Goal: Task Accomplishment & Management: Complete application form

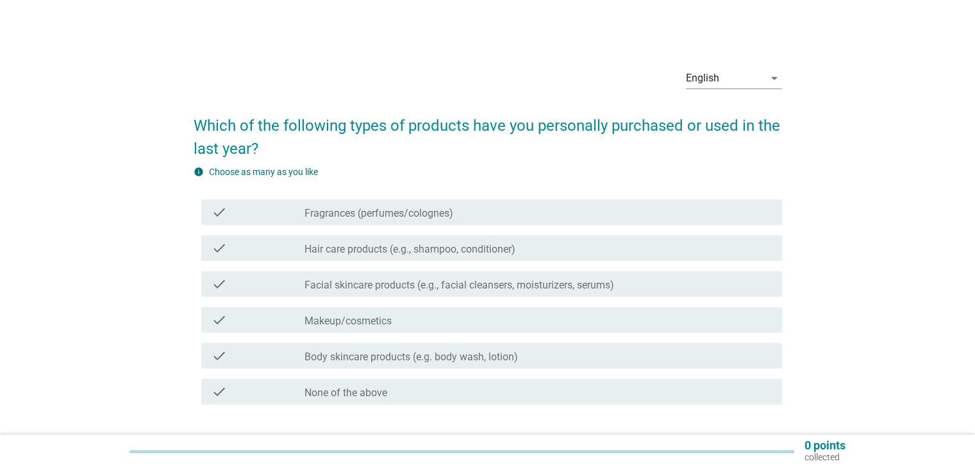
click at [405, 253] on label "Hair care products (e.g., shampoo, conditioner)" at bounding box center [410, 249] width 211 height 13
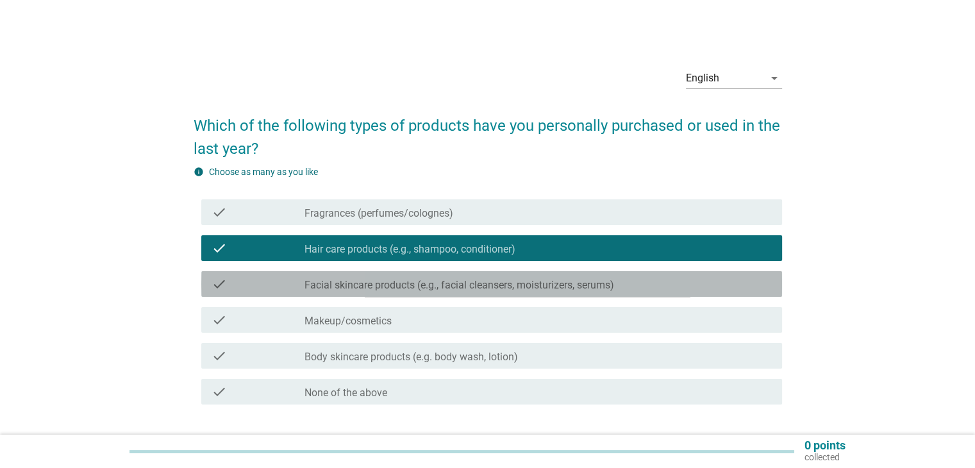
click at [397, 283] on label "Facial skincare products (e.g., facial cleansers, moisturizers, serums)" at bounding box center [460, 285] width 310 height 13
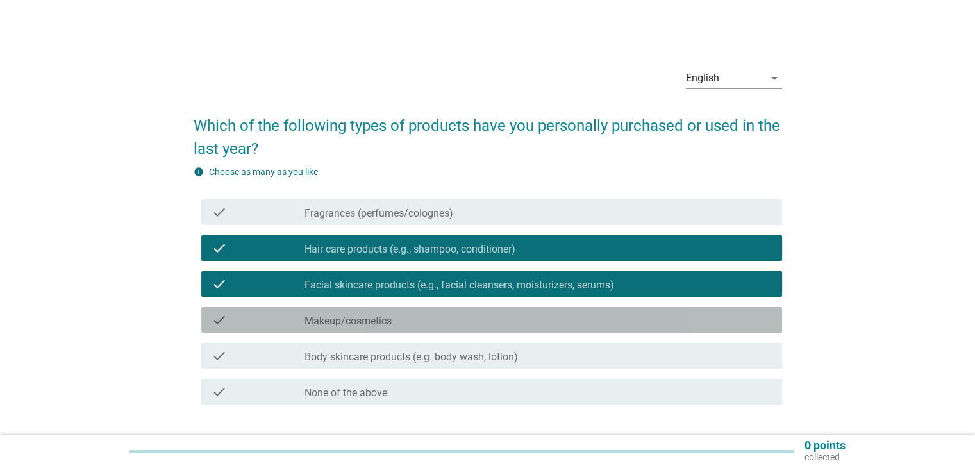
click at [372, 320] on label "Makeup/cosmetics" at bounding box center [348, 321] width 87 height 13
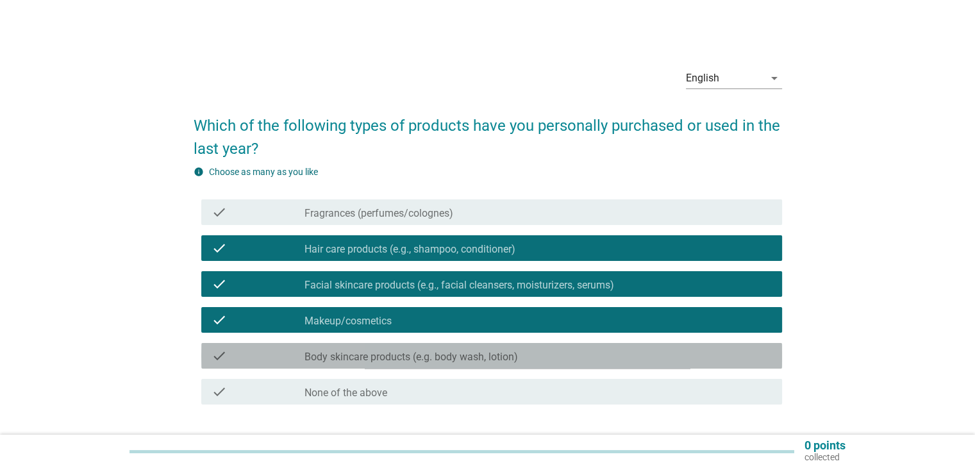
click at [365, 363] on label "Body skincare products (e.g. body wash, lotion)" at bounding box center [411, 357] width 213 height 13
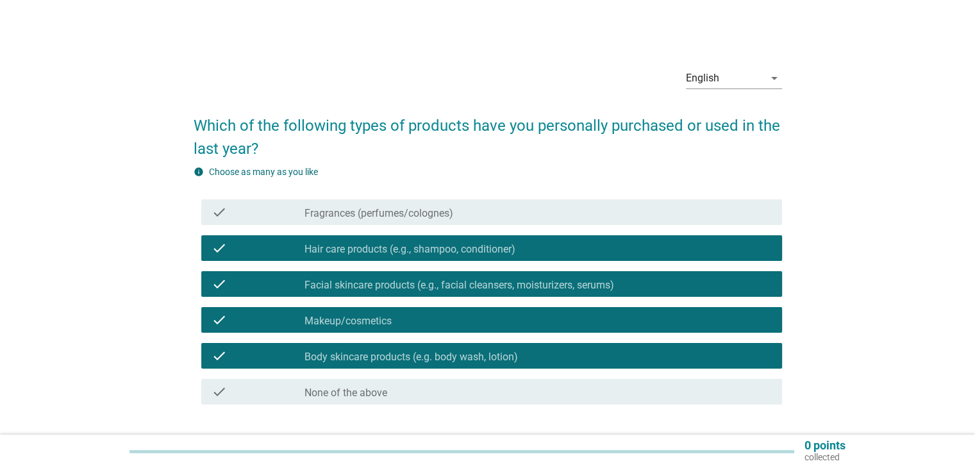
click at [338, 213] on label "Fragrances (perfumes/colognes)" at bounding box center [379, 213] width 149 height 13
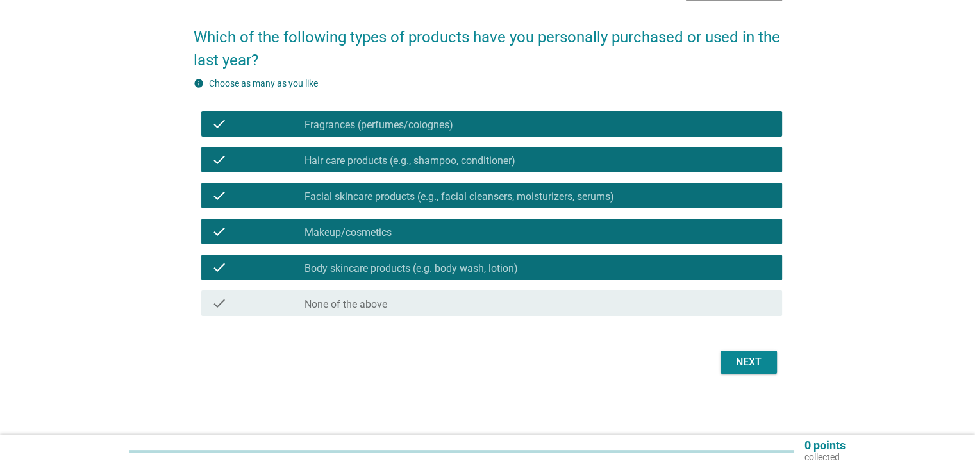
scroll to position [89, 0]
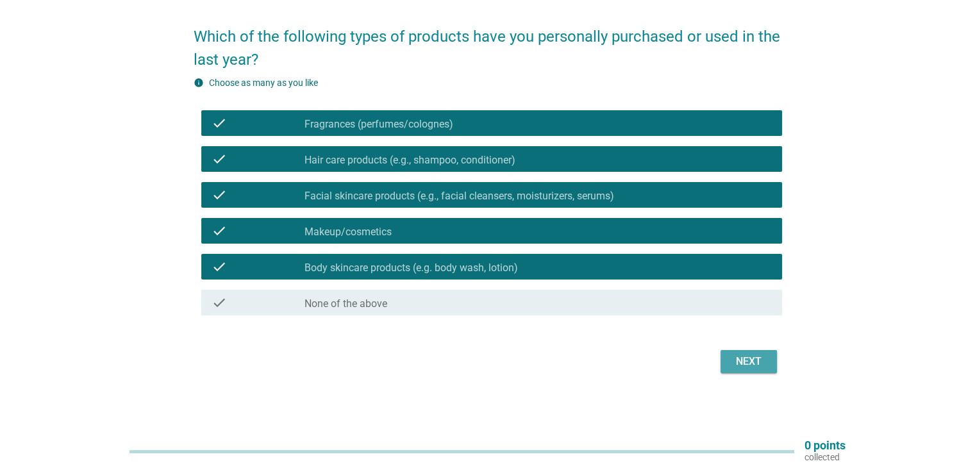
click at [749, 363] on div "Next" at bounding box center [749, 361] width 36 height 15
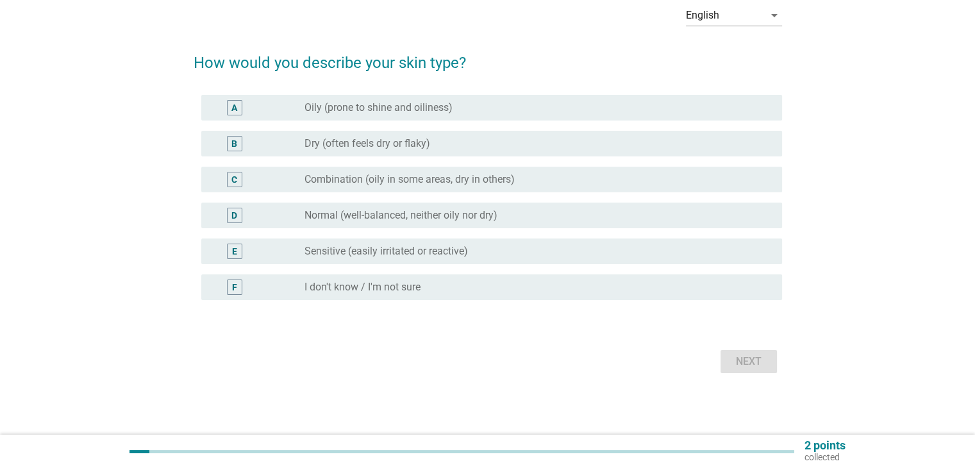
scroll to position [0, 0]
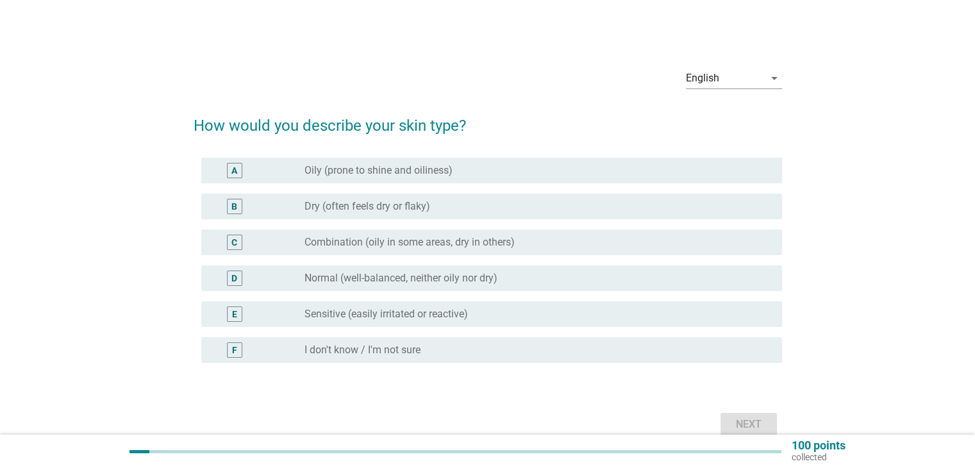
click at [445, 274] on label "Normal (well-balanced, neither oily nor dry)" at bounding box center [401, 278] width 193 height 13
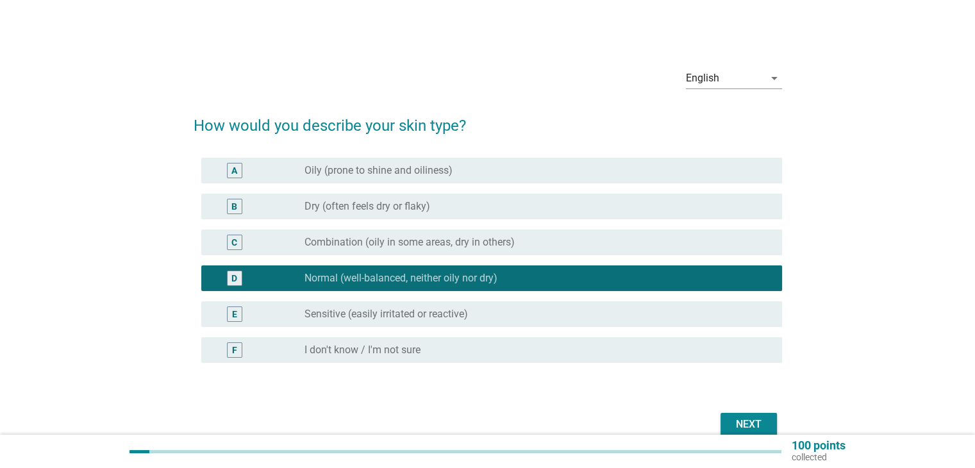
click at [729, 421] on button "Next" at bounding box center [749, 424] width 56 height 23
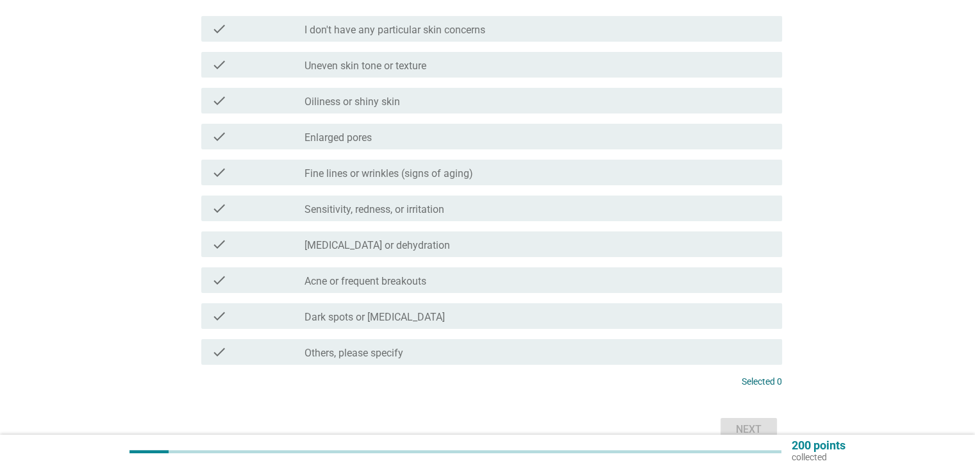
scroll to position [192, 0]
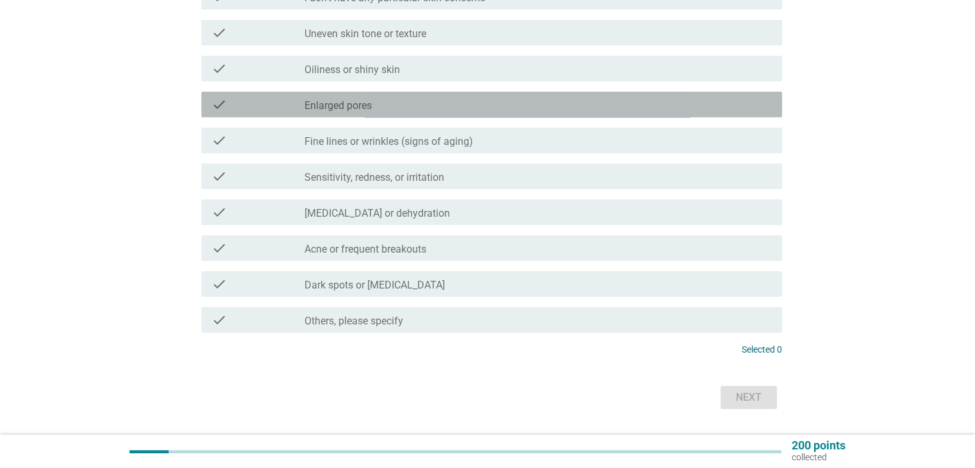
click at [392, 104] on div "check_box_outline_blank Enlarged pores" at bounding box center [538, 104] width 467 height 15
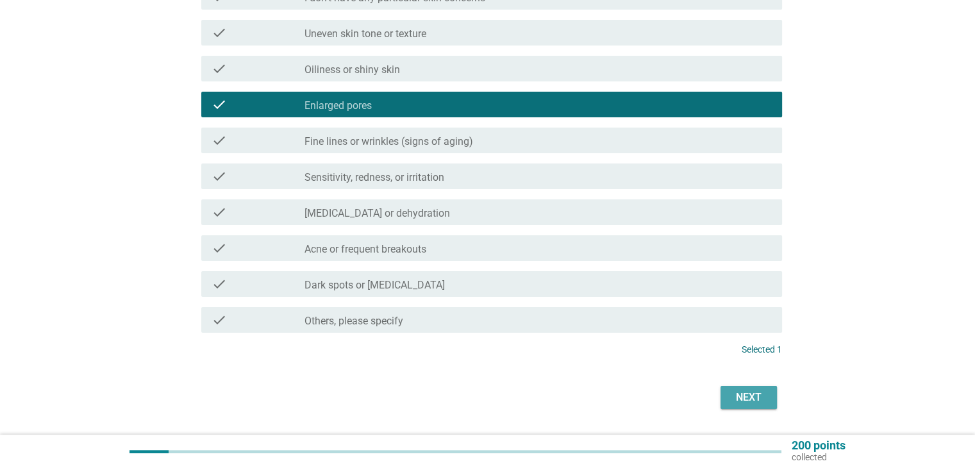
click at [765, 406] on button "Next" at bounding box center [749, 397] width 56 height 23
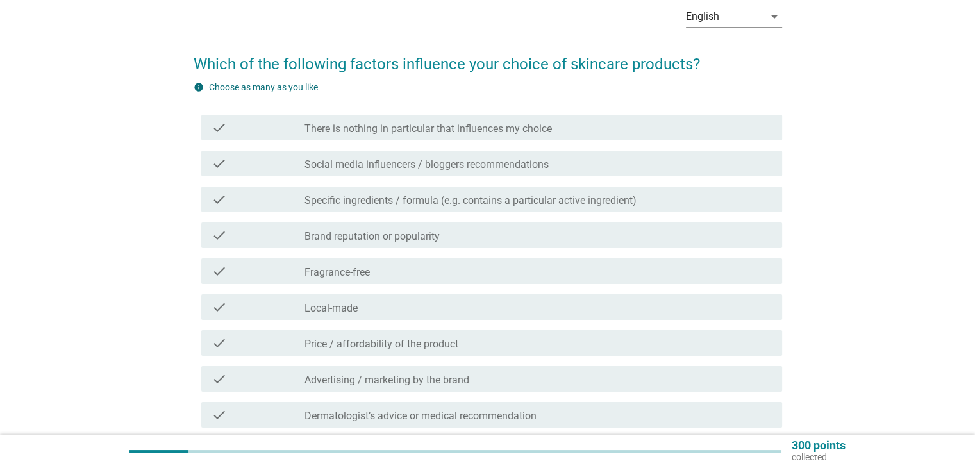
scroll to position [64, 0]
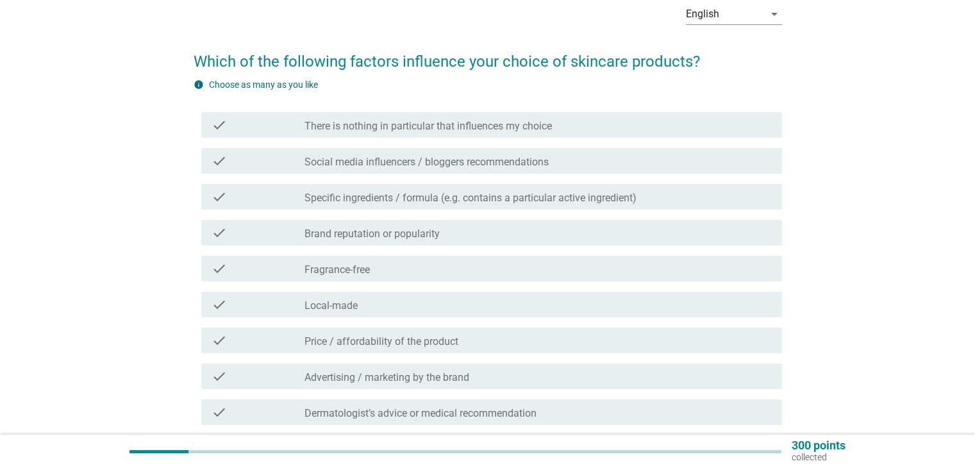
click at [440, 235] on label "Brand reputation or popularity" at bounding box center [372, 234] width 135 height 13
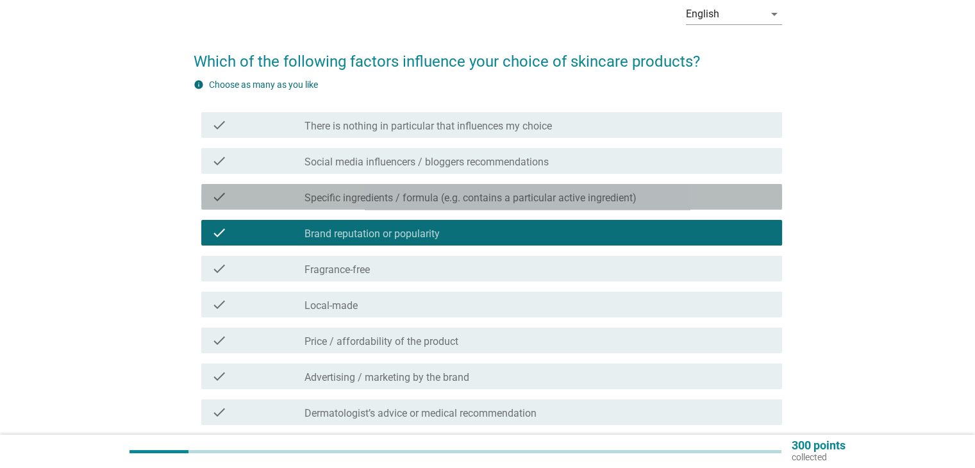
click at [444, 200] on label "Specific ingredients / formula (e.g. contains a particular active ingredient)" at bounding box center [471, 198] width 332 height 13
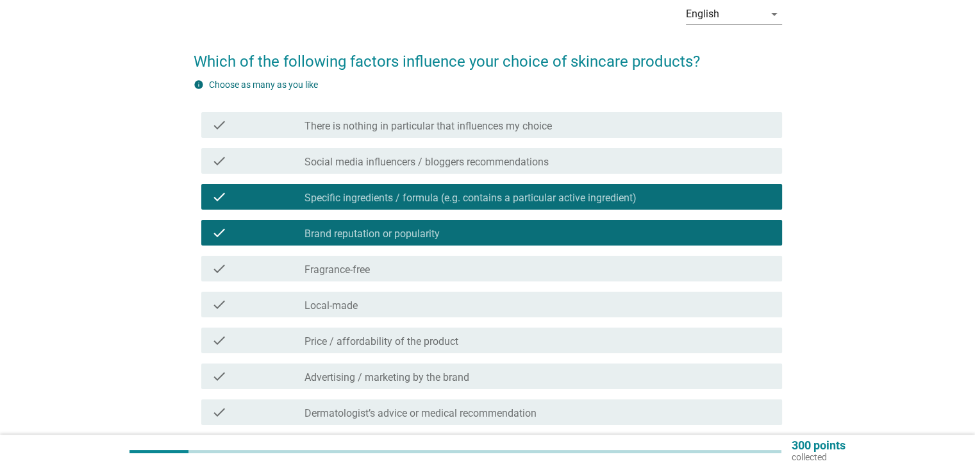
click at [426, 272] on div "check_box_outline_blank Fragrance-free" at bounding box center [538, 268] width 467 height 15
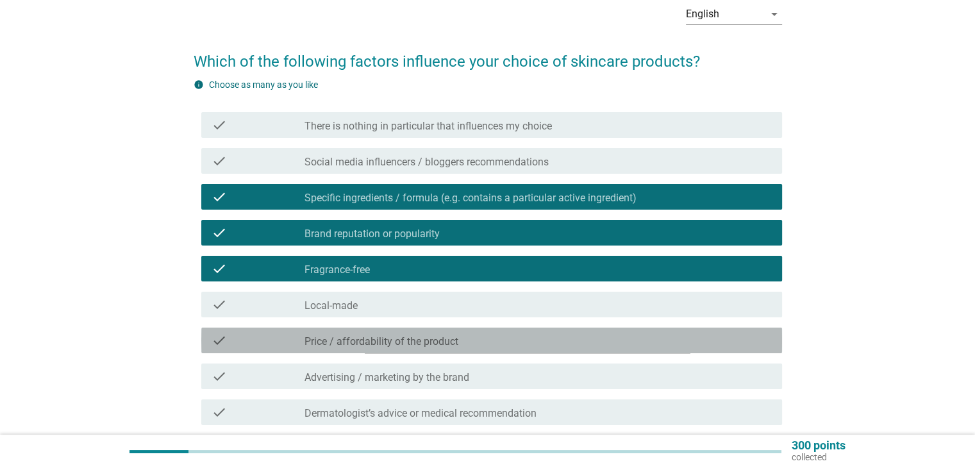
click at [428, 342] on label "Price / affordability of the product" at bounding box center [382, 341] width 154 height 13
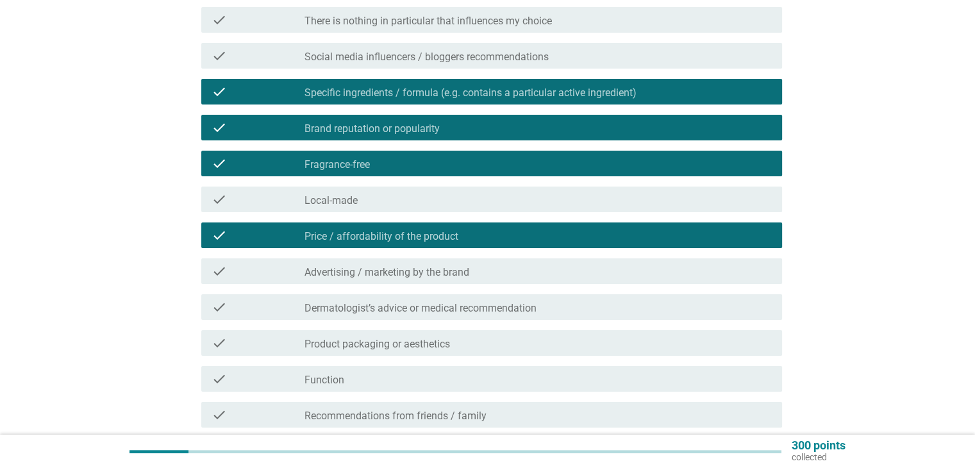
scroll to position [192, 0]
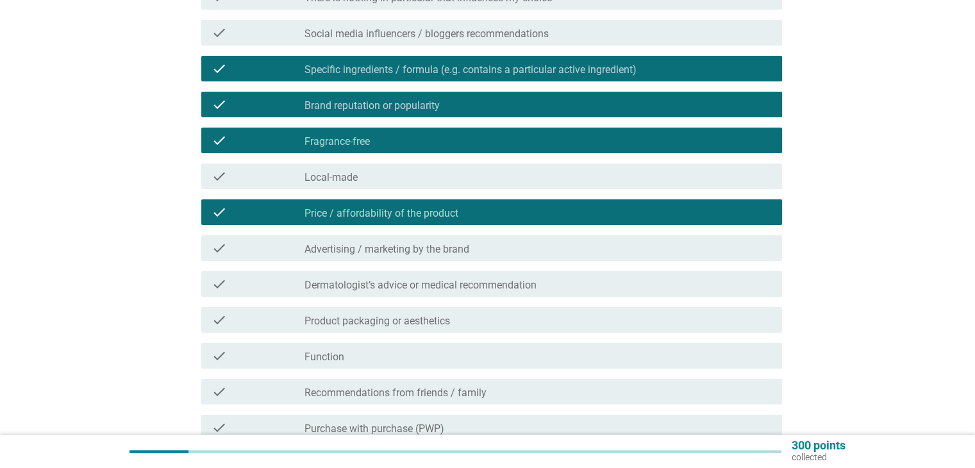
click at [459, 244] on label "Advertising / marketing by the brand" at bounding box center [387, 249] width 165 height 13
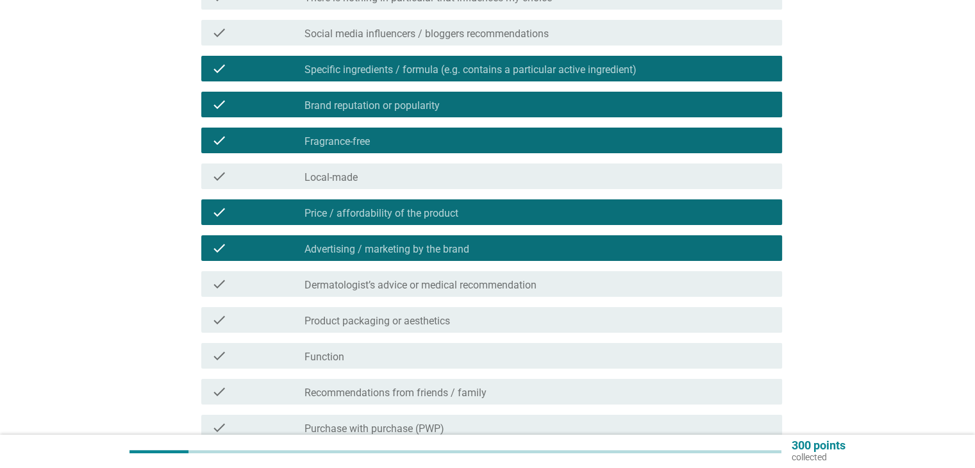
click at [453, 282] on label "Dermatologist’s advice or medical recommendation" at bounding box center [421, 285] width 232 height 13
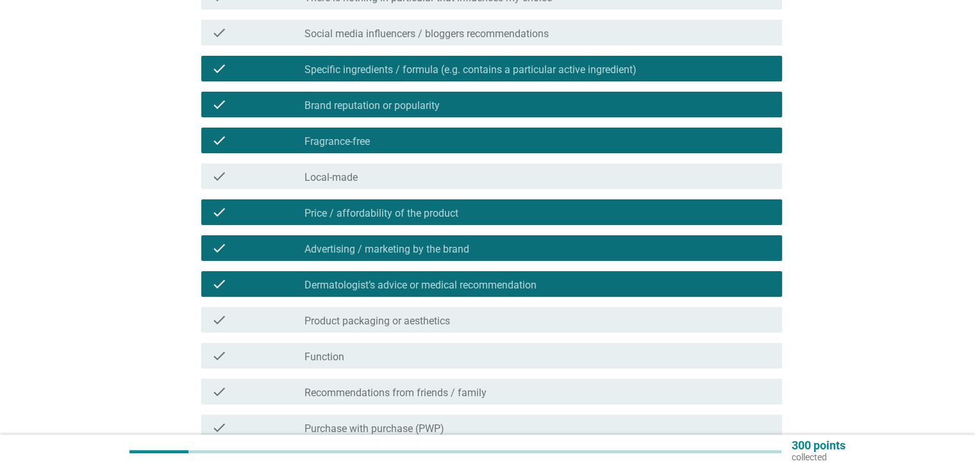
click at [437, 324] on label "Product packaging or aesthetics" at bounding box center [378, 321] width 146 height 13
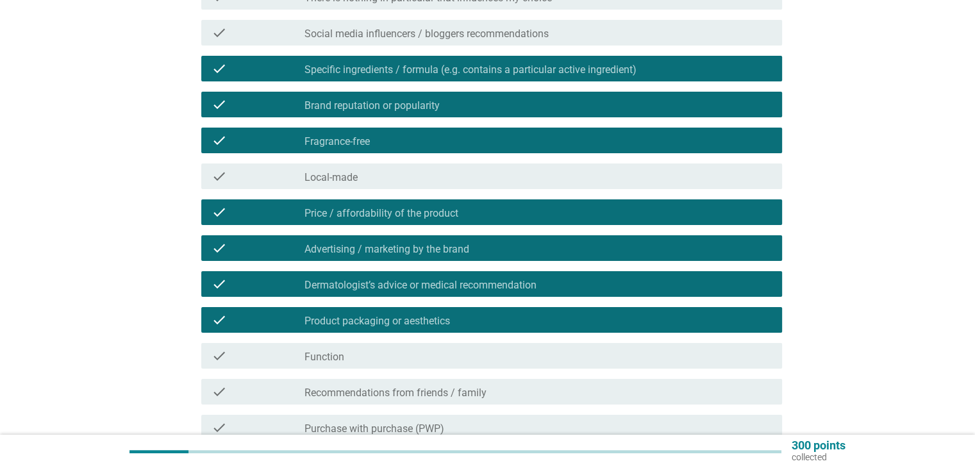
click at [422, 370] on div "check check_box_outline_blank Function" at bounding box center [488, 356] width 588 height 36
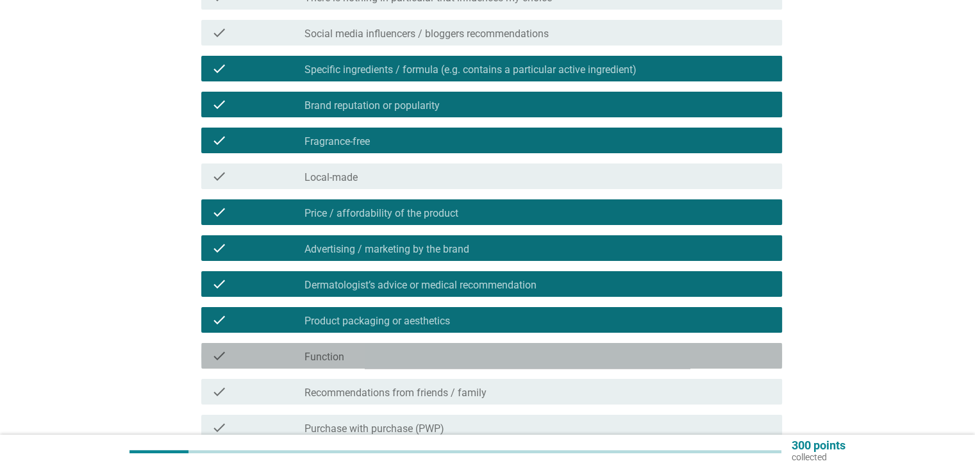
click at [429, 358] on div "check_box_outline_blank Function" at bounding box center [538, 355] width 467 height 15
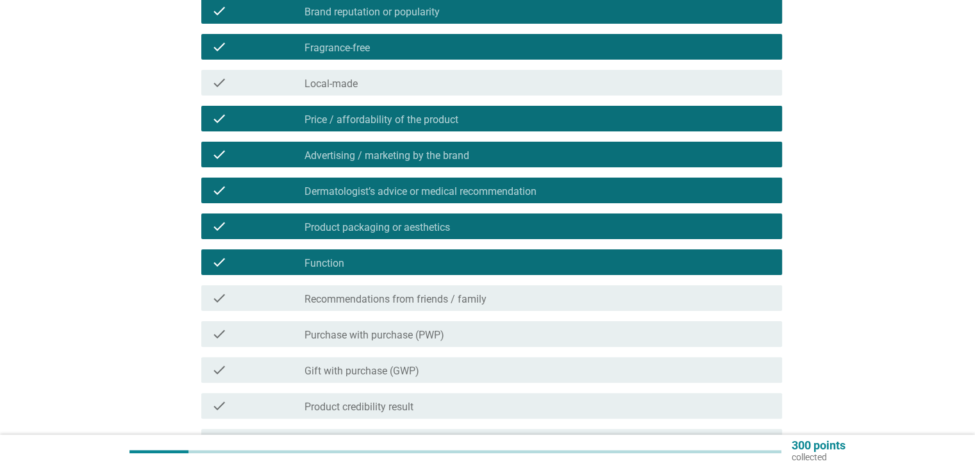
scroll to position [321, 0]
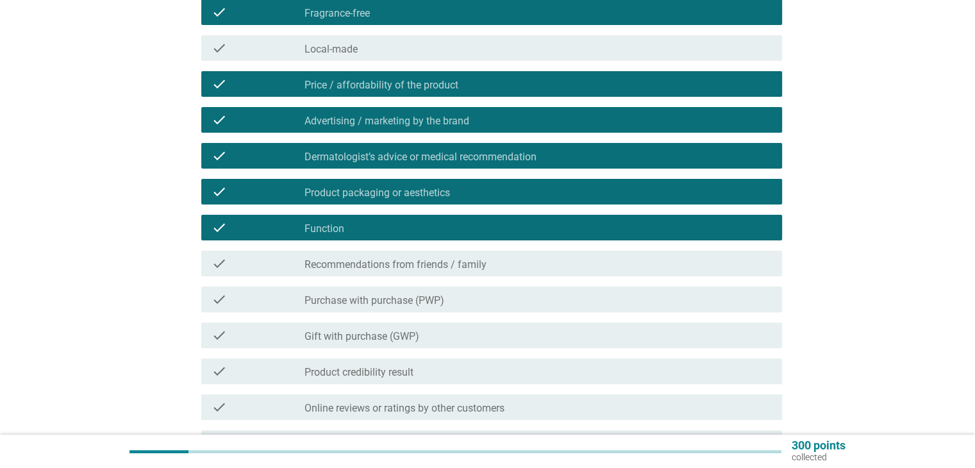
click at [442, 270] on label "Recommendations from friends / family" at bounding box center [396, 264] width 182 height 13
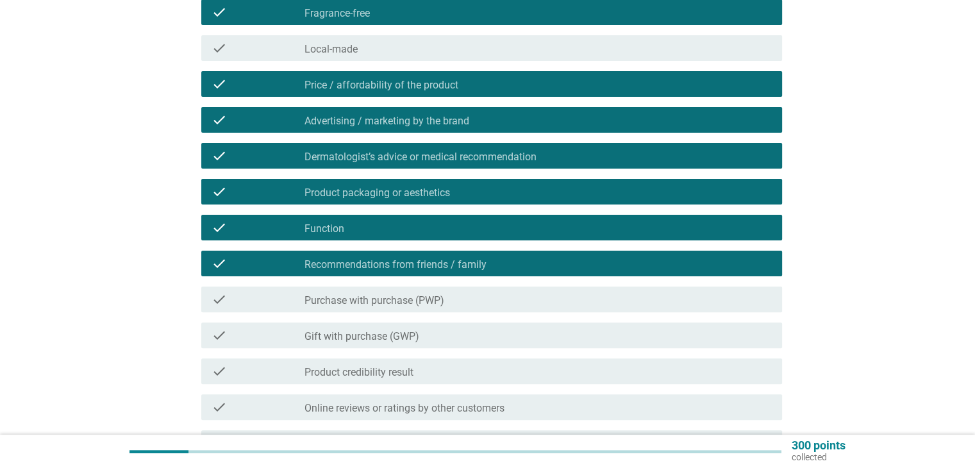
click at [426, 339] on div "check_box_outline_blank Gift with purchase (GWP)" at bounding box center [538, 335] width 467 height 15
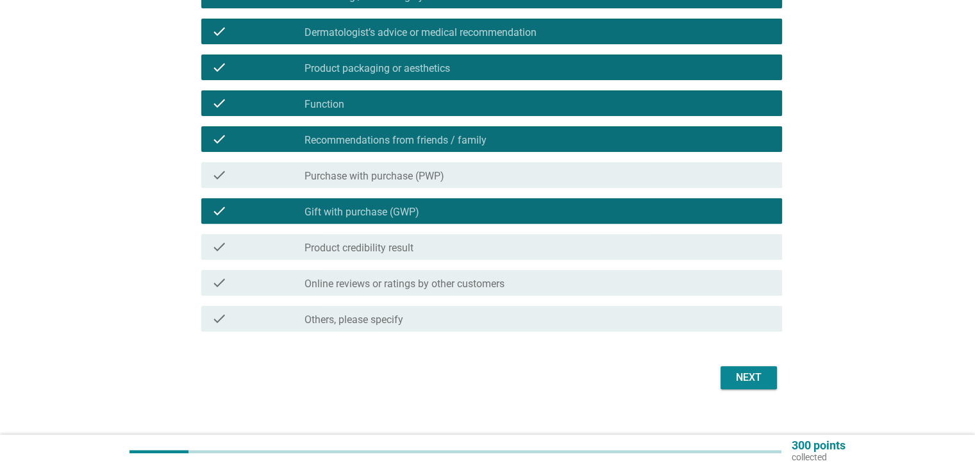
scroll to position [449, 0]
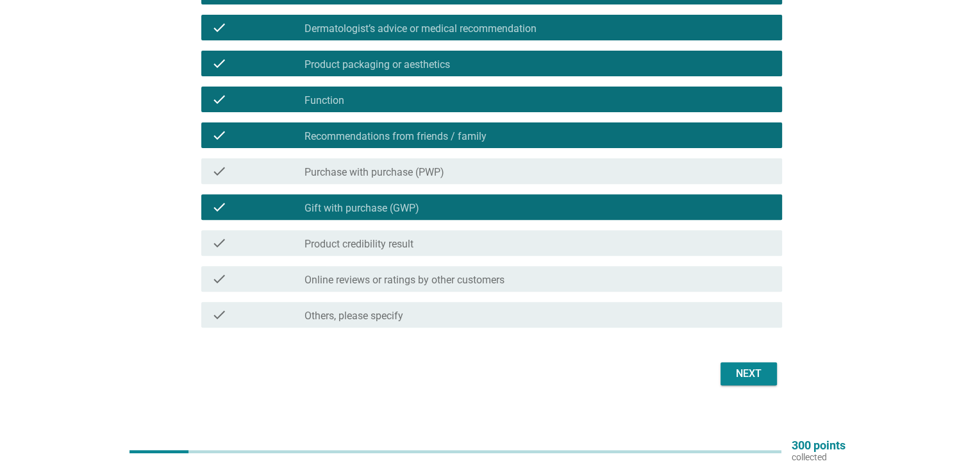
click at [437, 285] on label "Online reviews or ratings by other customers" at bounding box center [405, 280] width 200 height 13
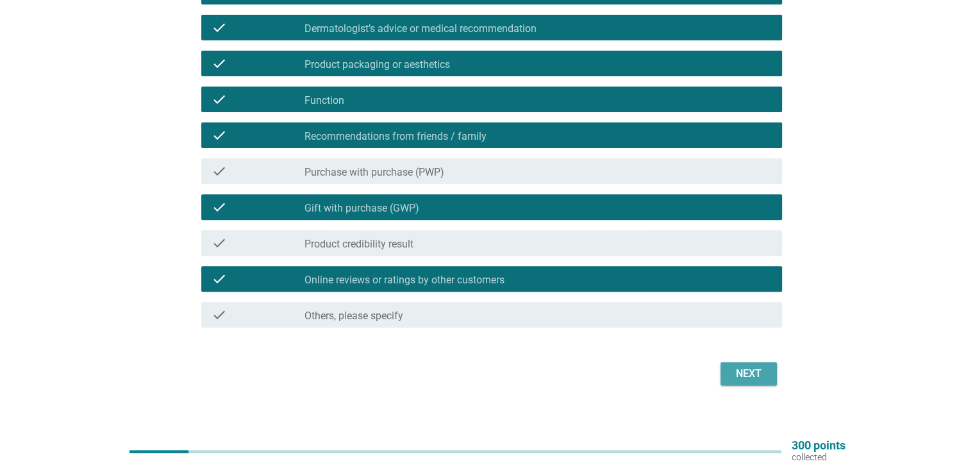
click at [742, 372] on div "Next" at bounding box center [749, 373] width 36 height 15
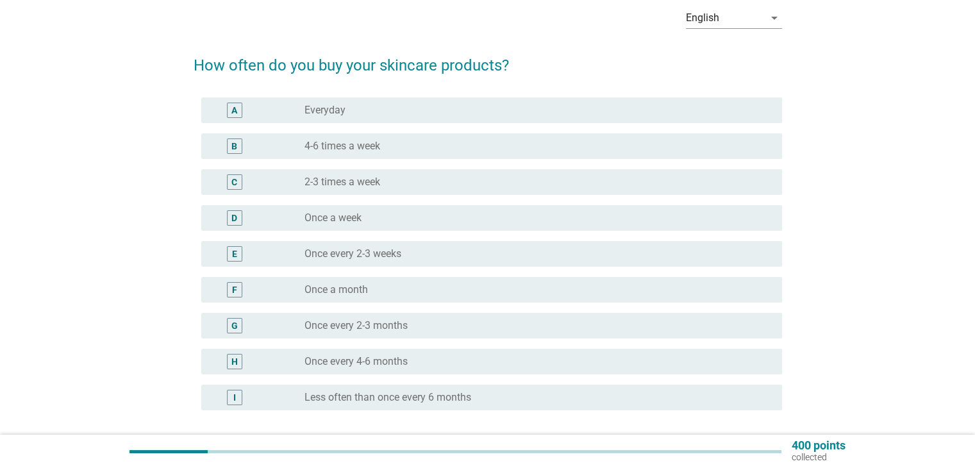
scroll to position [64, 0]
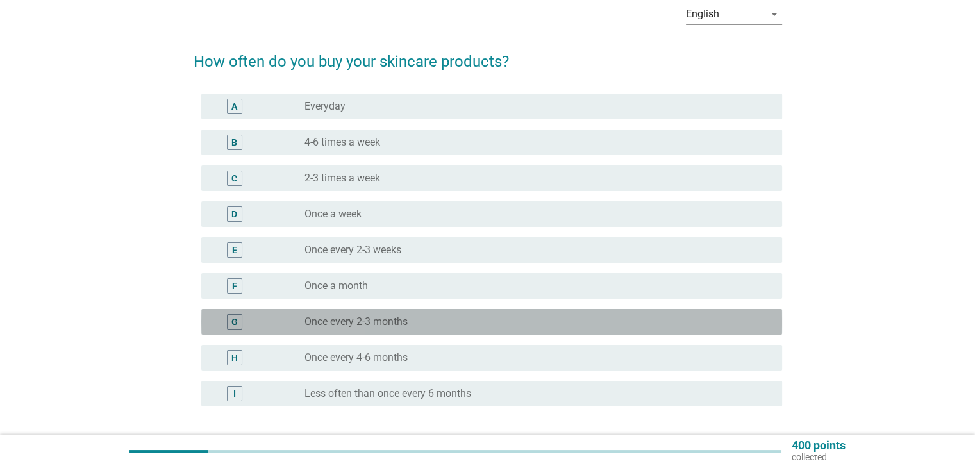
click at [372, 313] on div "G radio_button_unchecked Once every 2-3 months" at bounding box center [491, 322] width 581 height 26
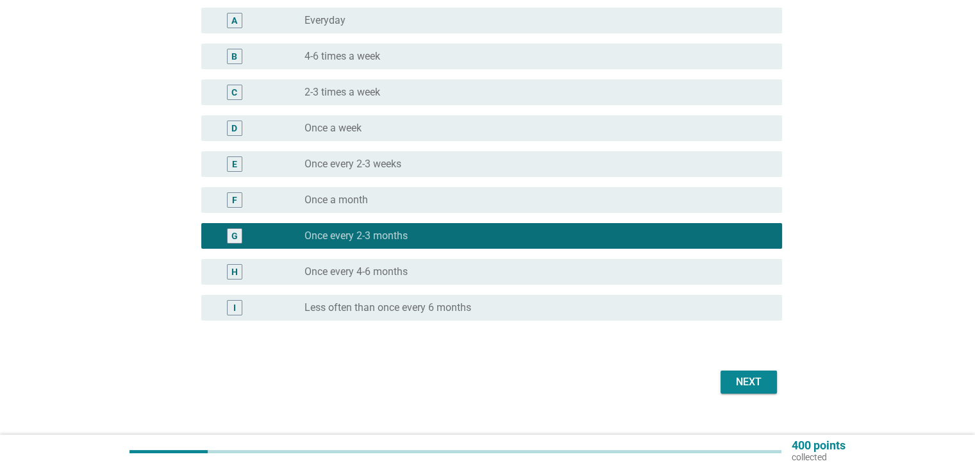
scroll to position [171, 0]
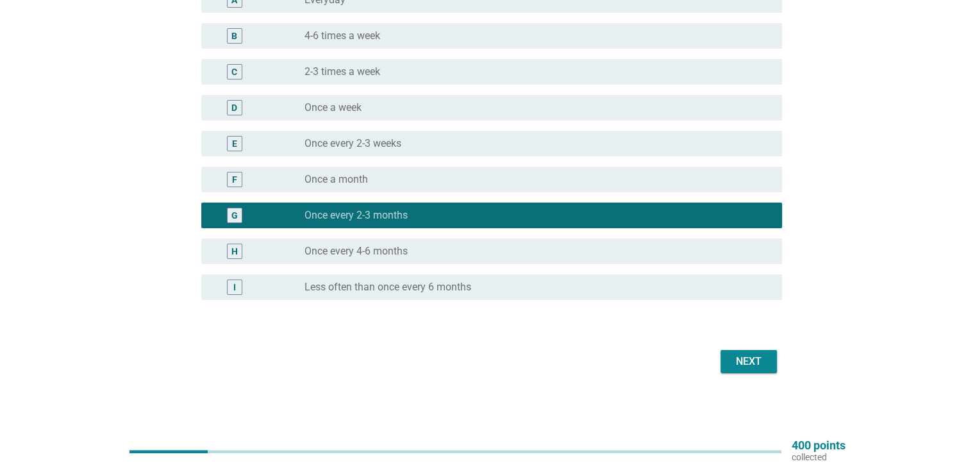
click at [756, 357] on div "Next" at bounding box center [749, 361] width 36 height 15
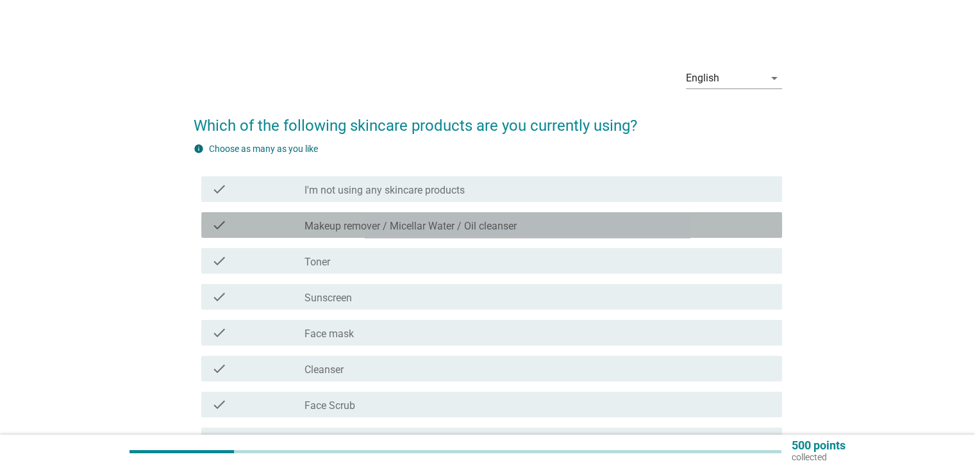
click at [388, 232] on label "Makeup remover / Micellar Water / Oil cleanser" at bounding box center [411, 226] width 212 height 13
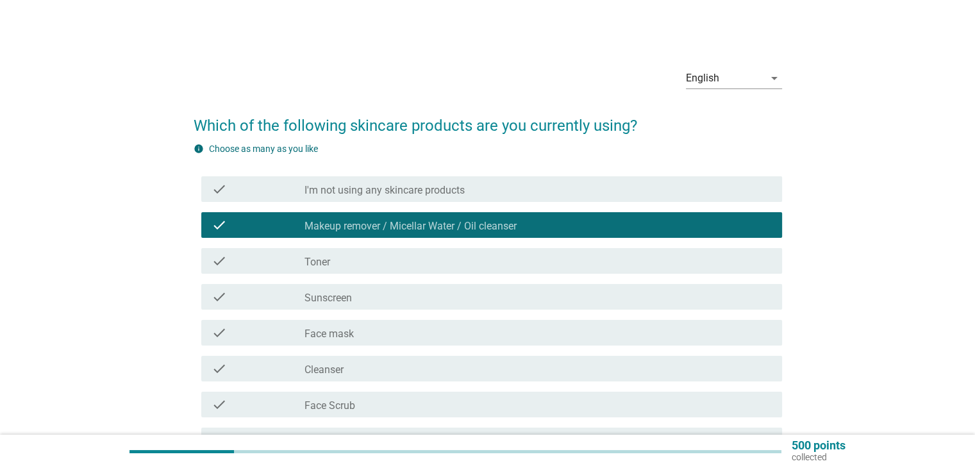
click at [344, 263] on div "check_box_outline_blank Toner" at bounding box center [538, 260] width 467 height 15
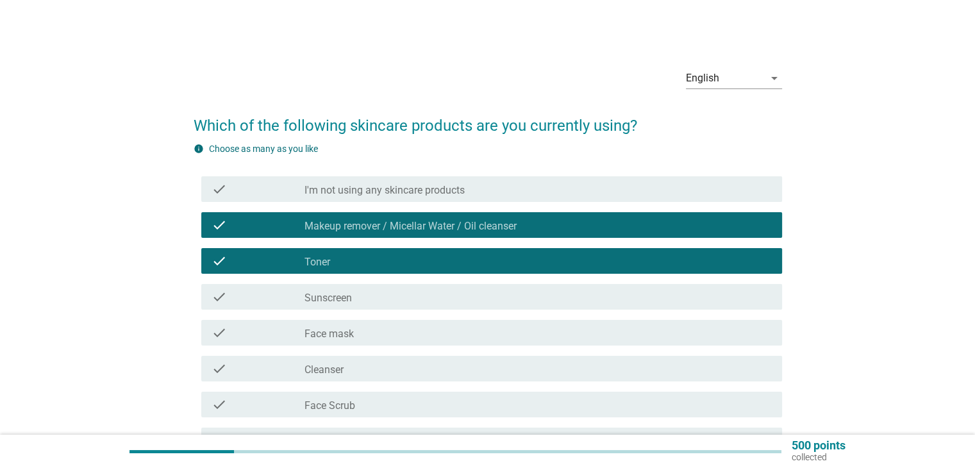
click at [341, 296] on label "Sunscreen" at bounding box center [328, 298] width 47 height 13
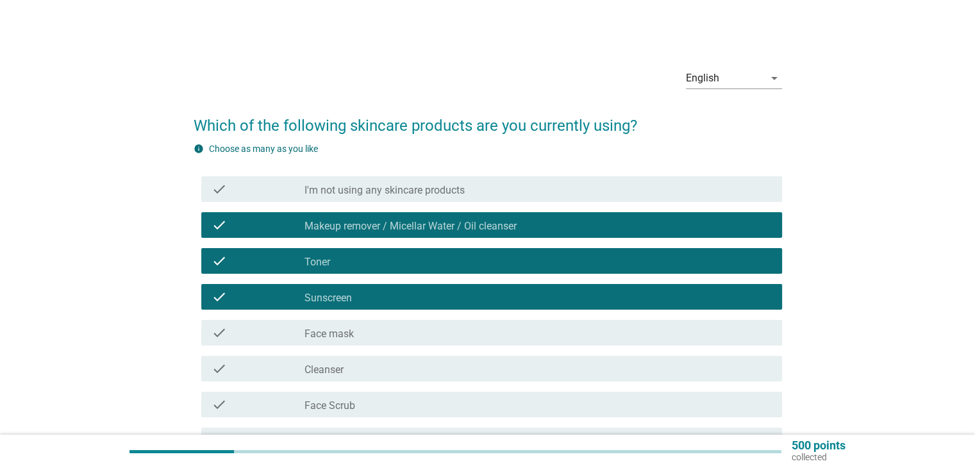
click at [345, 333] on label "Face mask" at bounding box center [329, 334] width 49 height 13
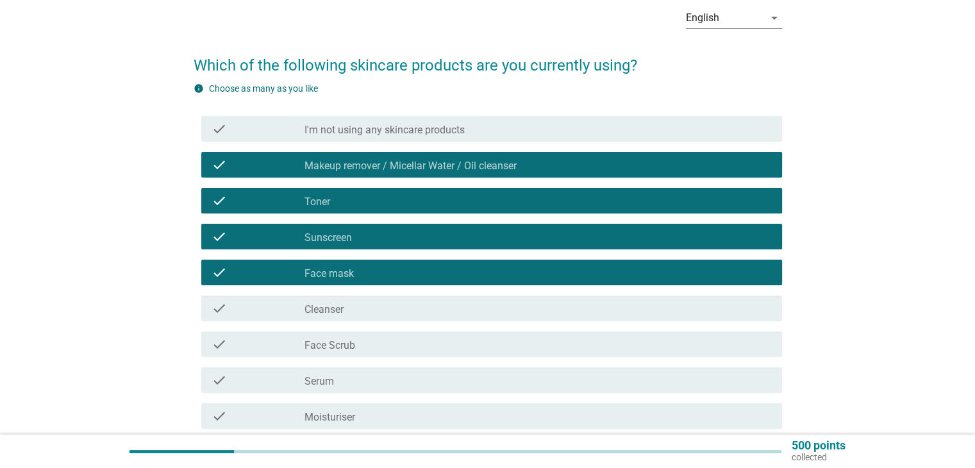
scroll to position [64, 0]
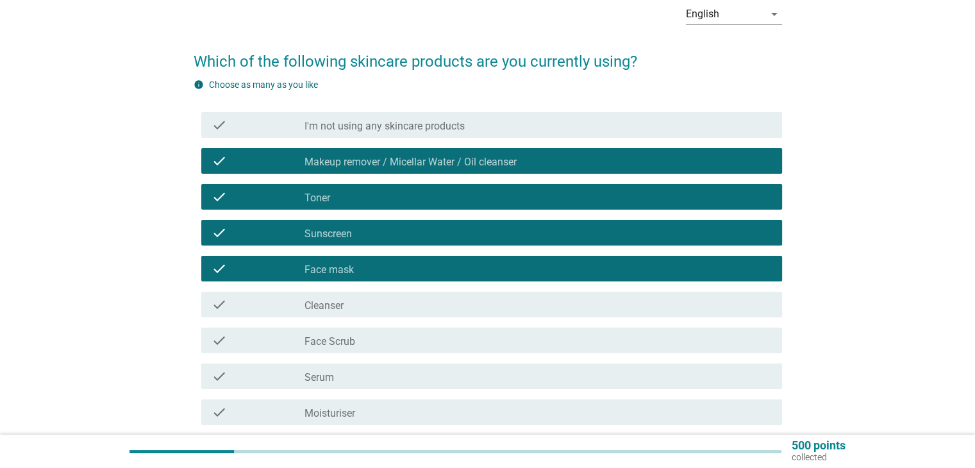
click at [344, 308] on div "check_box_outline_blank Cleanser" at bounding box center [538, 304] width 467 height 15
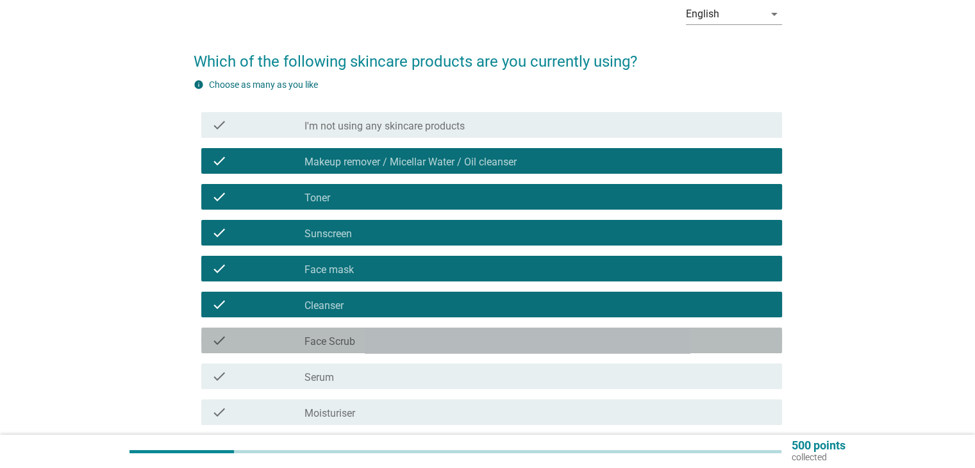
click at [346, 342] on label "Face Scrub" at bounding box center [330, 341] width 51 height 13
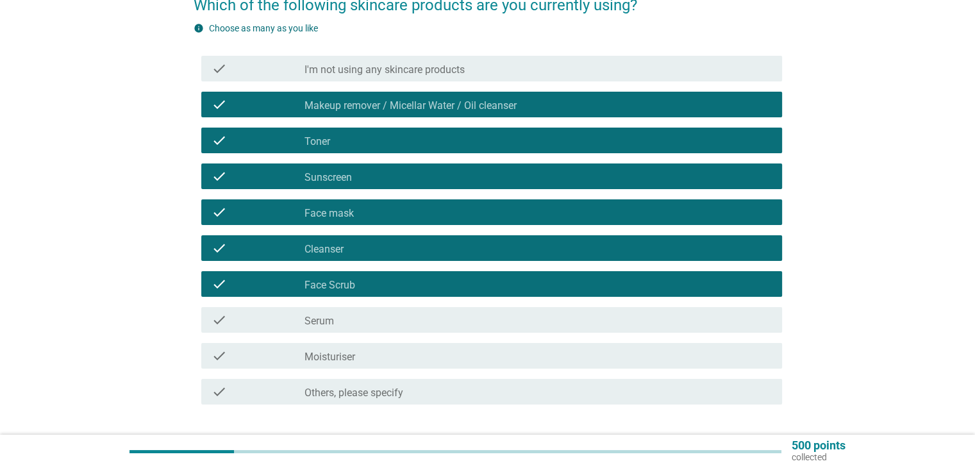
scroll to position [128, 0]
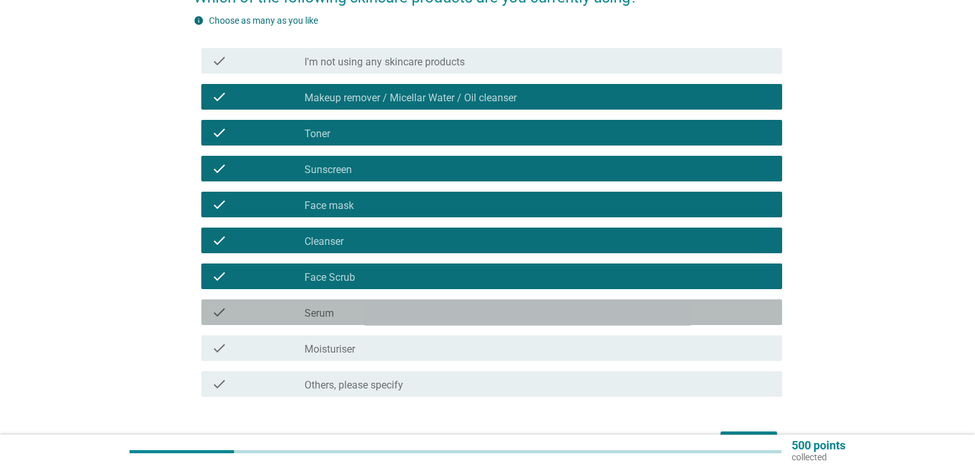
click at [337, 308] on div "check_box_outline_blank Serum" at bounding box center [538, 312] width 467 height 15
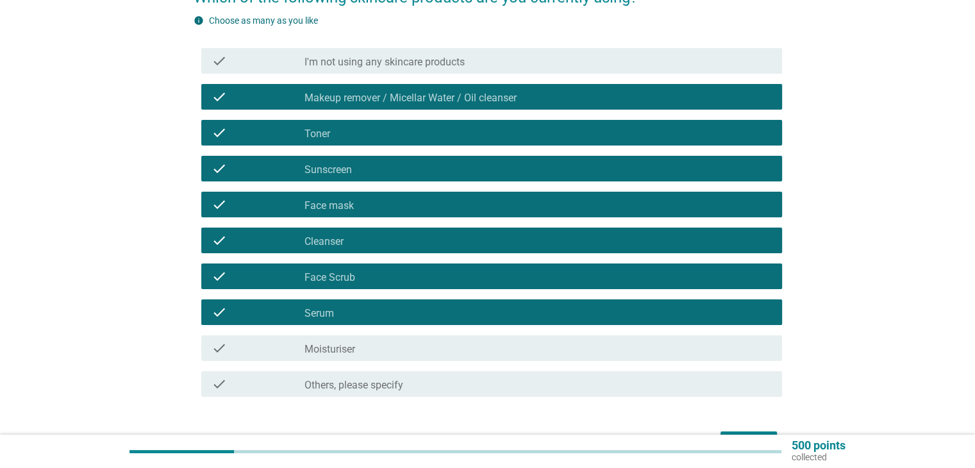
click at [347, 343] on label "Moisturiser" at bounding box center [330, 349] width 51 height 13
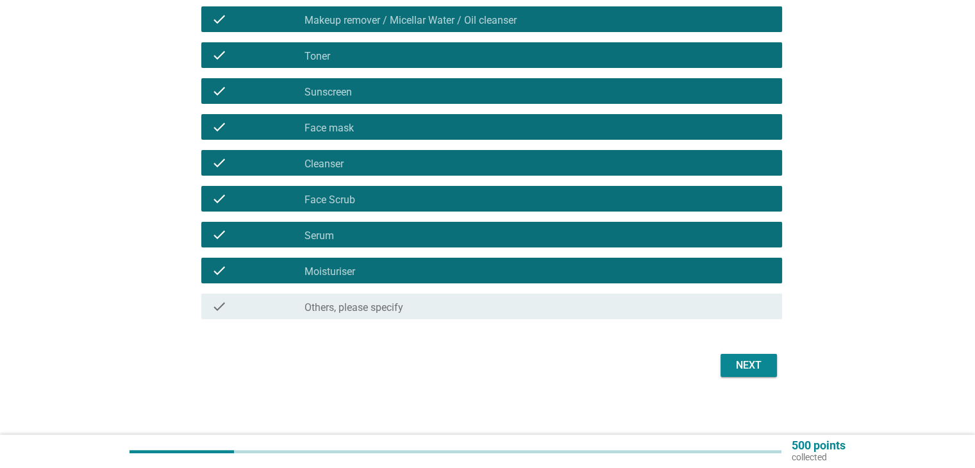
scroll to position [210, 0]
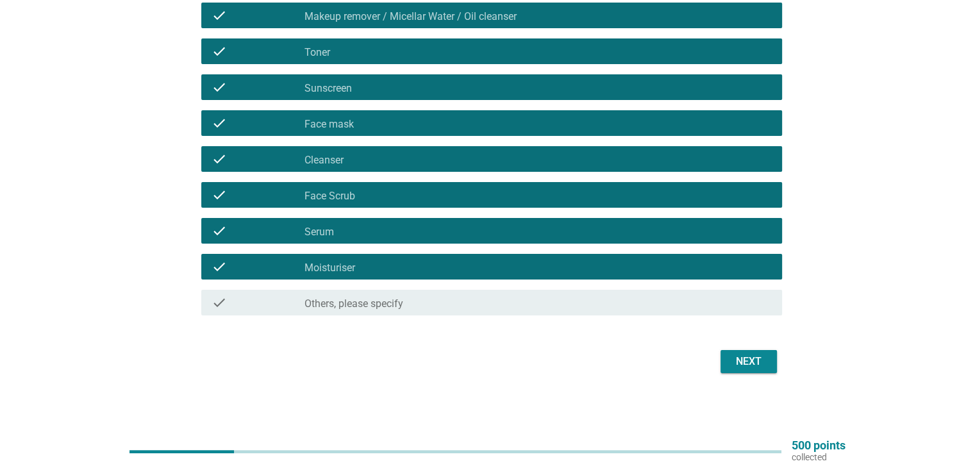
click at [751, 367] on div "Next" at bounding box center [749, 361] width 36 height 15
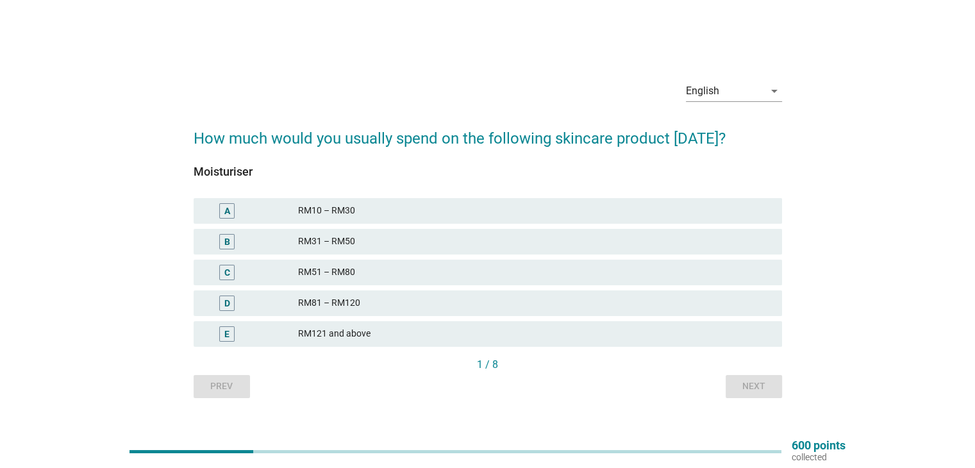
click at [369, 297] on div "RM81 – RM120" at bounding box center [534, 303] width 473 height 15
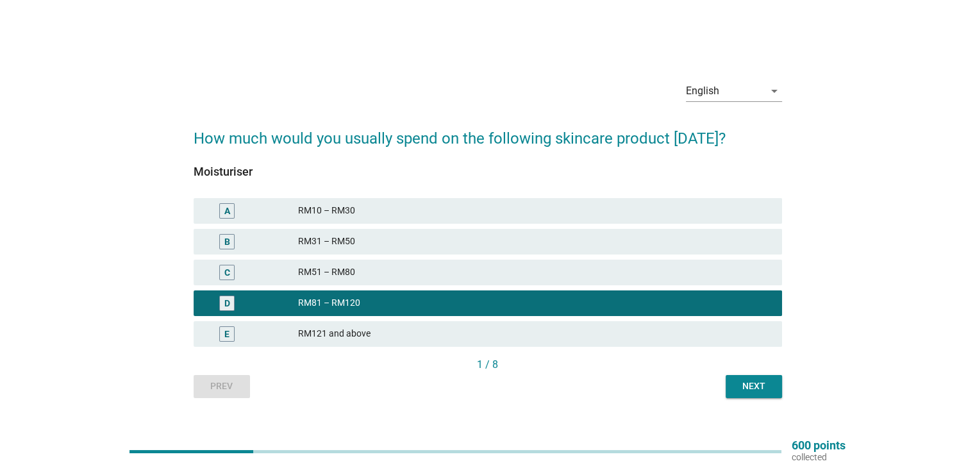
click at [746, 390] on div "Next" at bounding box center [754, 386] width 36 height 13
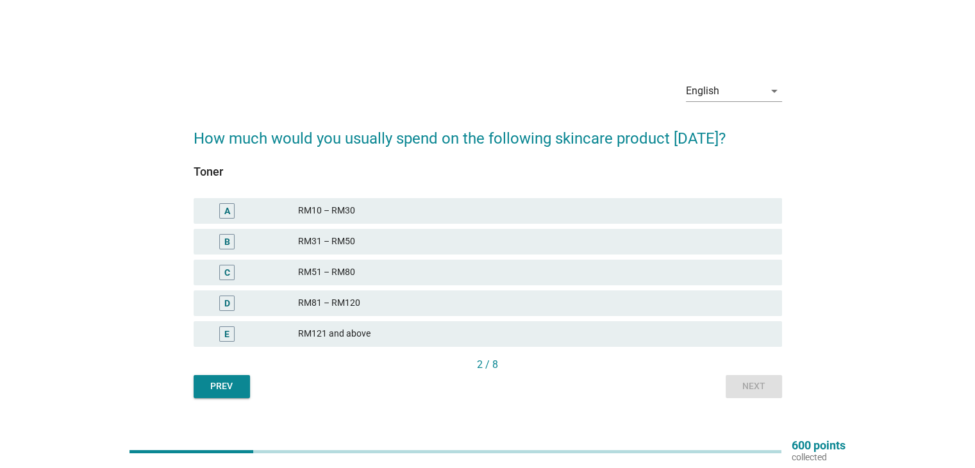
click at [363, 307] on div "RM81 – RM120" at bounding box center [534, 303] width 473 height 15
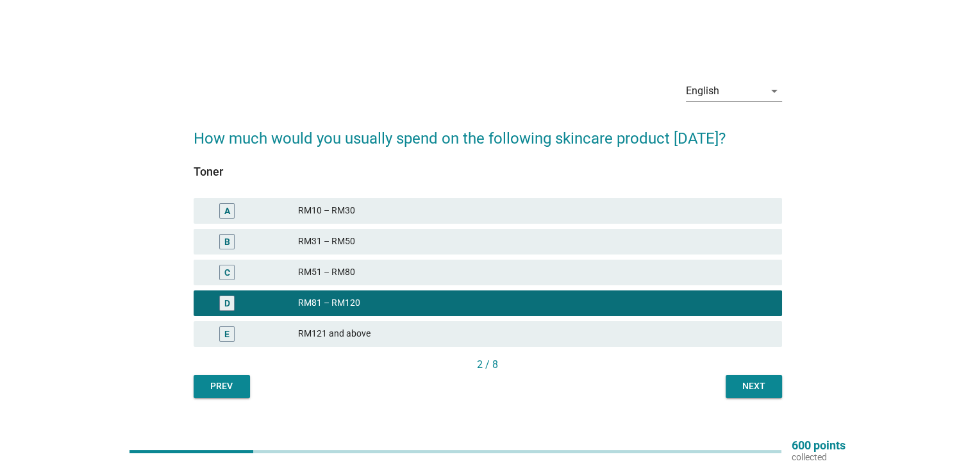
click at [736, 392] on div "Next" at bounding box center [754, 386] width 36 height 13
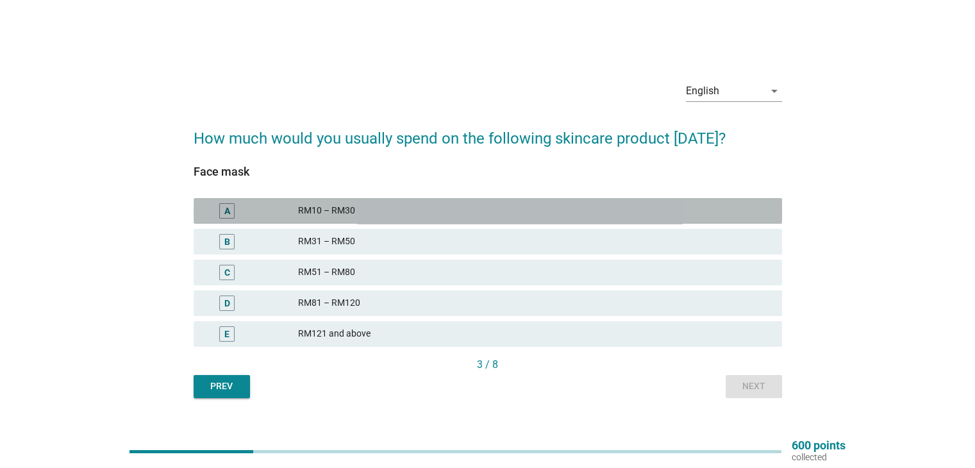
click at [374, 215] on div "RM10 – RM30" at bounding box center [534, 210] width 473 height 15
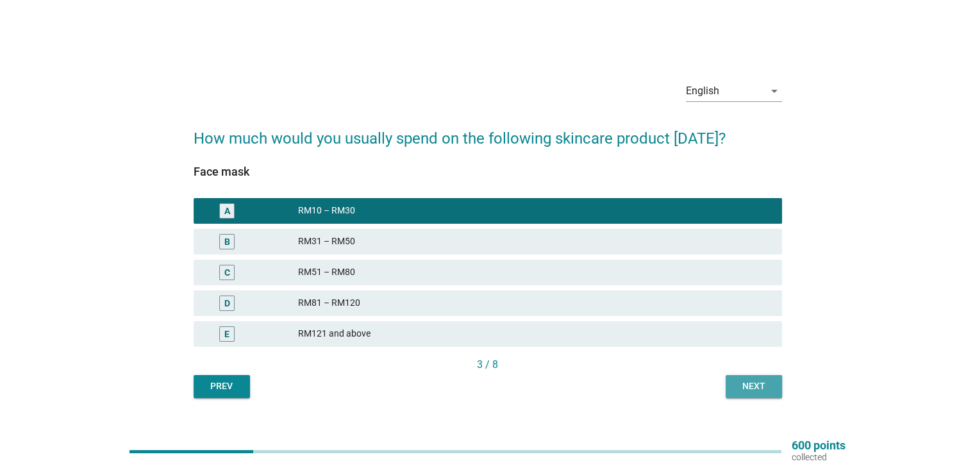
click at [749, 393] on button "Next" at bounding box center [754, 386] width 56 height 23
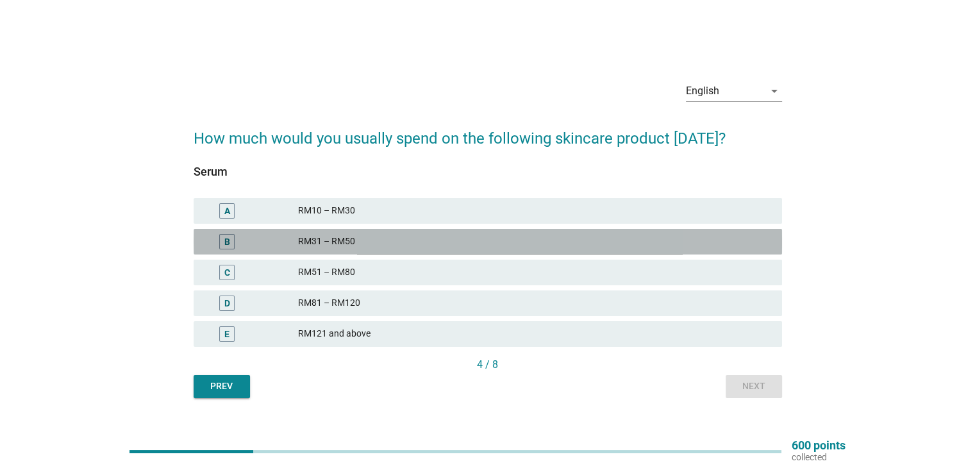
click at [374, 240] on div "RM31 – RM50" at bounding box center [534, 241] width 473 height 15
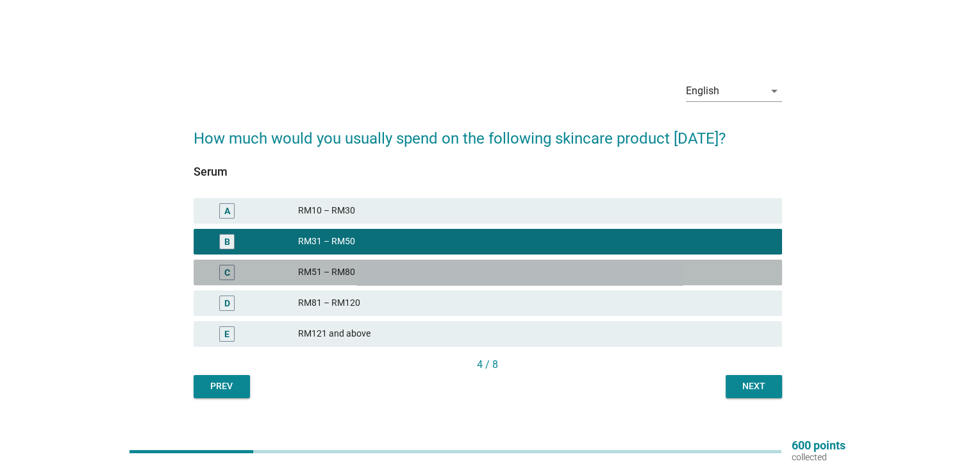
click at [419, 274] on div "RM51 – RM80" at bounding box center [534, 272] width 473 height 15
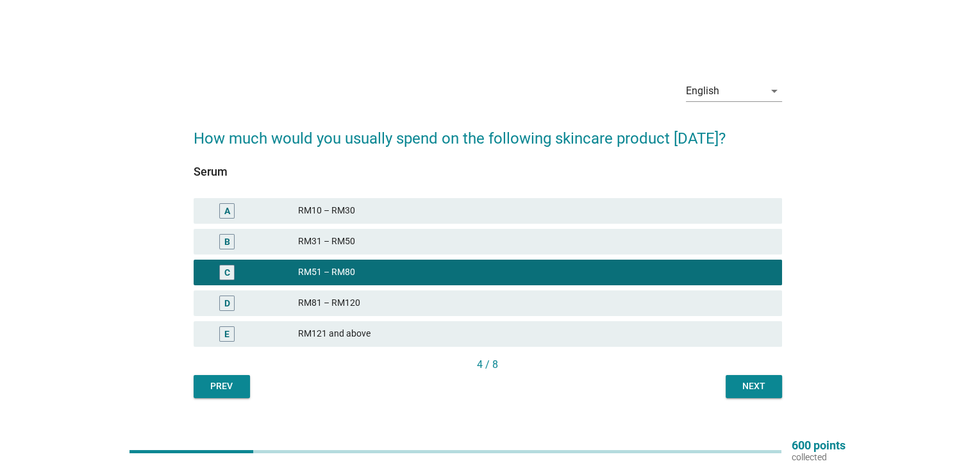
click at [751, 390] on div "Next" at bounding box center [754, 386] width 36 height 13
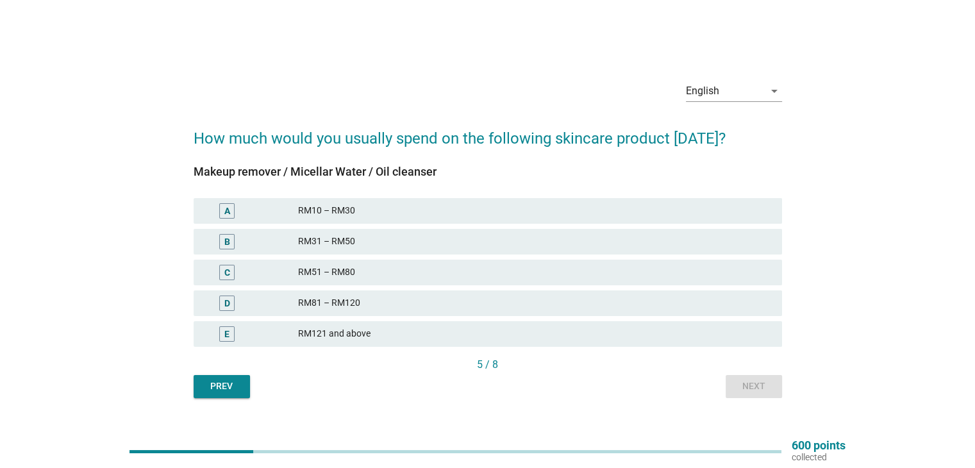
click at [338, 242] on div "RM31 – RM50" at bounding box center [534, 241] width 473 height 15
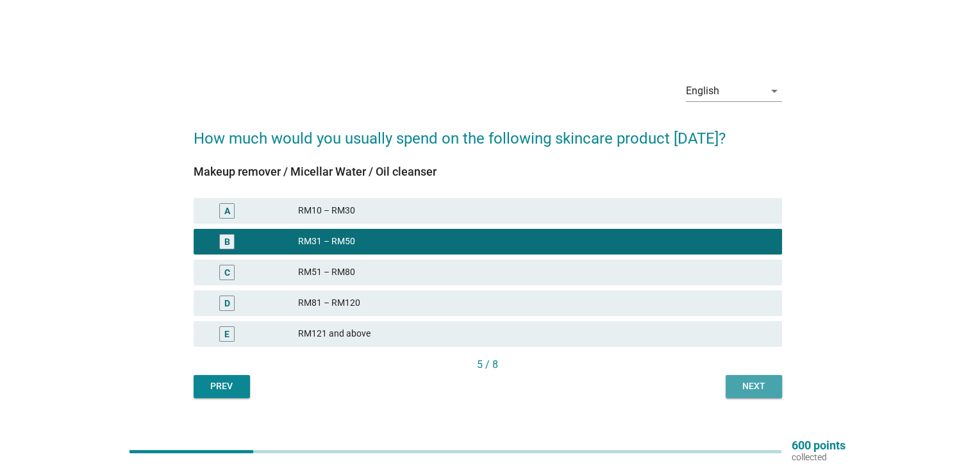
click at [740, 383] on div "Next" at bounding box center [754, 386] width 36 height 13
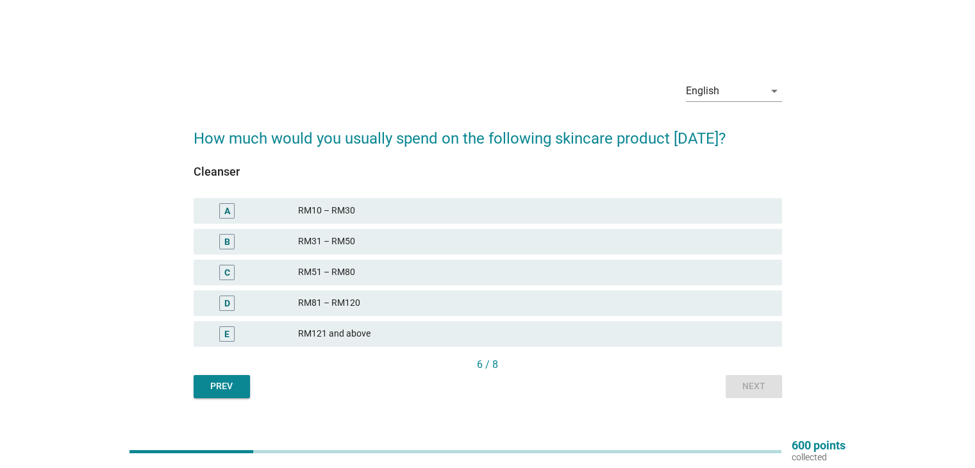
click at [384, 216] on div "RM10 – RM30" at bounding box center [534, 210] width 473 height 15
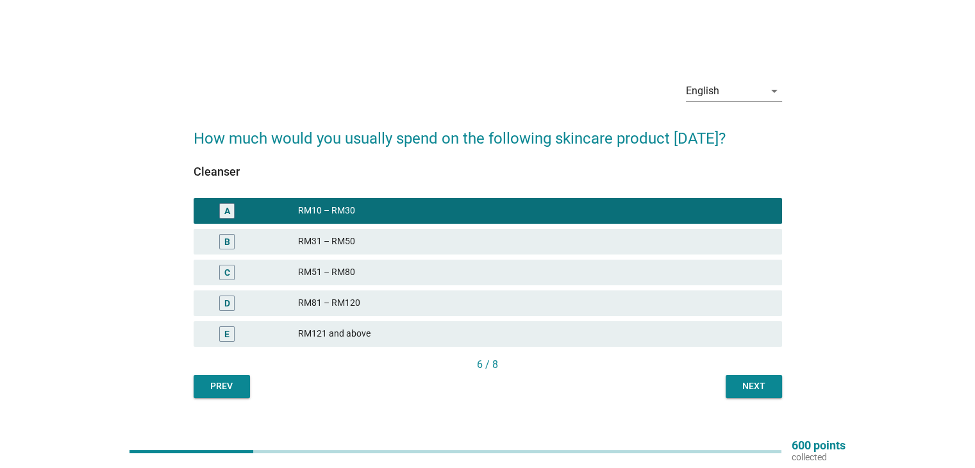
click at [731, 378] on button "Next" at bounding box center [754, 386] width 56 height 23
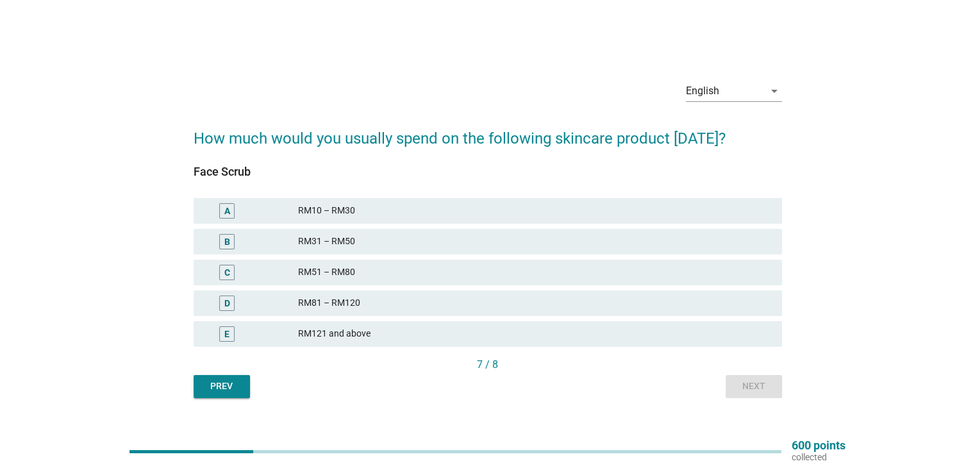
click at [352, 207] on div "RM10 – RM30" at bounding box center [534, 210] width 473 height 15
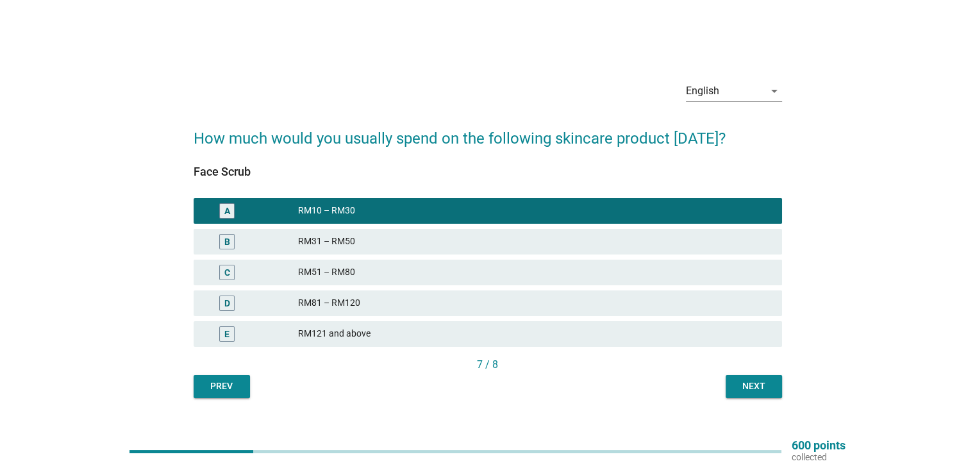
click at [737, 386] on div "Next" at bounding box center [754, 386] width 36 height 13
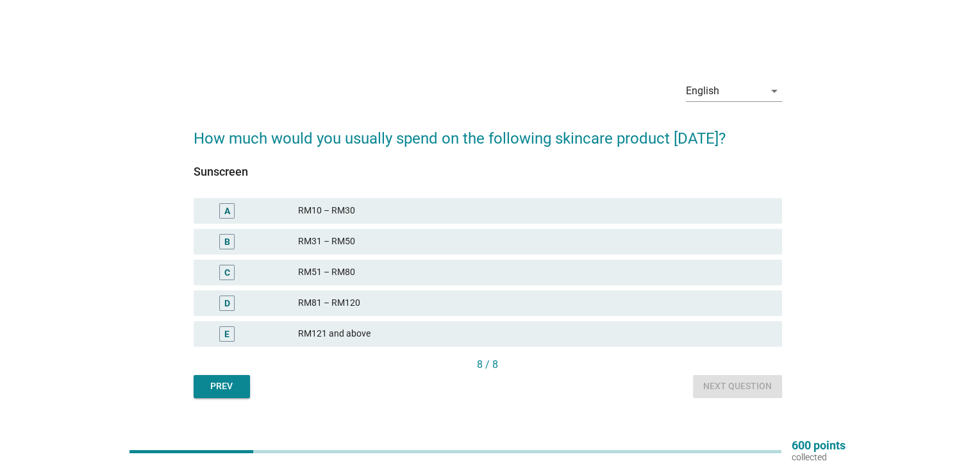
click at [338, 298] on div "RM81 – RM120" at bounding box center [534, 303] width 473 height 15
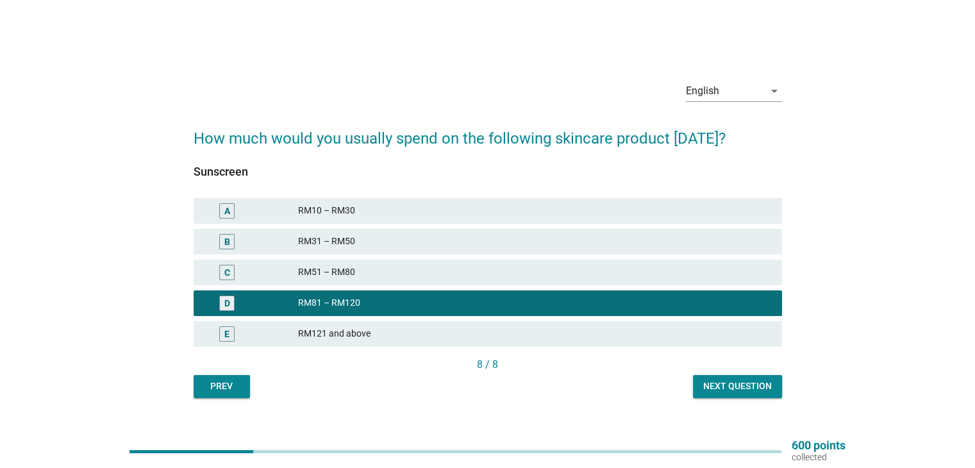
click at [705, 383] on div "Next question" at bounding box center [737, 386] width 69 height 13
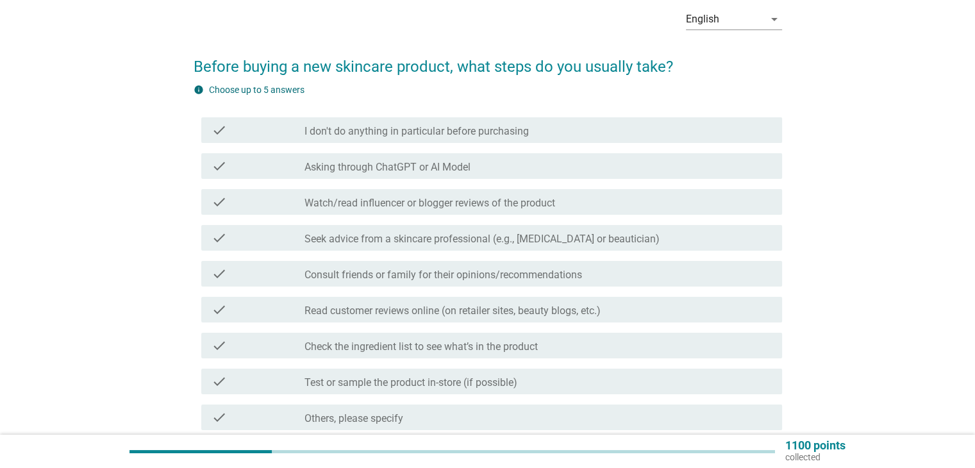
scroll to position [64, 0]
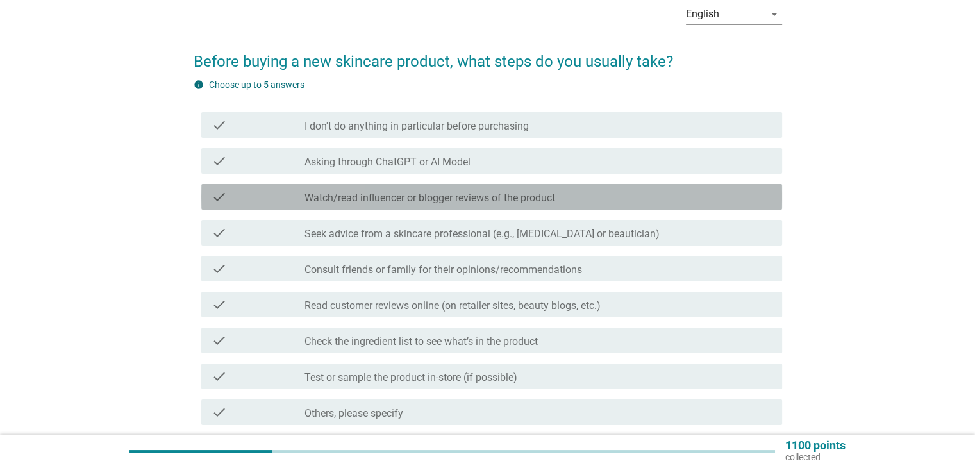
click at [355, 201] on label "Watch/read influencer or blogger reviews of the product" at bounding box center [430, 198] width 251 height 13
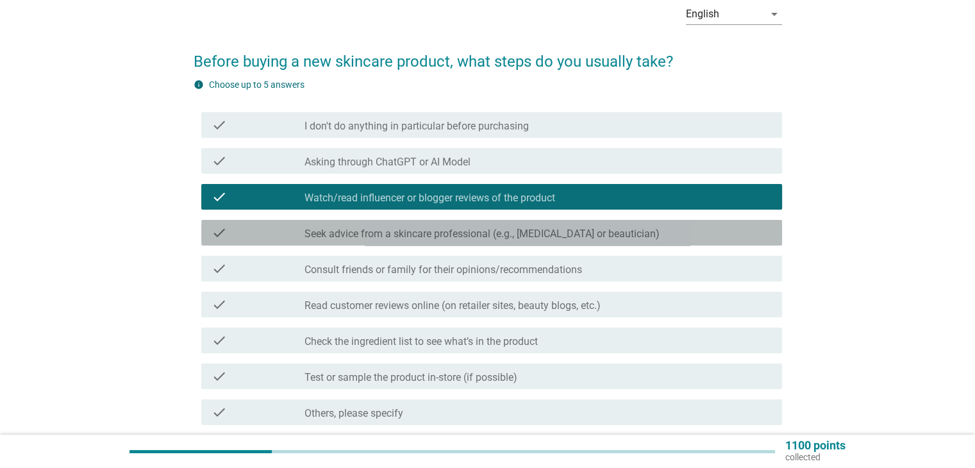
click at [358, 231] on label "Seek advice from a skincare professional (e.g., [MEDICAL_DATA] or beautician)" at bounding box center [482, 234] width 355 height 13
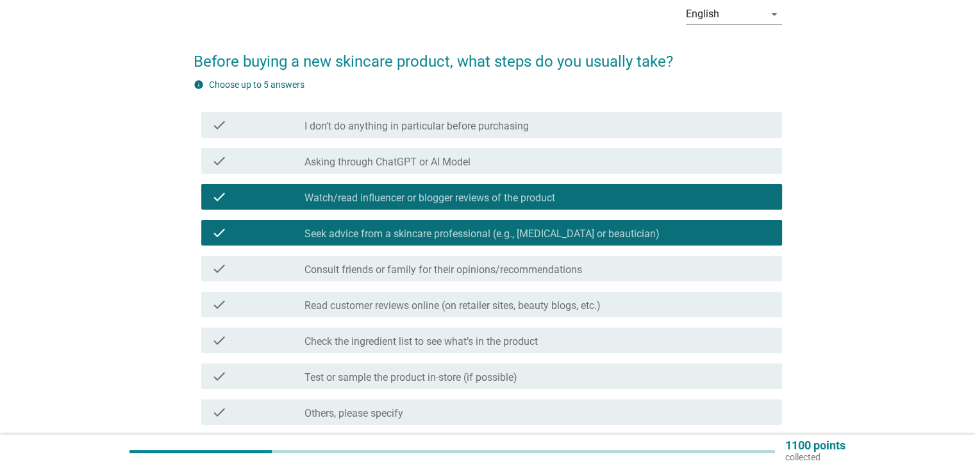
click at [390, 274] on label "Consult friends or family for their opinions/recommendations" at bounding box center [444, 269] width 278 height 13
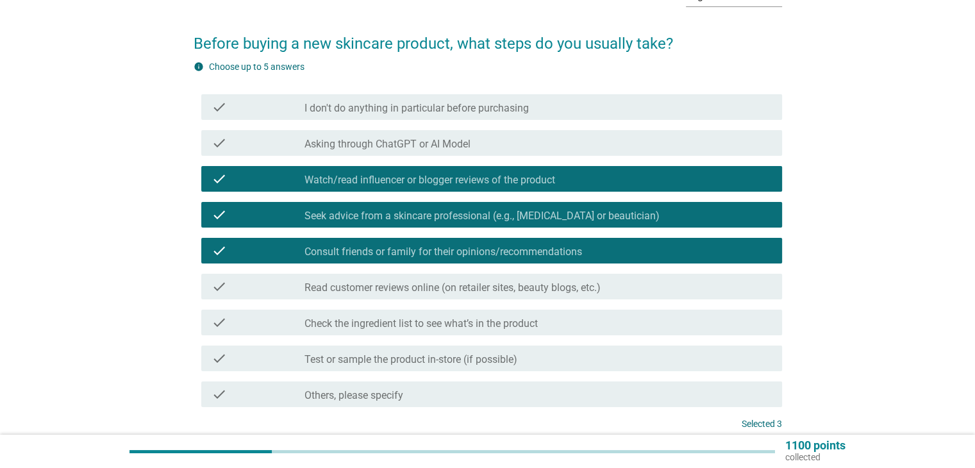
scroll to position [128, 0]
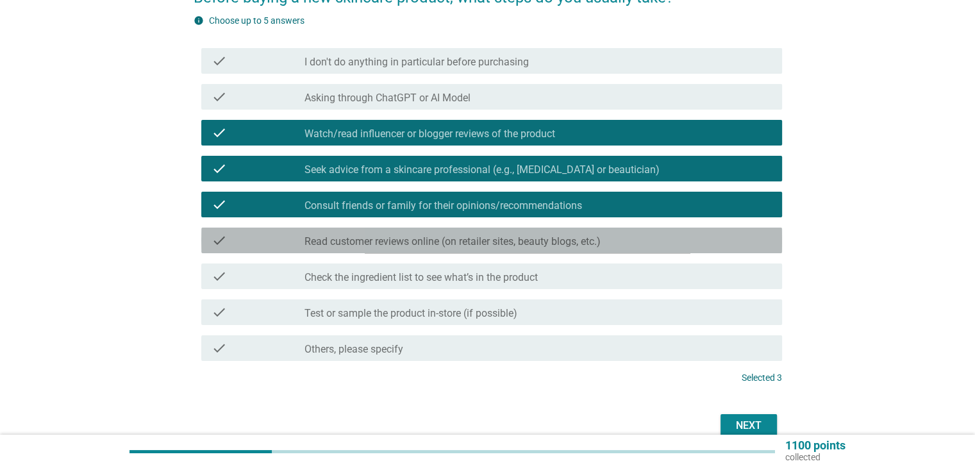
click at [390, 250] on div "check check_box_outline_blank Read customer reviews online (on retailer sites, …" at bounding box center [491, 241] width 581 height 26
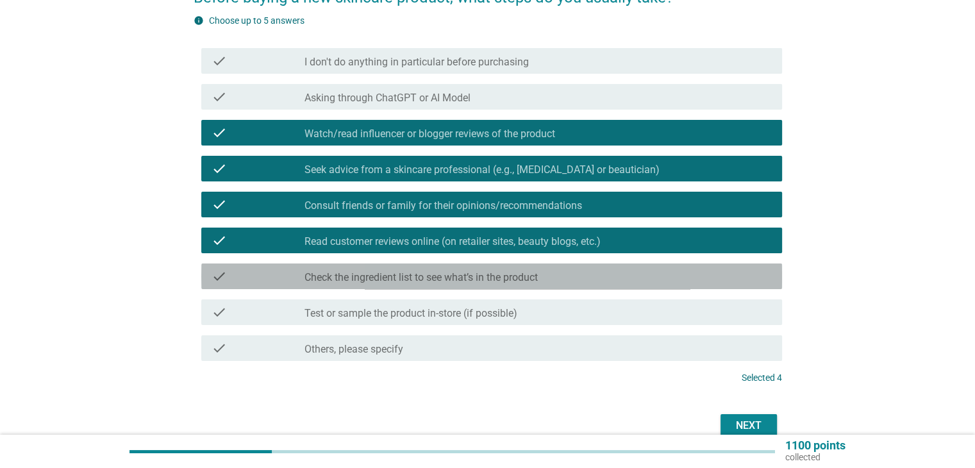
click at [432, 281] on label "Check the ingredient list to see what’s in the product" at bounding box center [421, 277] width 233 height 13
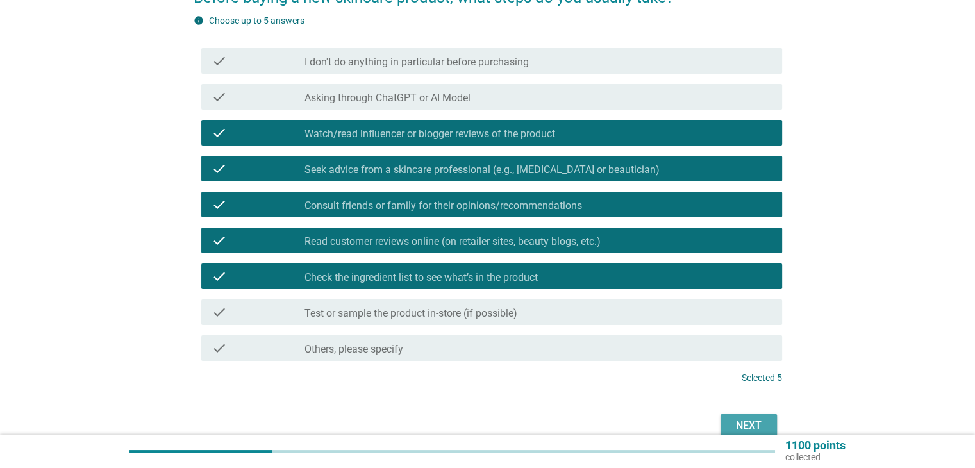
click at [744, 419] on div "Next" at bounding box center [749, 425] width 36 height 15
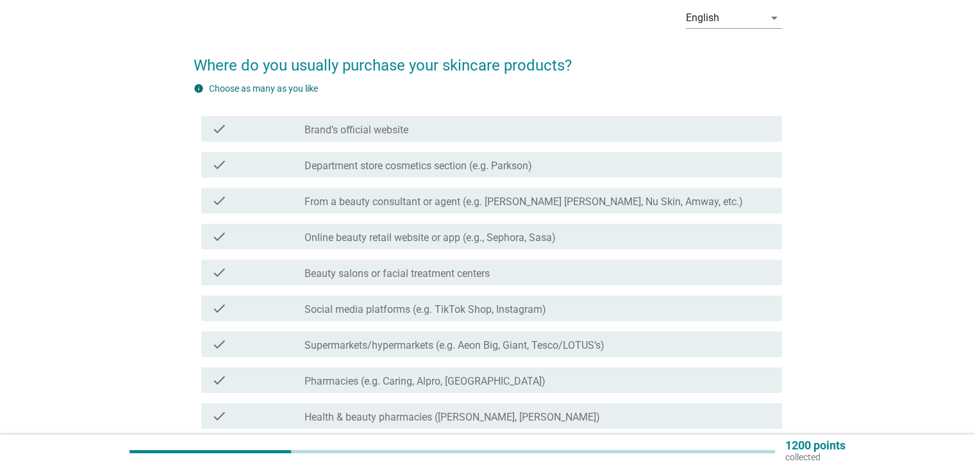
scroll to position [64, 0]
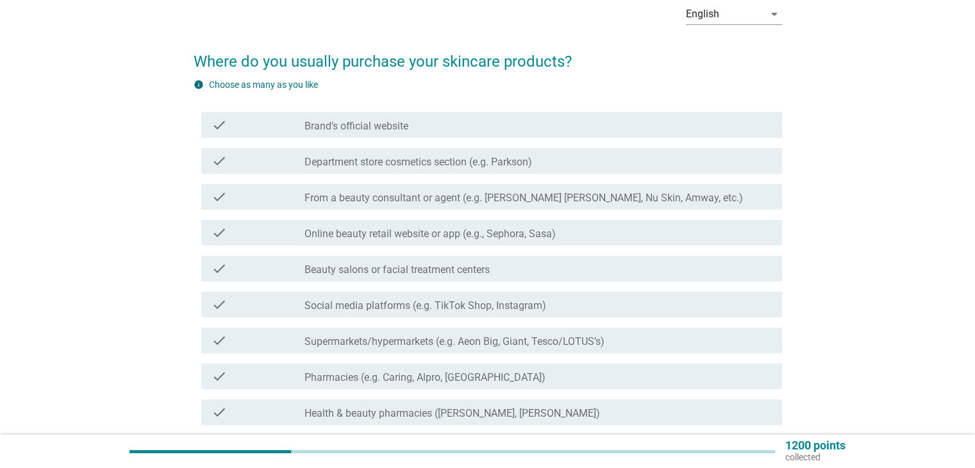
click at [398, 126] on label "Brand’s official website" at bounding box center [357, 126] width 104 height 13
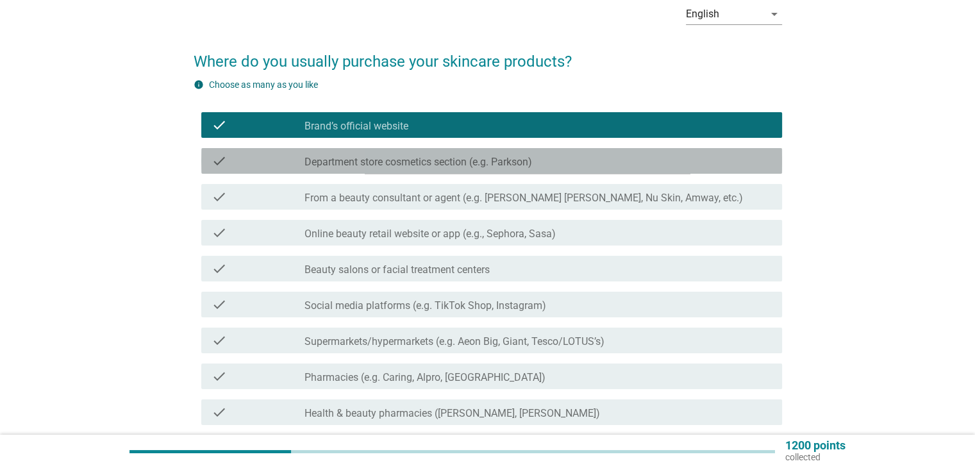
click at [404, 163] on label "Department store cosmetics section (e.g. Parkson)" at bounding box center [419, 162] width 228 height 13
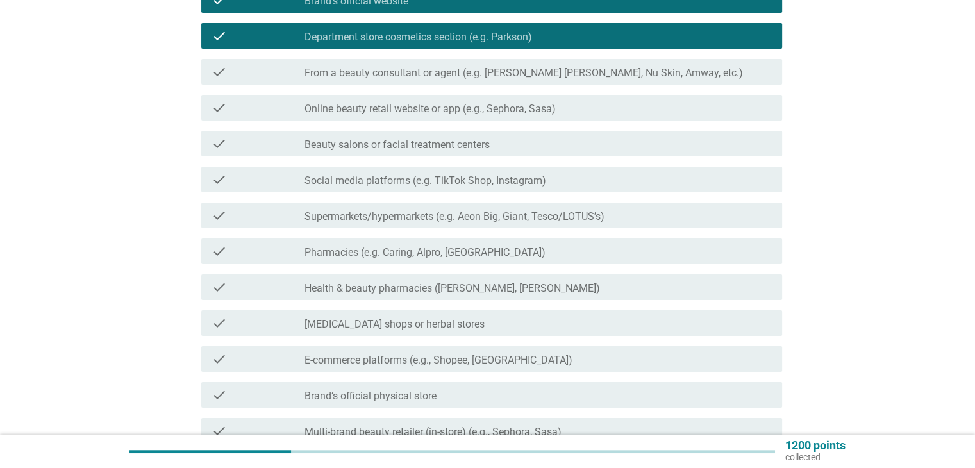
scroll to position [192, 0]
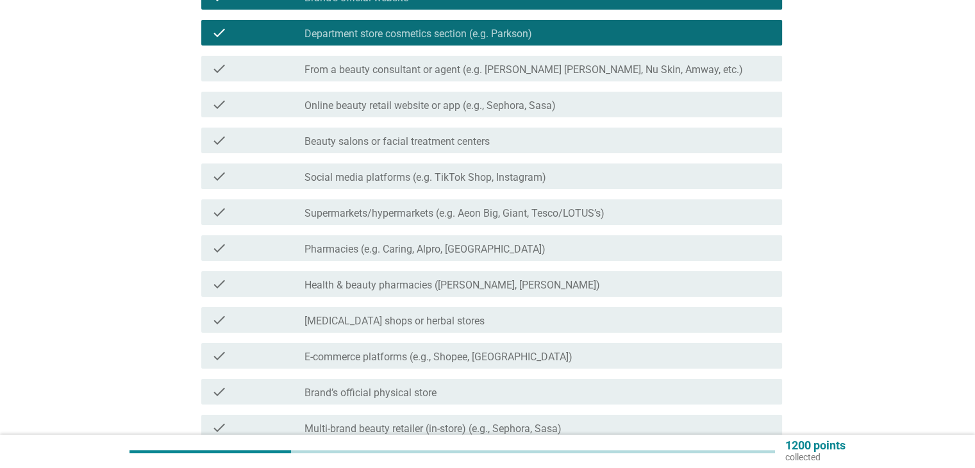
click at [400, 251] on label "Pharmacies (e.g. Caring, Alpro, [GEOGRAPHIC_DATA])" at bounding box center [425, 249] width 241 height 13
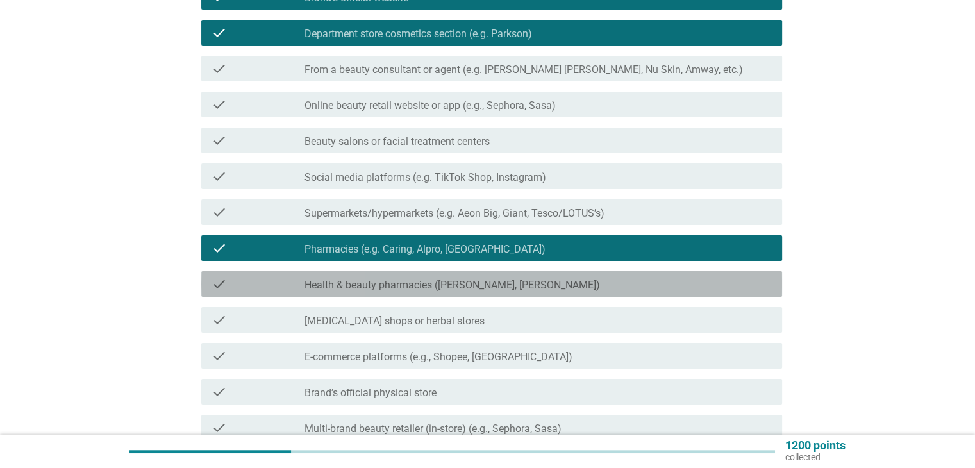
click at [444, 288] on label "Health & beauty pharmacies ([PERSON_NAME], [PERSON_NAME])" at bounding box center [453, 285] width 296 height 13
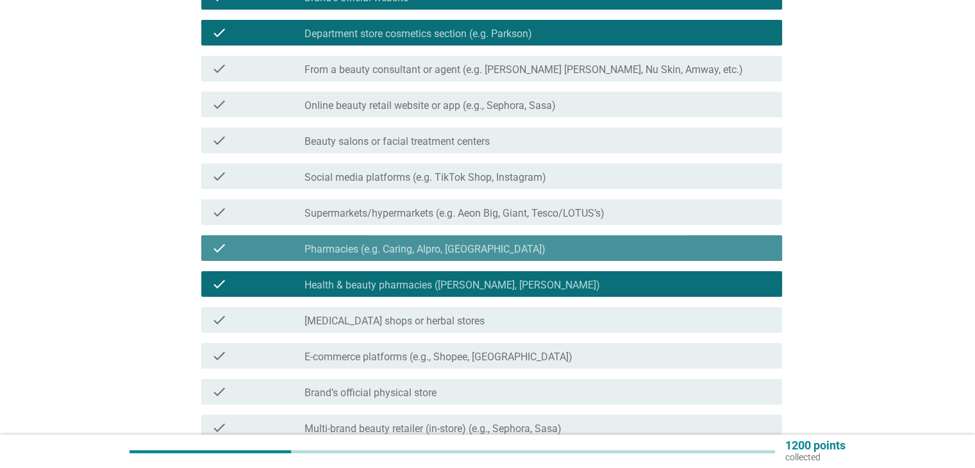
click at [392, 247] on label "Pharmacies (e.g. Caring, Alpro, [GEOGRAPHIC_DATA])" at bounding box center [425, 249] width 241 height 13
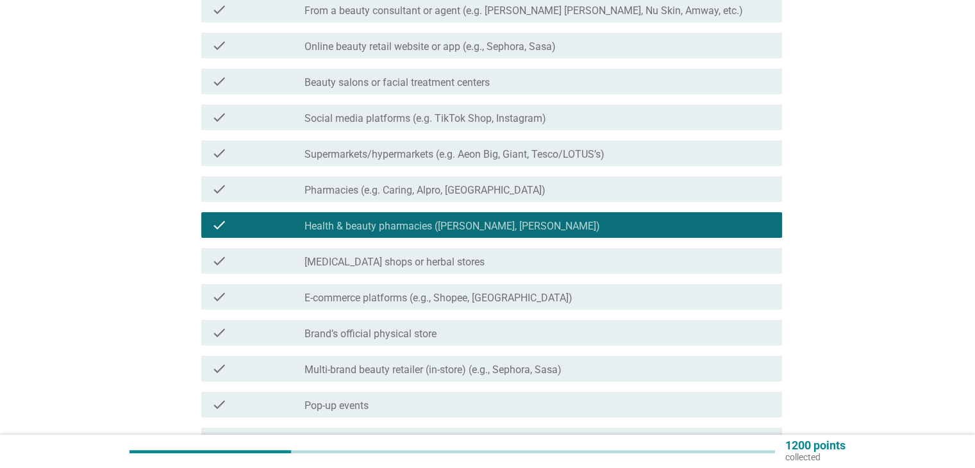
scroll to position [256, 0]
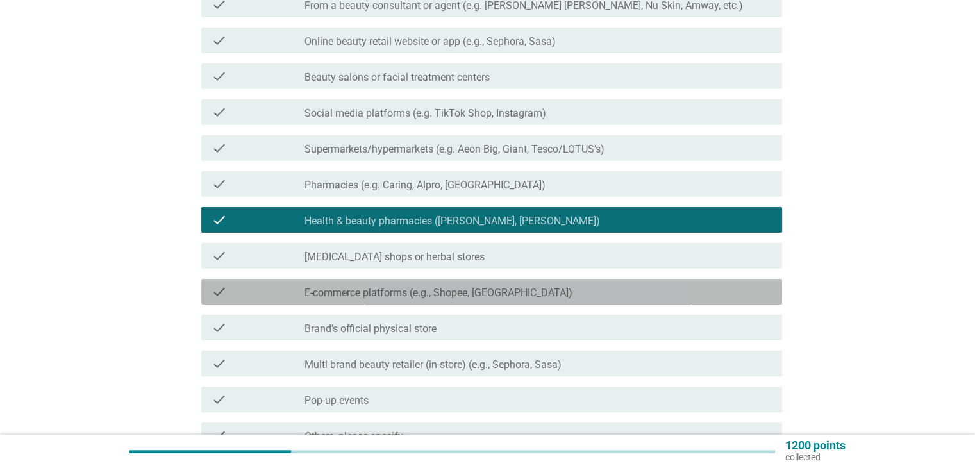
click at [485, 291] on label "E-commerce platforms (e.g., Shopee, [GEOGRAPHIC_DATA])" at bounding box center [439, 293] width 268 height 13
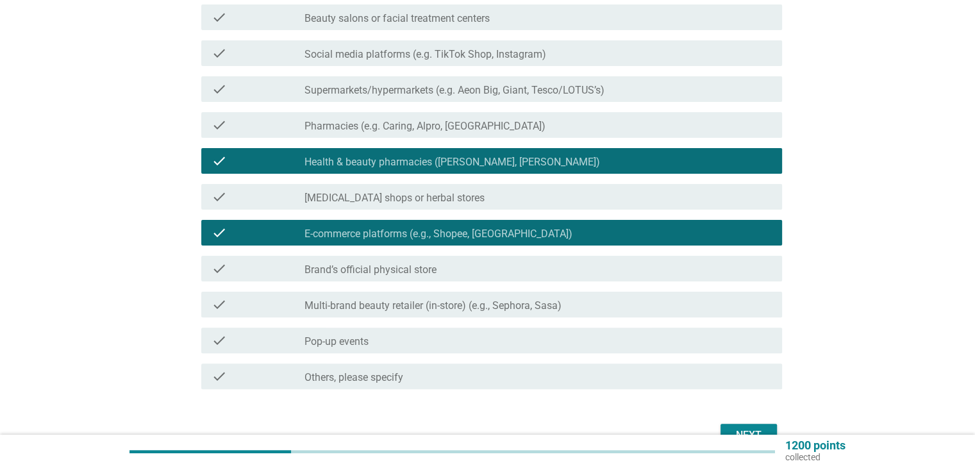
scroll to position [321, 0]
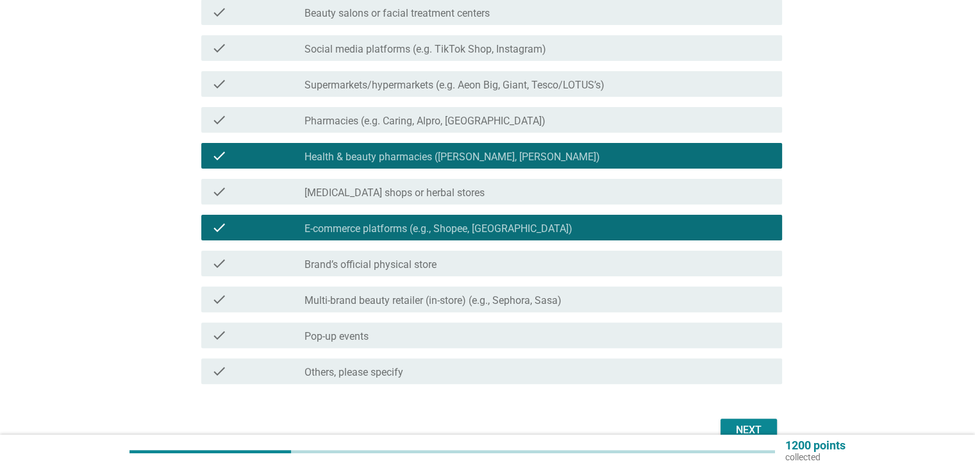
click at [474, 270] on div "check_box_outline_blank Brand’s official physical store" at bounding box center [538, 263] width 467 height 15
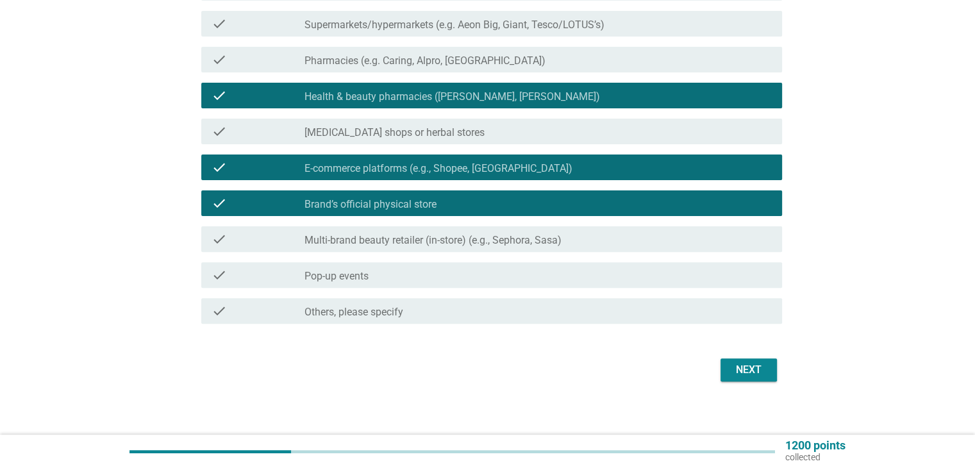
scroll to position [385, 0]
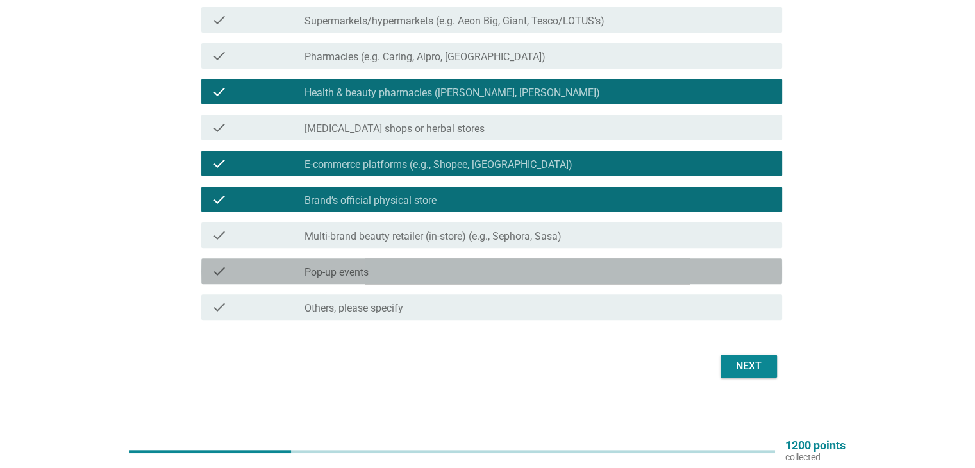
click at [371, 280] on div "check check_box_outline_blank Pop-up events" at bounding box center [491, 271] width 581 height 26
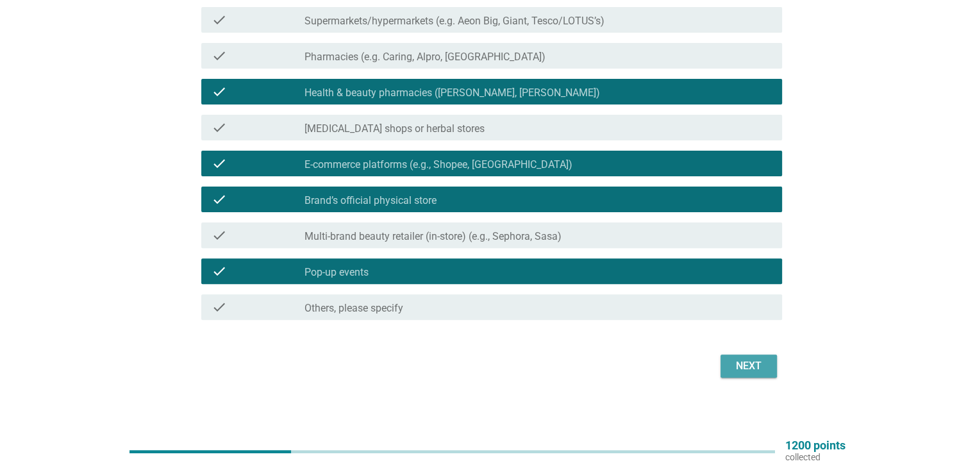
click at [740, 365] on div "Next" at bounding box center [749, 365] width 36 height 15
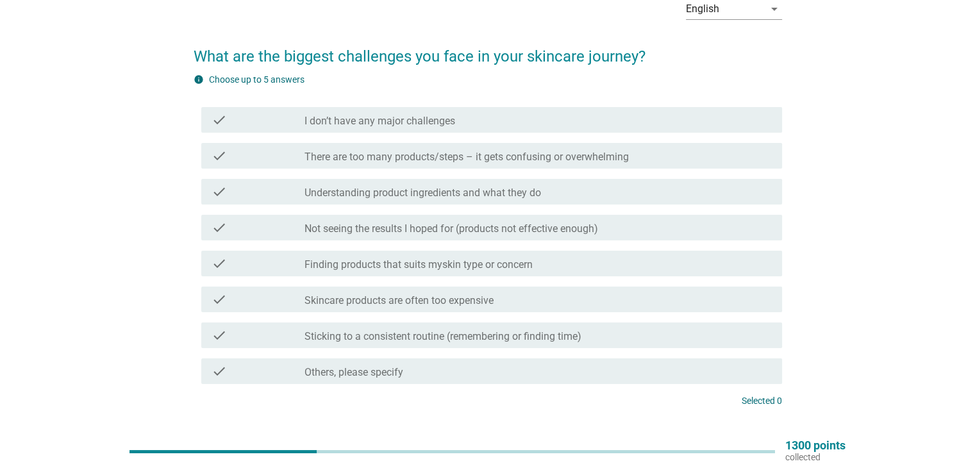
scroll to position [64, 0]
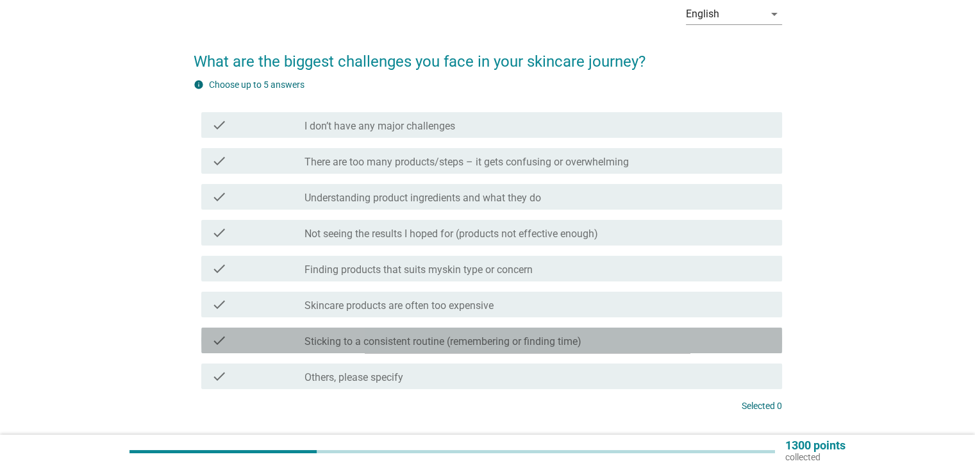
click at [433, 345] on label "Sticking to a consistent routine (remembering or finding time)" at bounding box center [443, 341] width 277 height 13
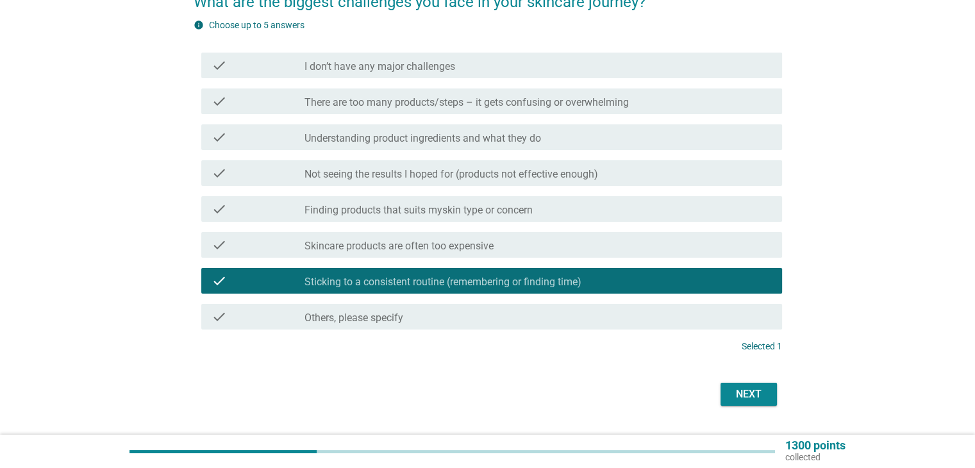
scroll to position [156, 0]
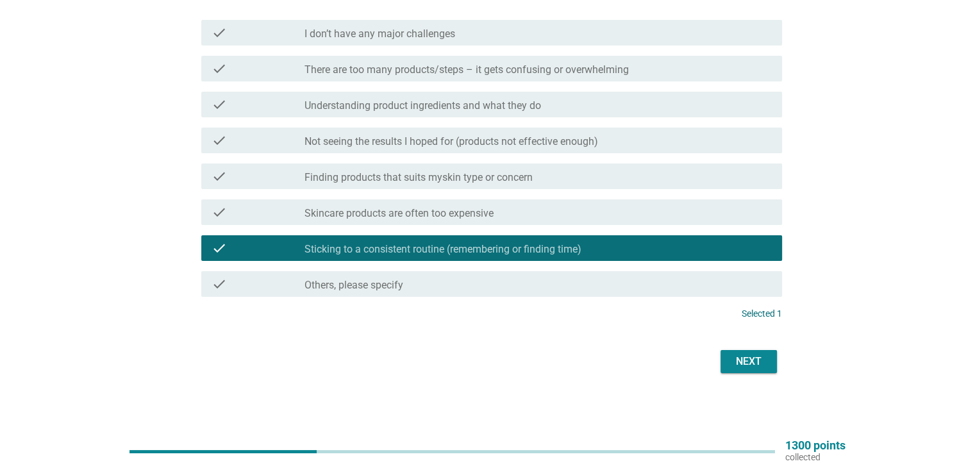
click at [745, 358] on div "Next" at bounding box center [749, 361] width 36 height 15
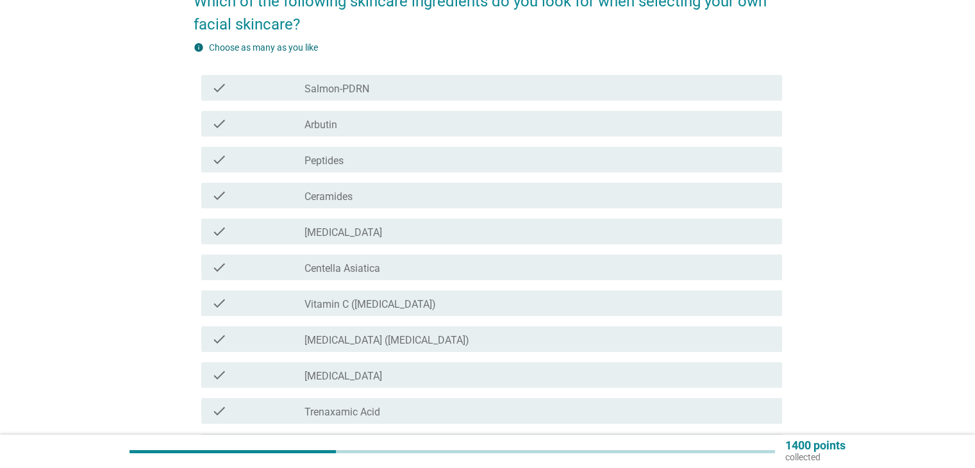
scroll to position [128, 0]
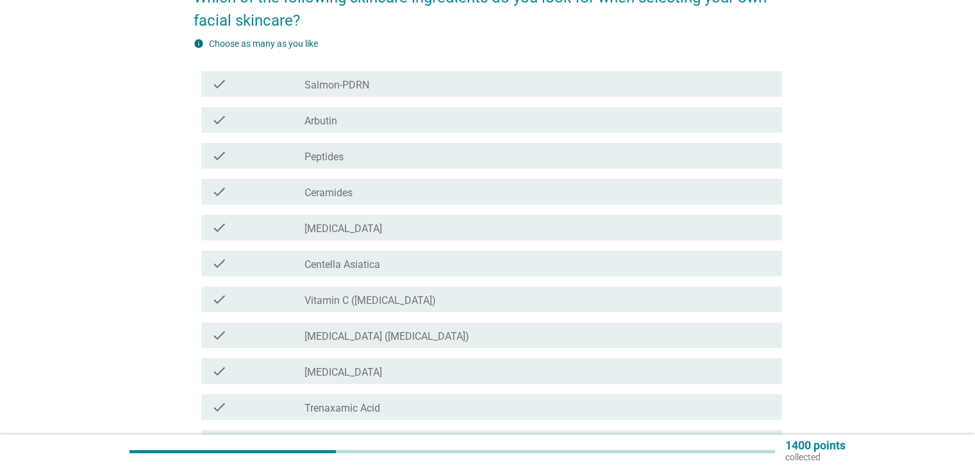
click at [346, 229] on div "check_box_outline_blank [MEDICAL_DATA]" at bounding box center [538, 227] width 467 height 15
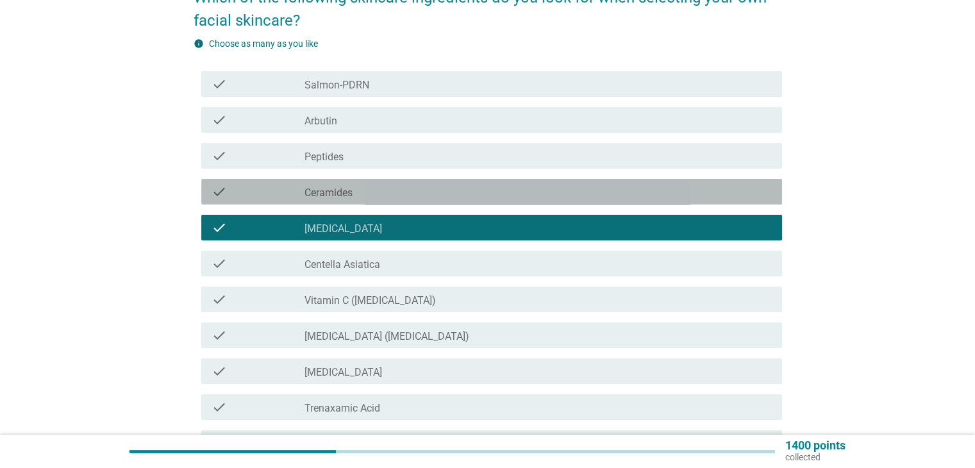
click at [351, 196] on label "Ceramides" at bounding box center [329, 193] width 48 height 13
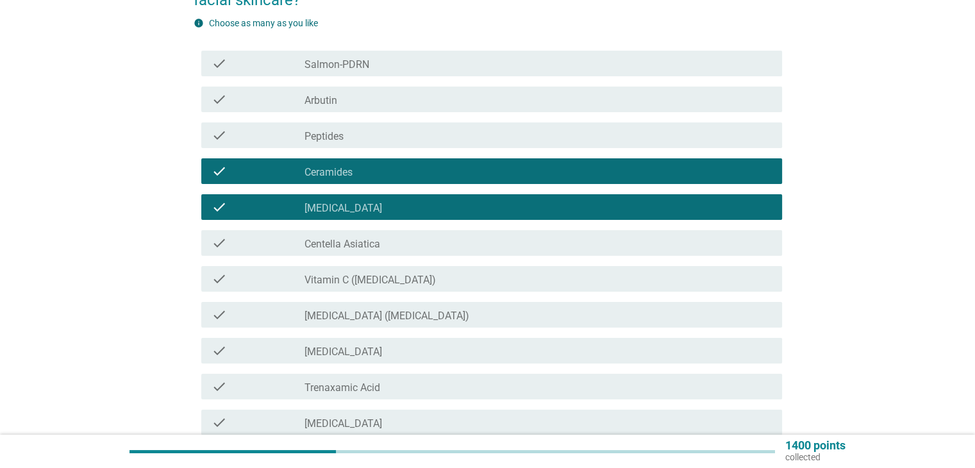
scroll to position [192, 0]
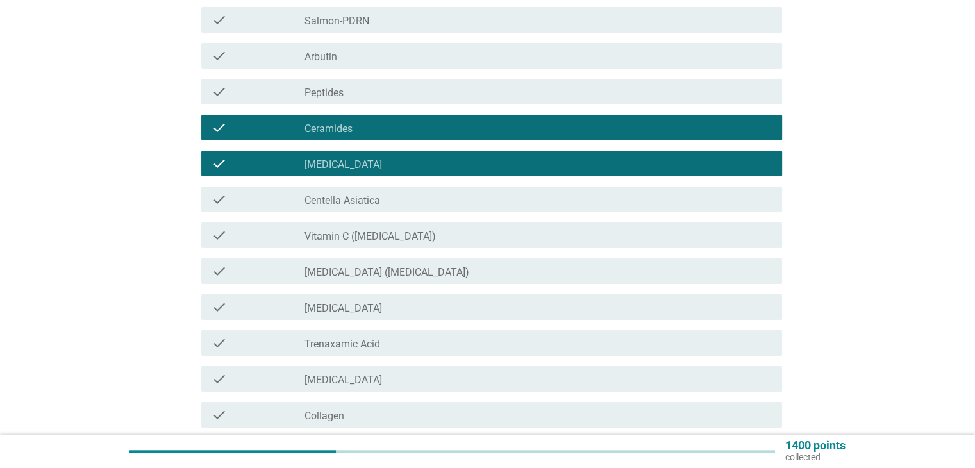
click at [400, 234] on label "Vitamin C ([MEDICAL_DATA])" at bounding box center [370, 236] width 131 height 13
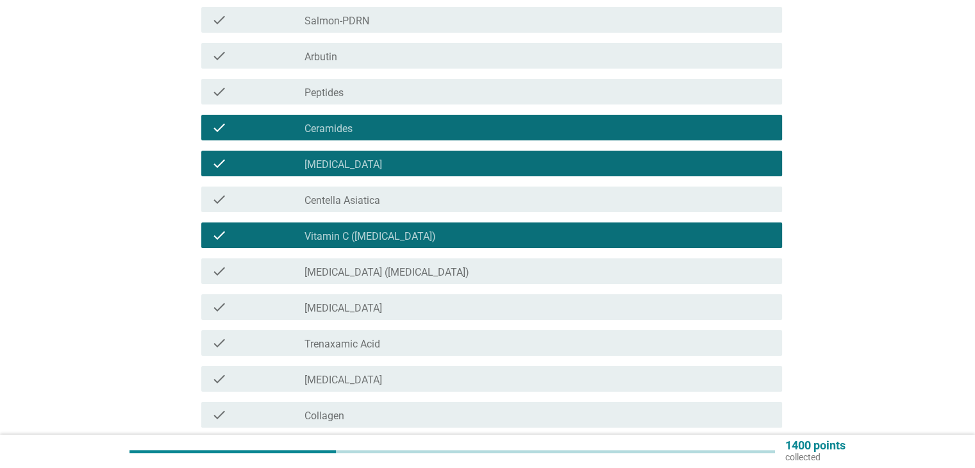
click at [406, 267] on label "[MEDICAL_DATA] ([MEDICAL_DATA])" at bounding box center [387, 272] width 165 height 13
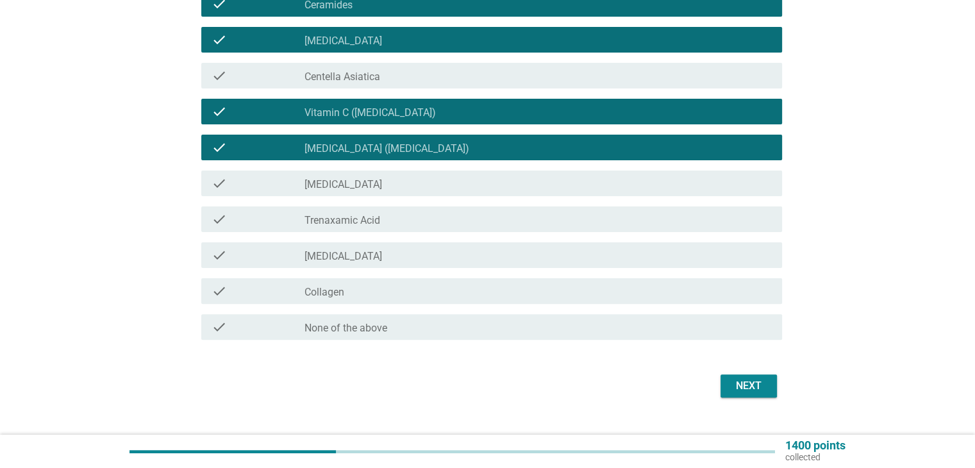
scroll to position [321, 0]
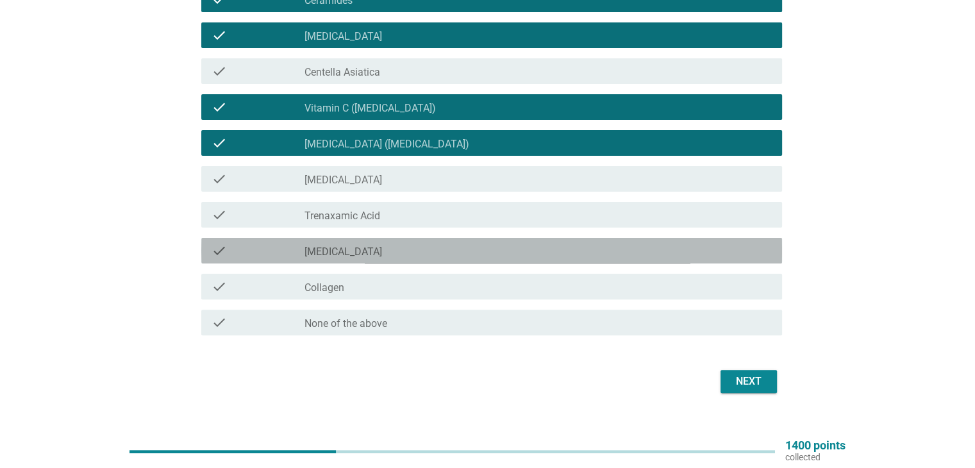
click at [395, 244] on div "check_box_outline_blank [MEDICAL_DATA]" at bounding box center [538, 250] width 467 height 15
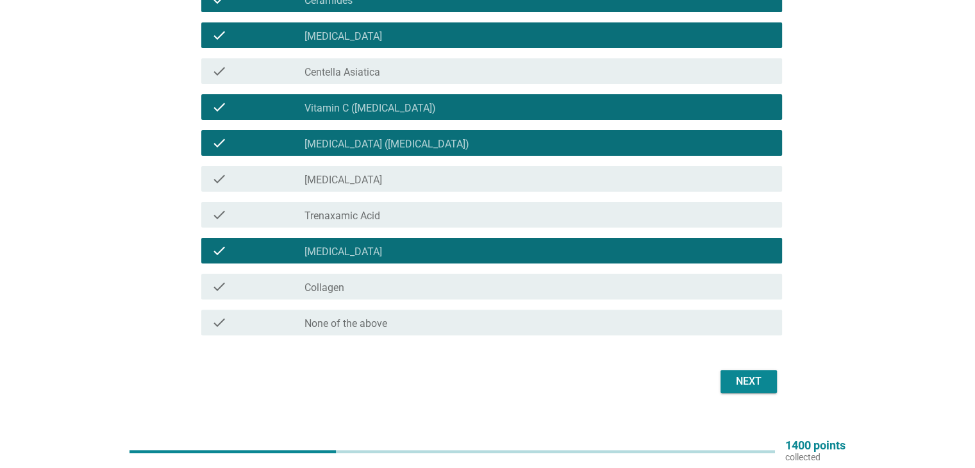
click at [383, 283] on div "check_box_outline_blank Collagen" at bounding box center [538, 286] width 467 height 15
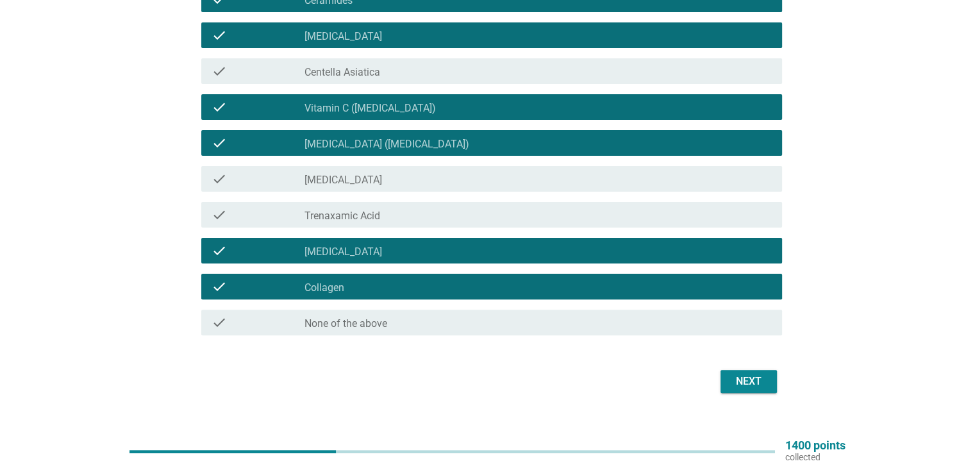
click at [734, 380] on div "Next" at bounding box center [749, 381] width 36 height 15
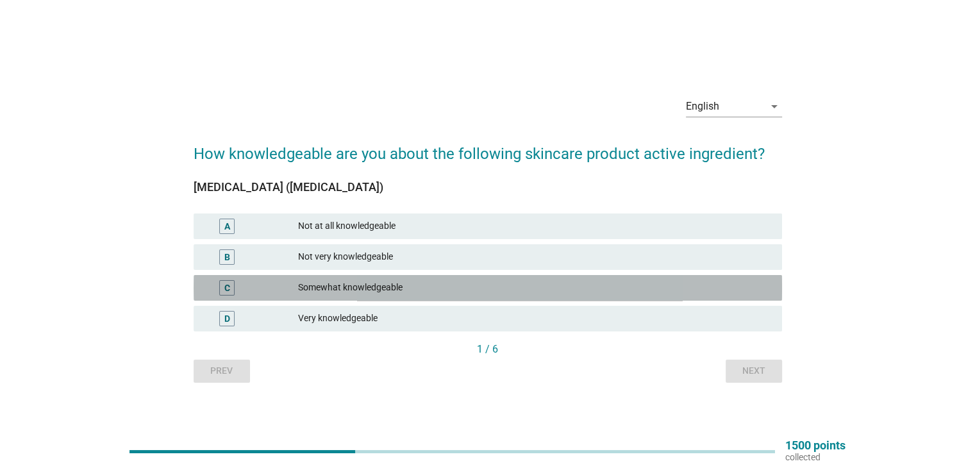
click at [350, 288] on div "Somewhat knowledgeable" at bounding box center [534, 287] width 473 height 15
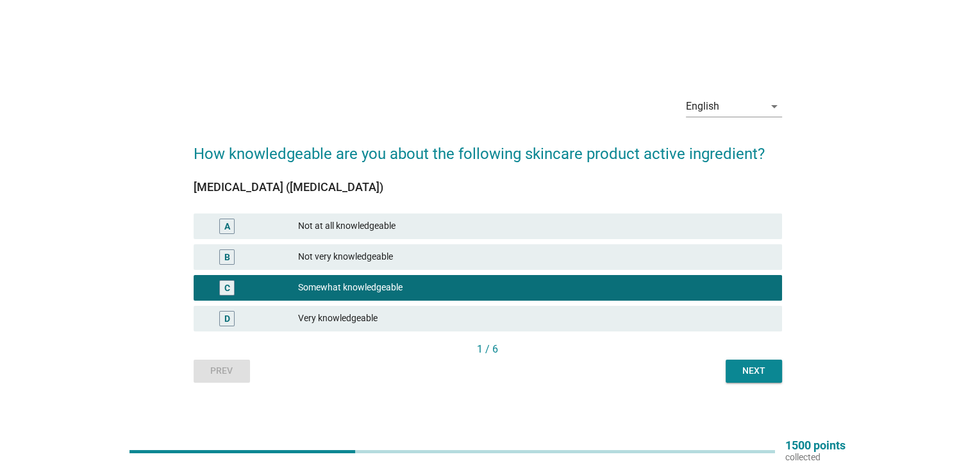
click at [351, 317] on div "Very knowledgeable" at bounding box center [534, 318] width 473 height 15
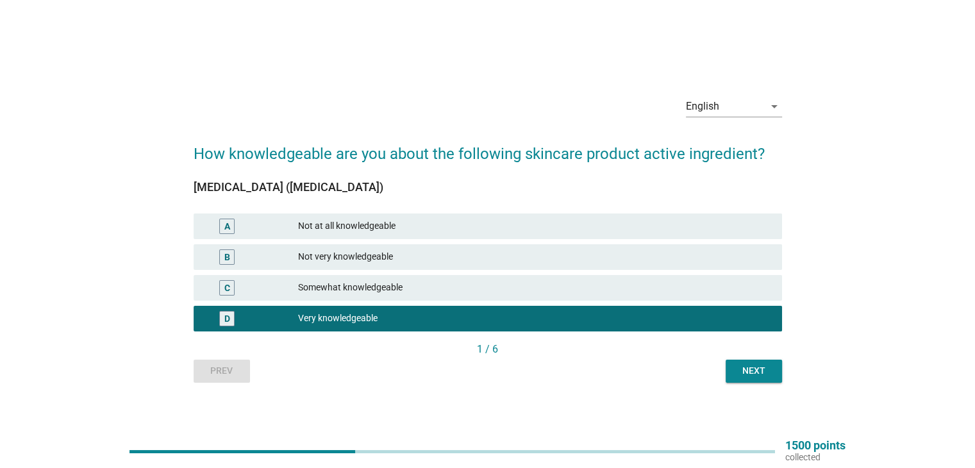
click at [731, 362] on button "Next" at bounding box center [754, 371] width 56 height 23
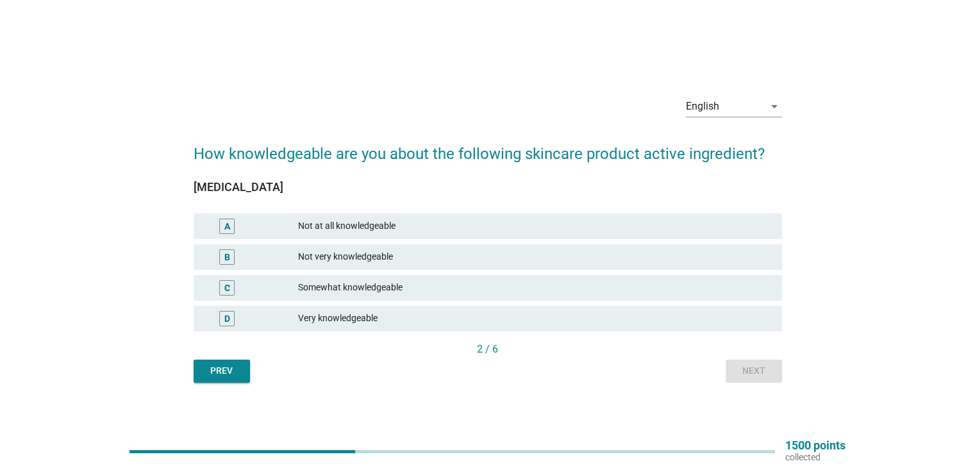
click at [387, 287] on div "Somewhat knowledgeable" at bounding box center [534, 287] width 473 height 15
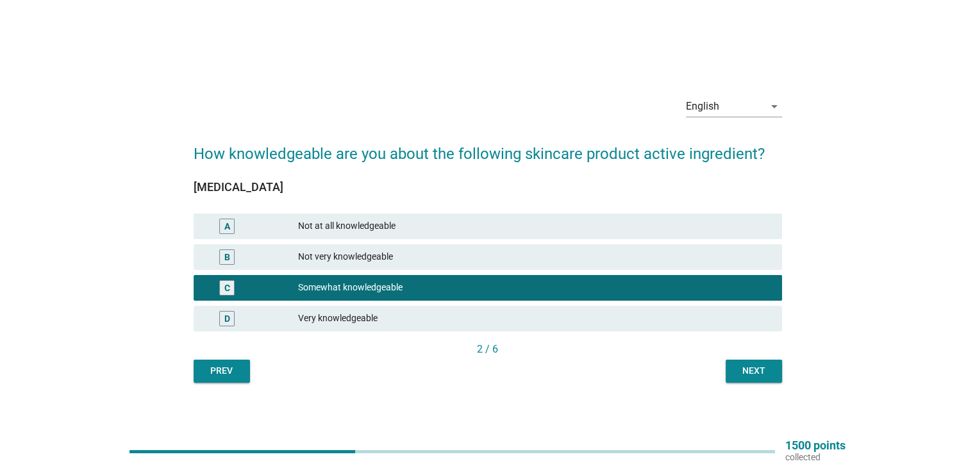
click at [760, 368] on div "Next" at bounding box center [754, 370] width 36 height 13
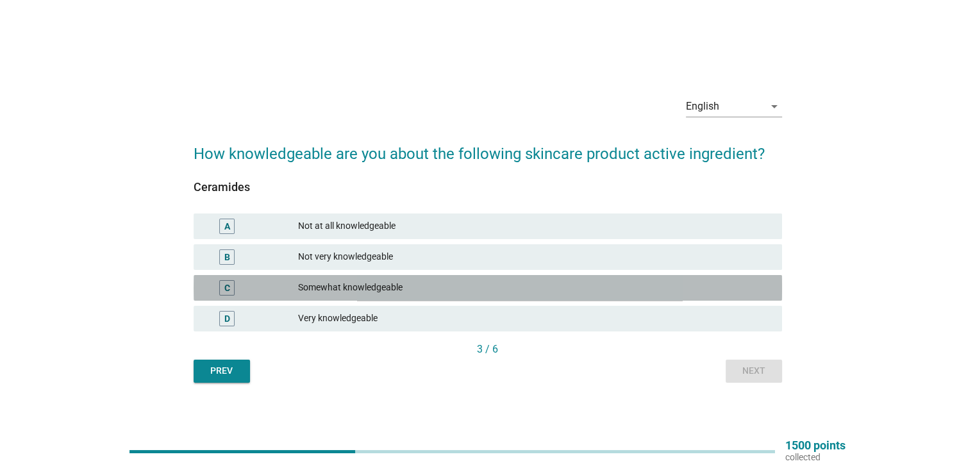
click at [367, 292] on div "Somewhat knowledgeable" at bounding box center [534, 287] width 473 height 15
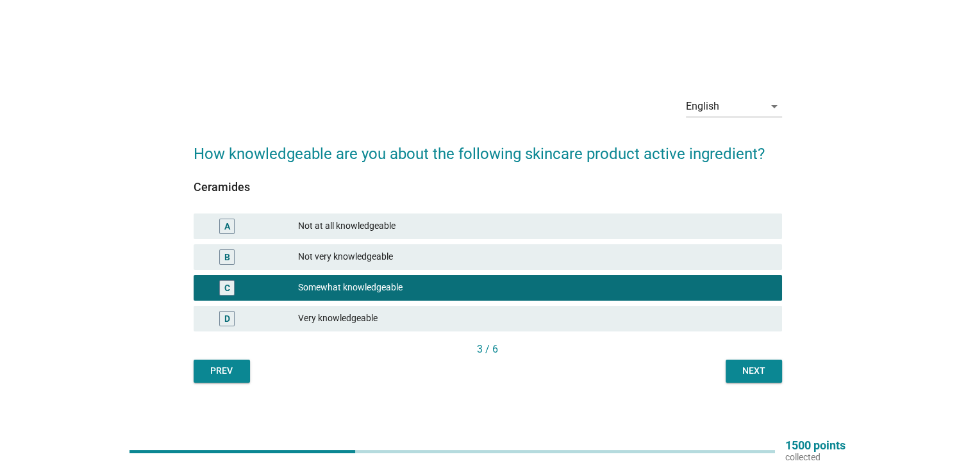
click at [756, 375] on div "Next" at bounding box center [754, 370] width 36 height 13
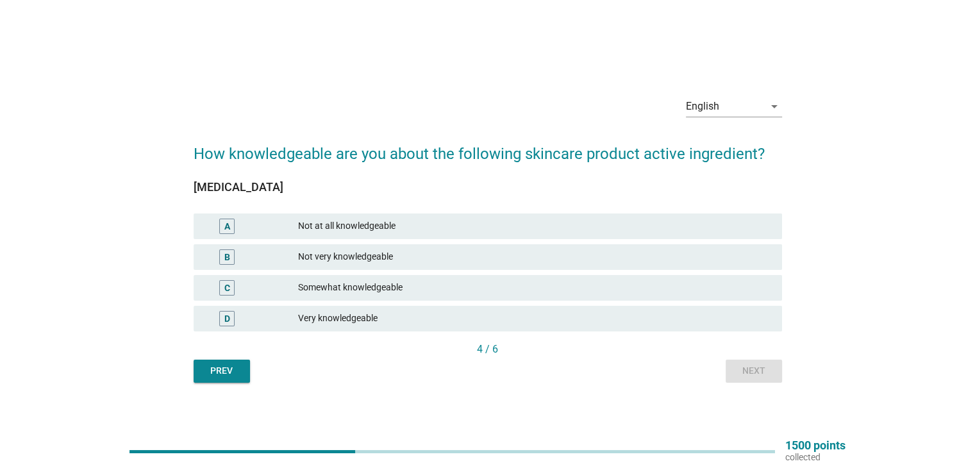
click at [386, 315] on div "Very knowledgeable" at bounding box center [534, 318] width 473 height 15
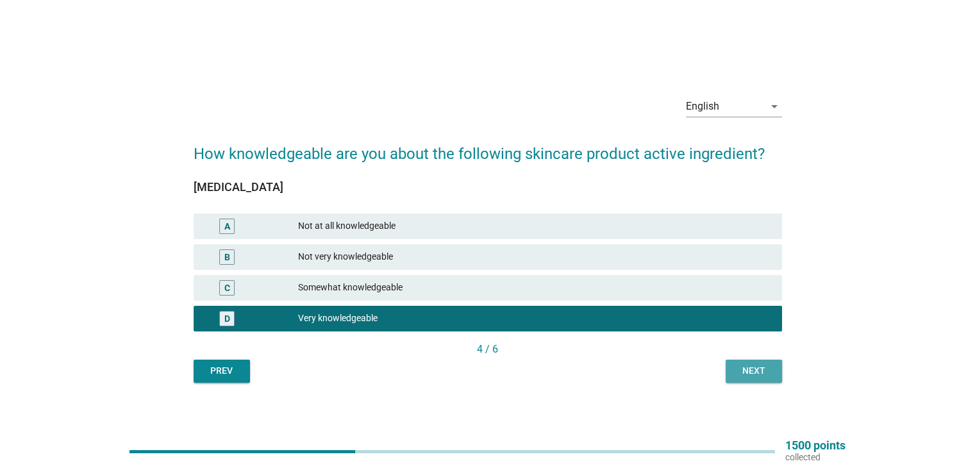
click at [728, 365] on button "Next" at bounding box center [754, 371] width 56 height 23
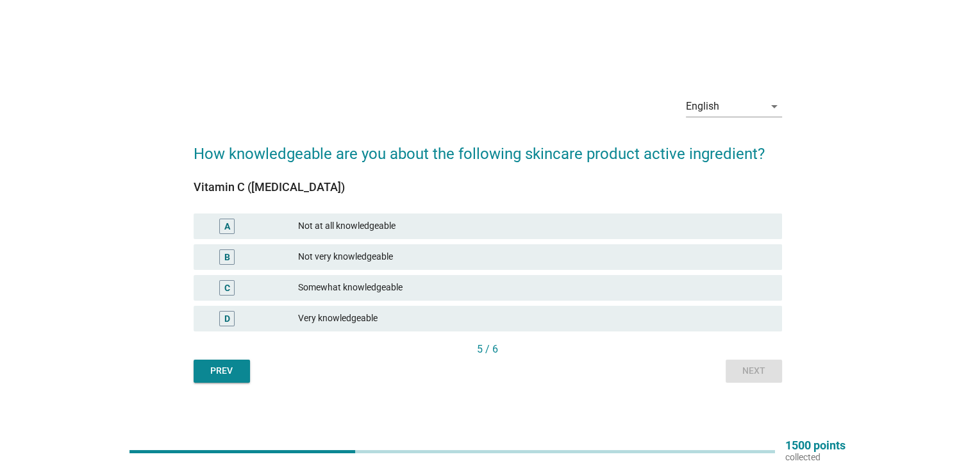
click at [355, 316] on div "Very knowledgeable" at bounding box center [534, 318] width 473 height 15
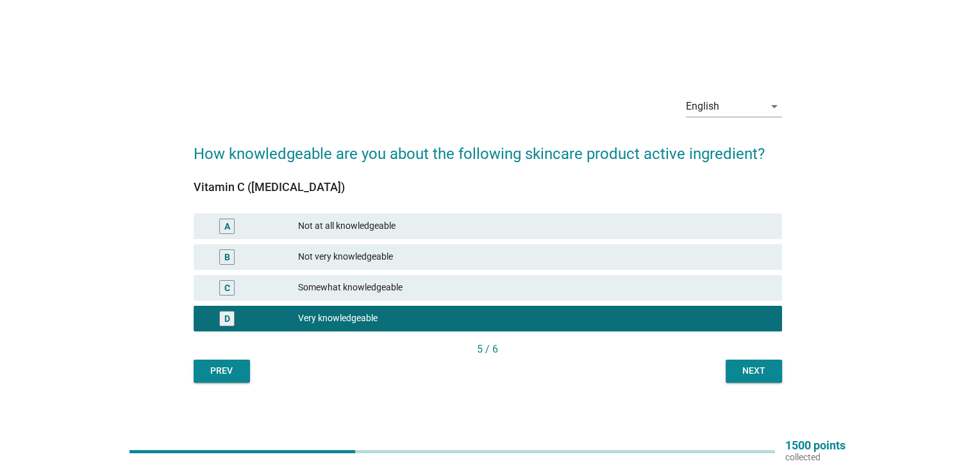
click at [743, 368] on div "Next" at bounding box center [754, 370] width 36 height 13
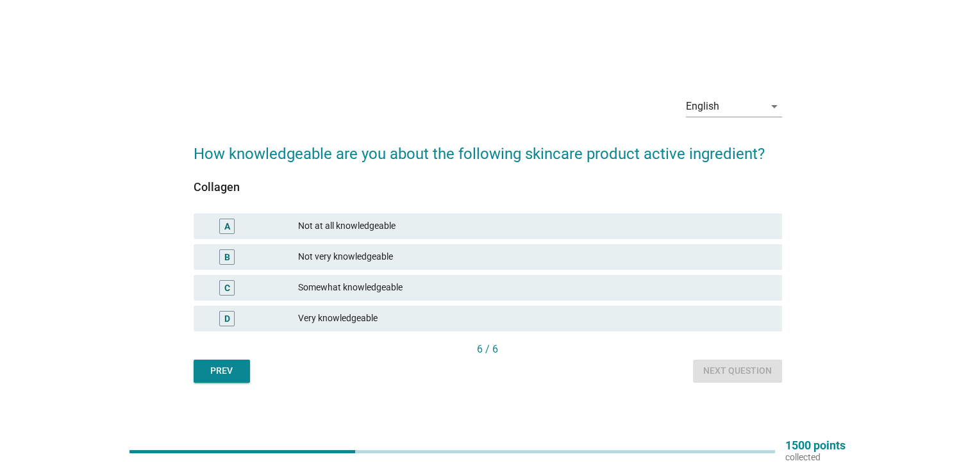
click at [345, 285] on div "Somewhat knowledgeable" at bounding box center [534, 287] width 473 height 15
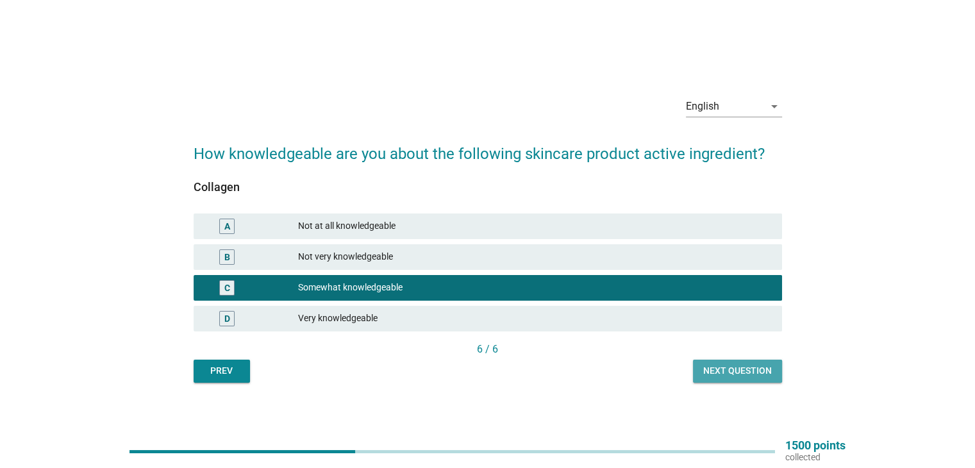
click at [742, 367] on div "Next question" at bounding box center [737, 370] width 69 height 13
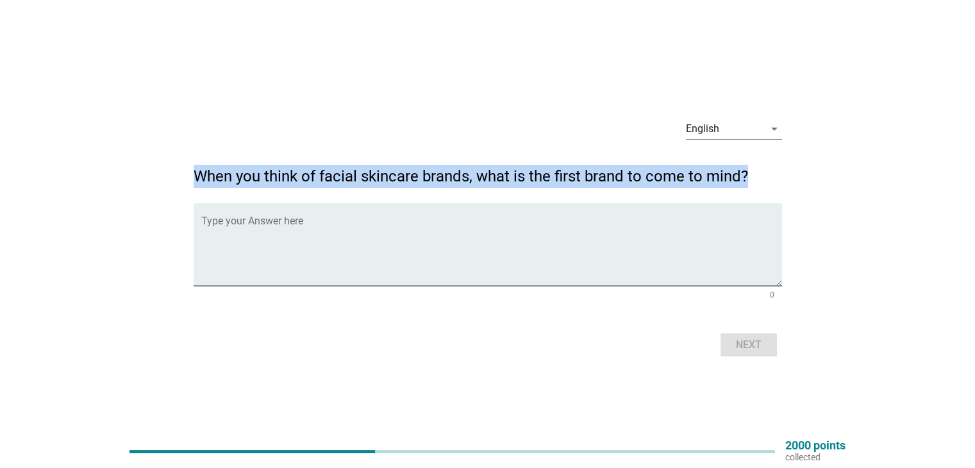
drag, startPoint x: 754, startPoint y: 181, endPoint x: 182, endPoint y: 179, distance: 571.8
click at [182, 179] on div "English arrow_drop_down When you think of facial skincare brands, what is the f…" at bounding box center [488, 234] width 914 height 272
copy h2 "When you think of facial skincare brands, what is the first brand to come to mi…"
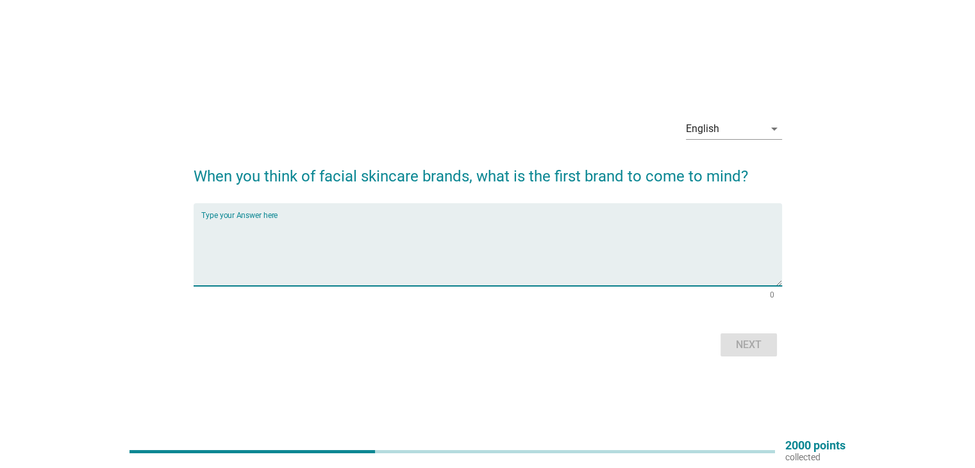
click at [349, 232] on textarea "Type your Answer here" at bounding box center [491, 252] width 581 height 67
type textarea "Innisfree"
click at [756, 344] on div "Next" at bounding box center [749, 344] width 36 height 15
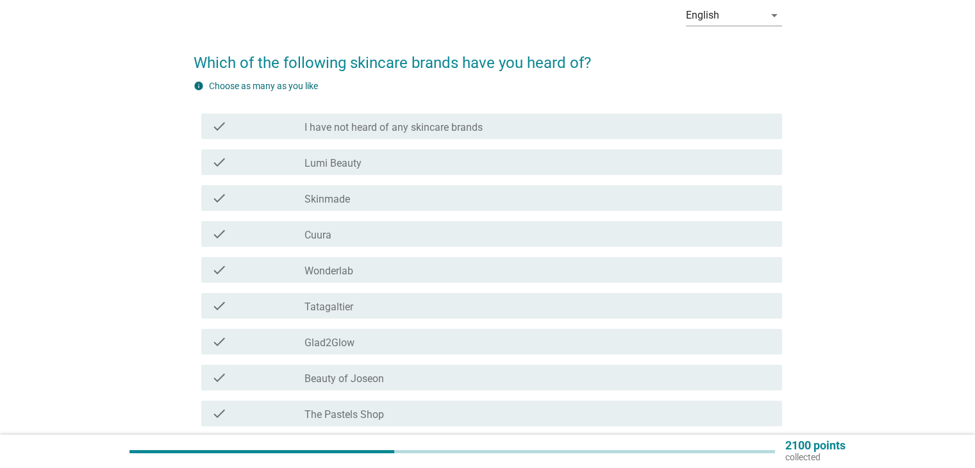
scroll to position [64, 0]
click at [318, 163] on label "Lumi Beauty" at bounding box center [333, 162] width 57 height 13
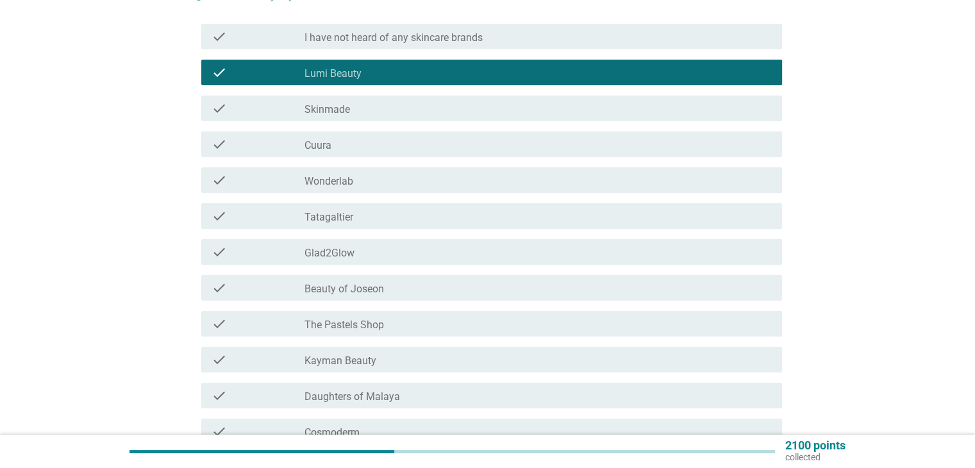
scroll to position [192, 0]
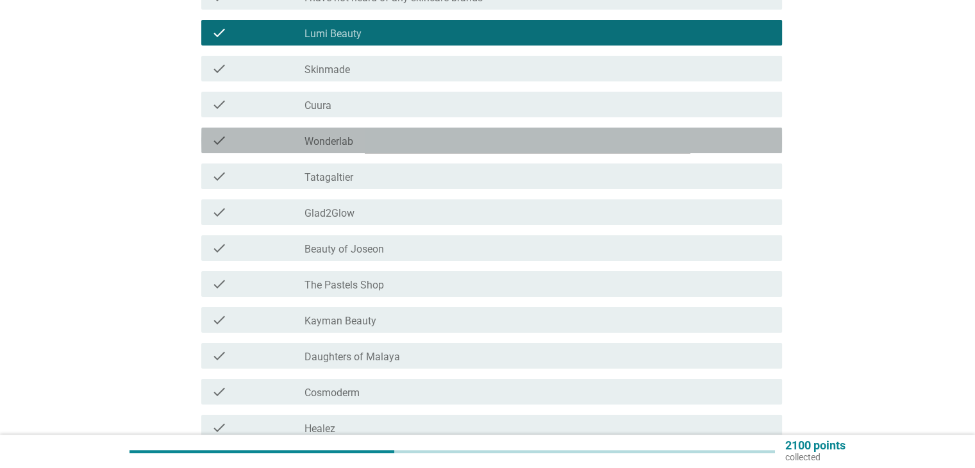
click at [373, 135] on div "check_box_outline_blank Wonderlab" at bounding box center [538, 140] width 467 height 15
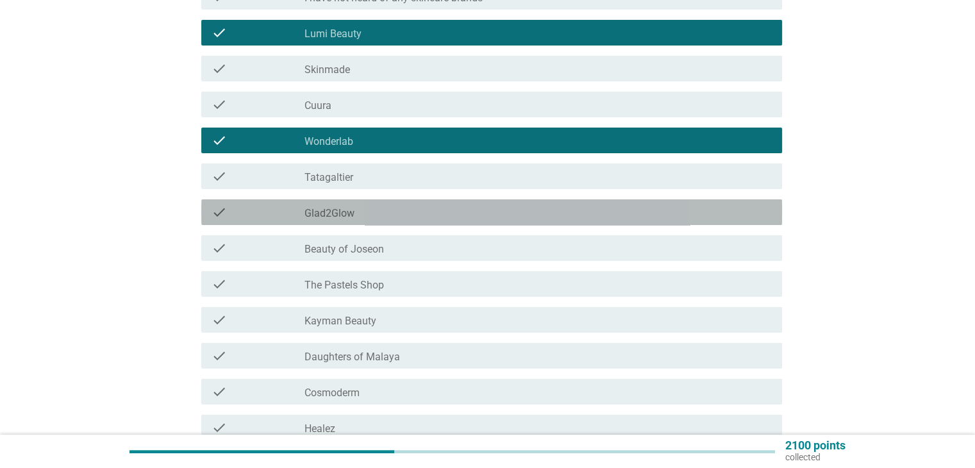
click at [342, 217] on label "Glad2Glow" at bounding box center [330, 213] width 50 height 13
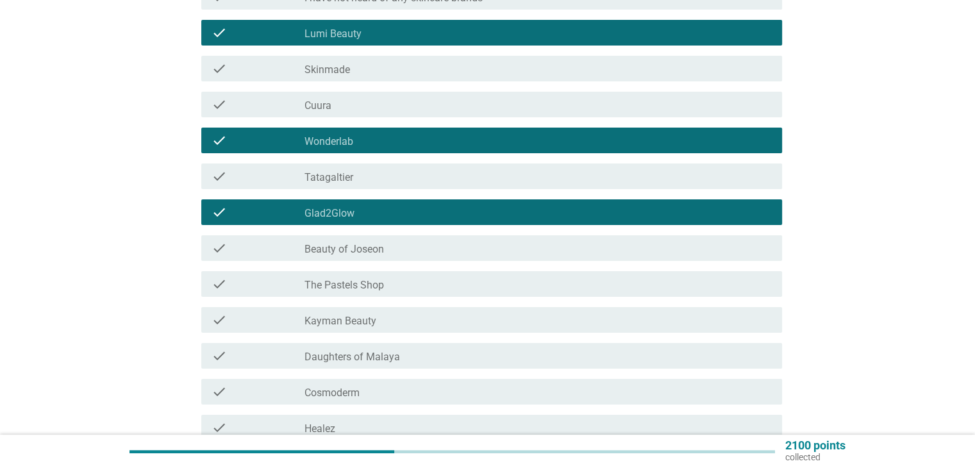
click at [365, 245] on label "Beauty of Joseon" at bounding box center [344, 249] width 79 height 13
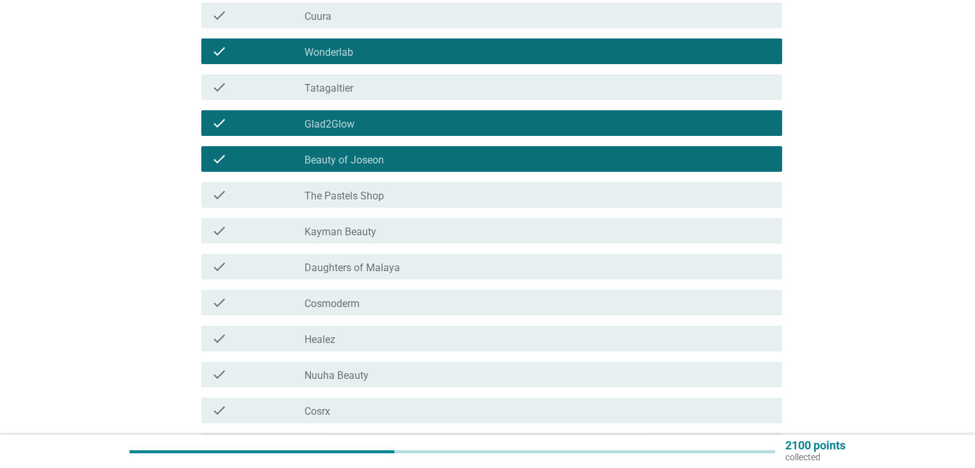
scroll to position [385, 0]
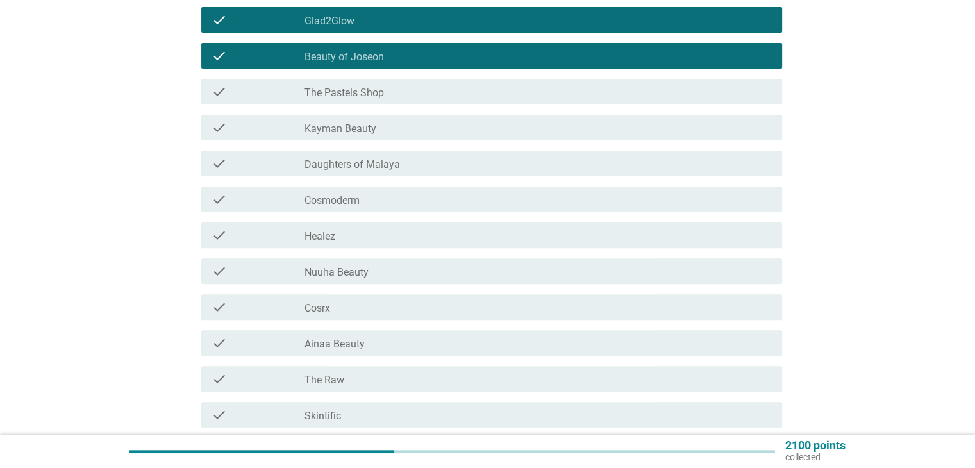
click at [353, 195] on label "Cosmoderm" at bounding box center [332, 200] width 55 height 13
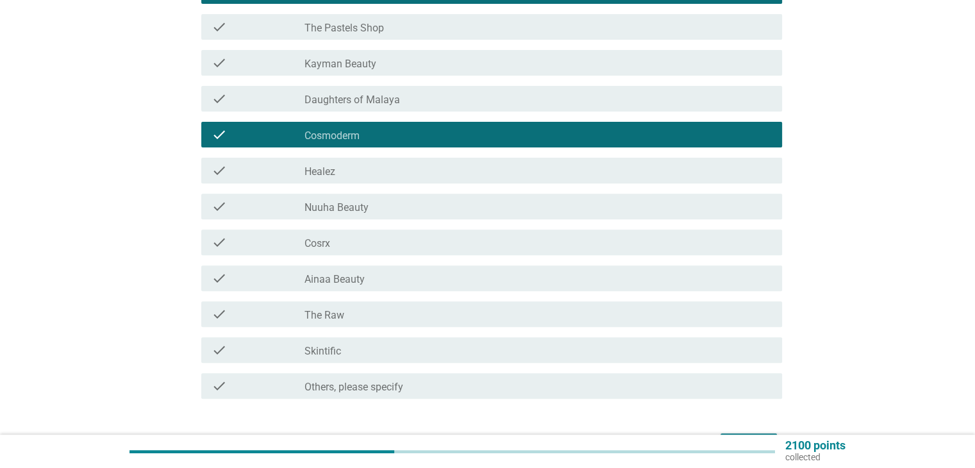
scroll to position [513, 0]
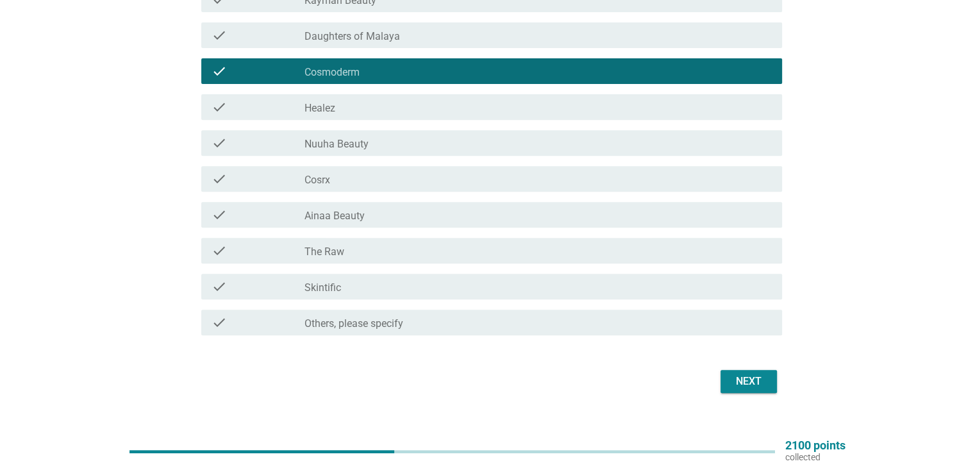
click at [359, 287] on div "check_box_outline_blank Skintific" at bounding box center [538, 286] width 467 height 15
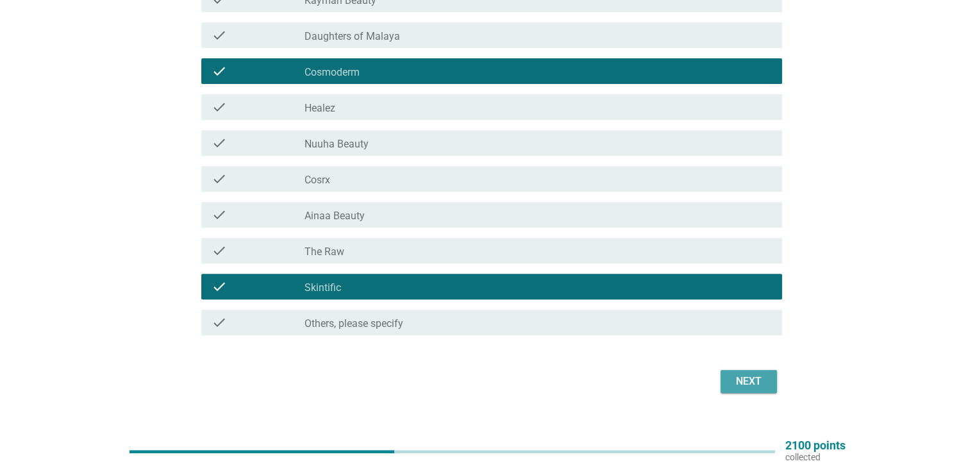
click at [748, 380] on div "Next" at bounding box center [749, 381] width 36 height 15
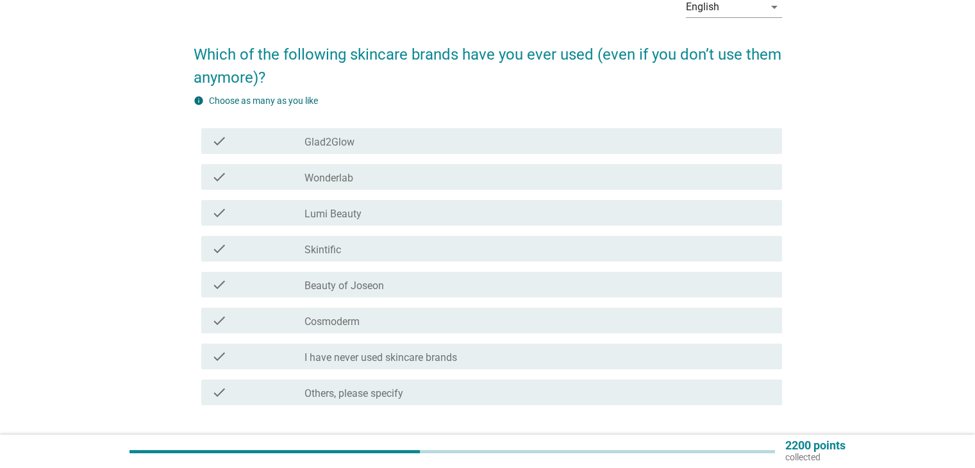
scroll to position [64, 0]
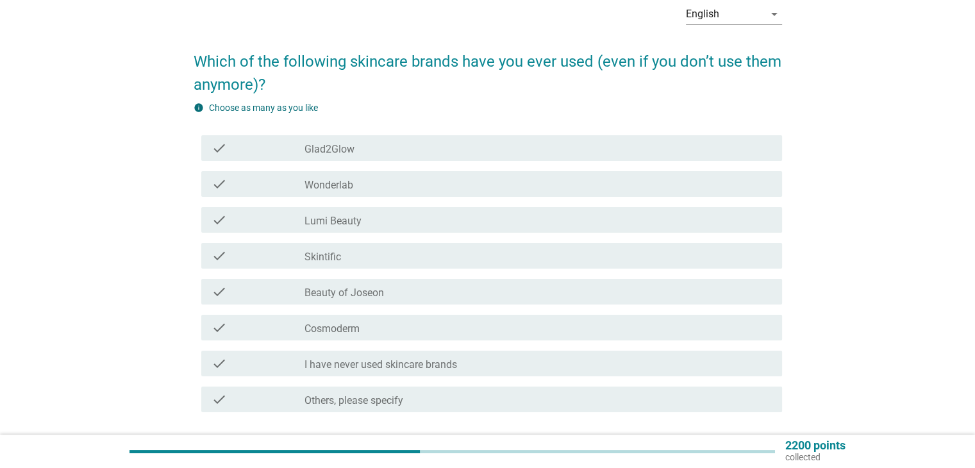
click at [351, 153] on label "Glad2Glow" at bounding box center [330, 149] width 50 height 13
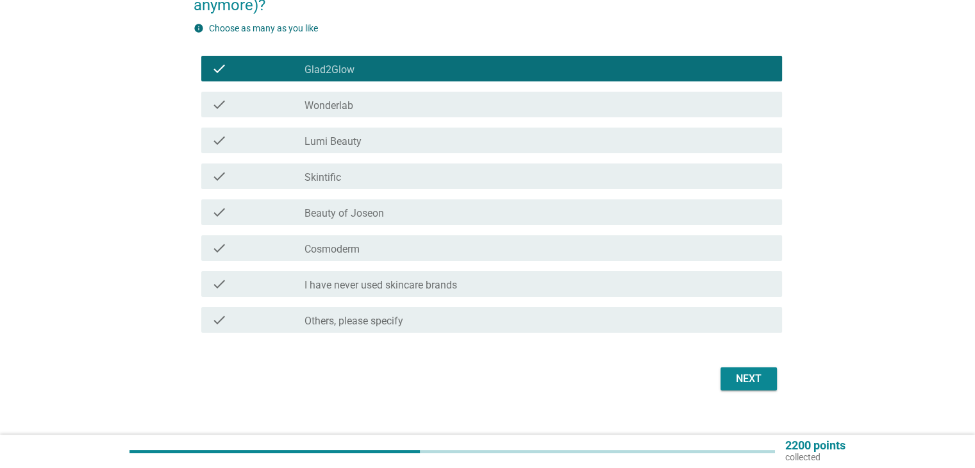
scroll to position [161, 0]
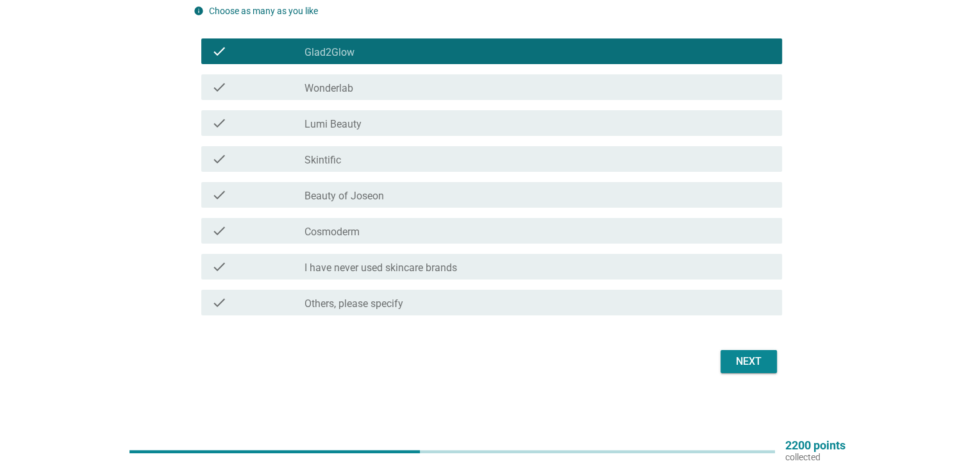
click at [747, 358] on div "Next" at bounding box center [749, 361] width 36 height 15
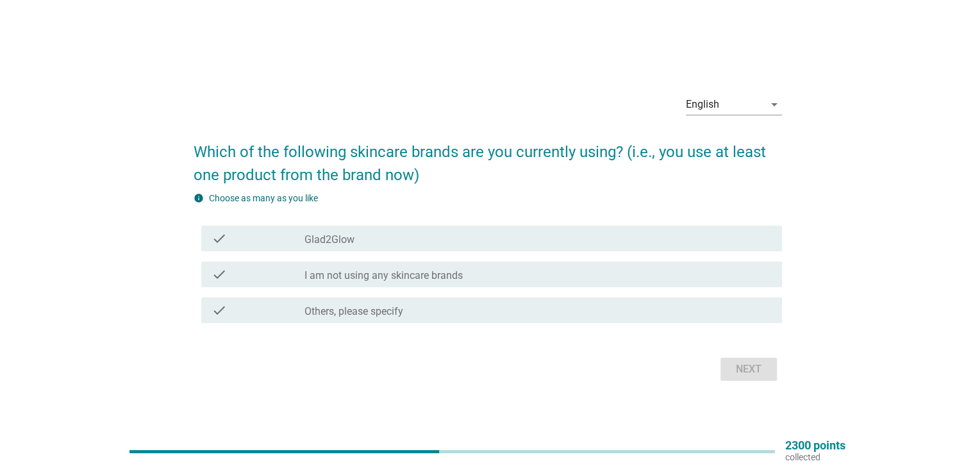
click at [317, 313] on label "Others, please specify" at bounding box center [354, 311] width 99 height 13
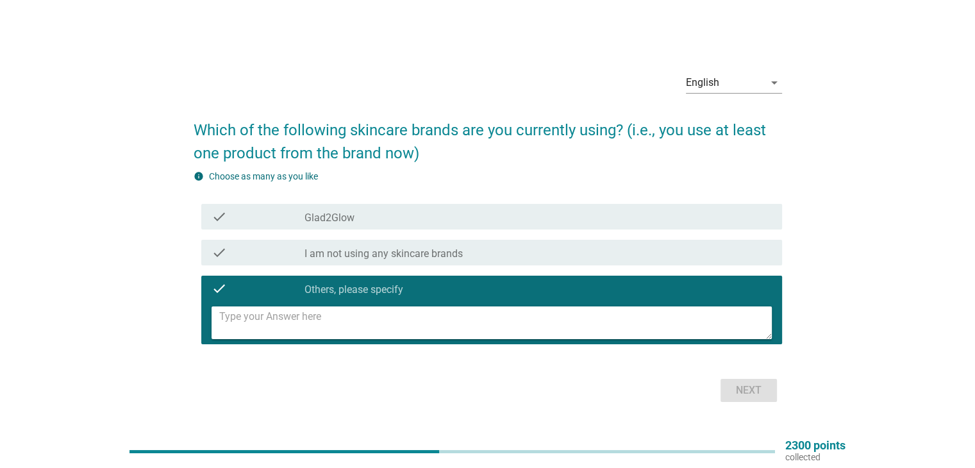
click at [339, 328] on textarea at bounding box center [495, 322] width 553 height 33
type textarea "Innisfree"
click at [728, 386] on button "Next" at bounding box center [749, 390] width 56 height 23
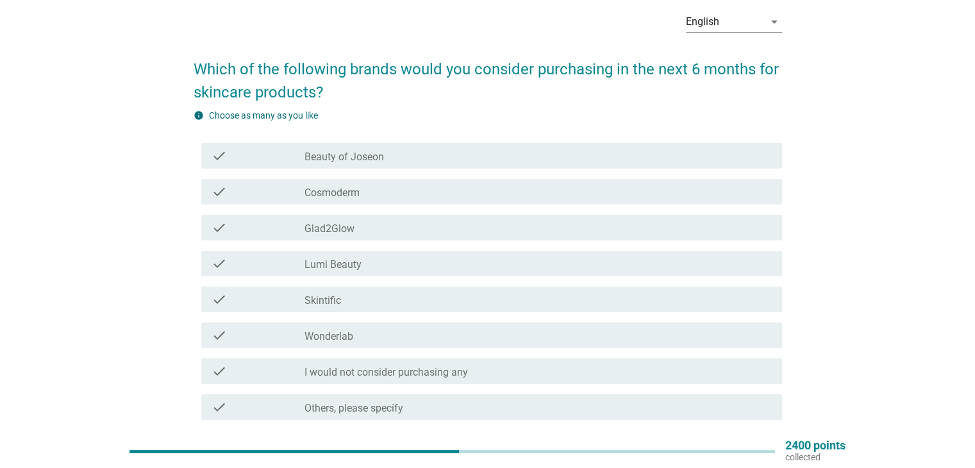
scroll to position [64, 0]
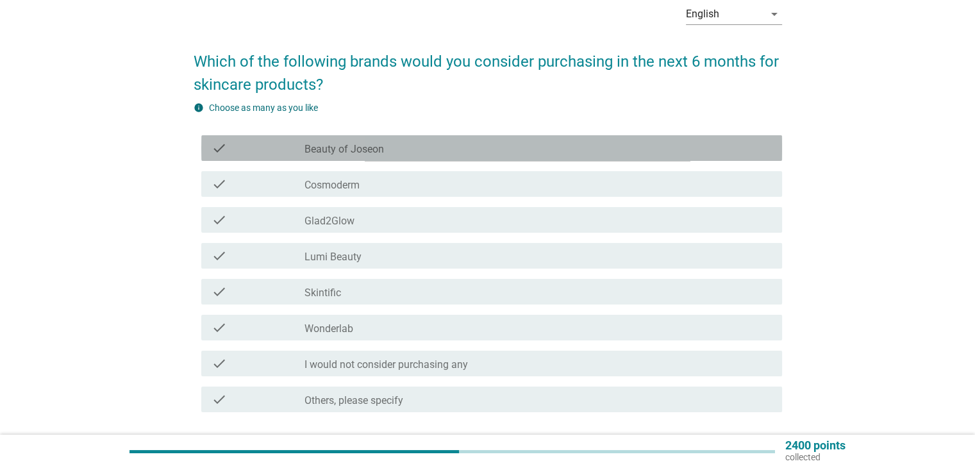
click at [394, 149] on div "check_box_outline_blank Beauty of Joseon" at bounding box center [538, 147] width 467 height 15
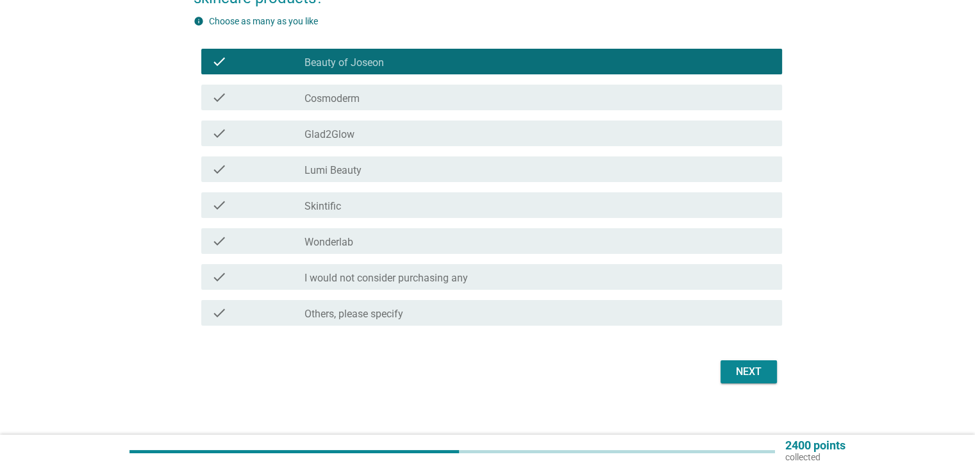
scroll to position [161, 0]
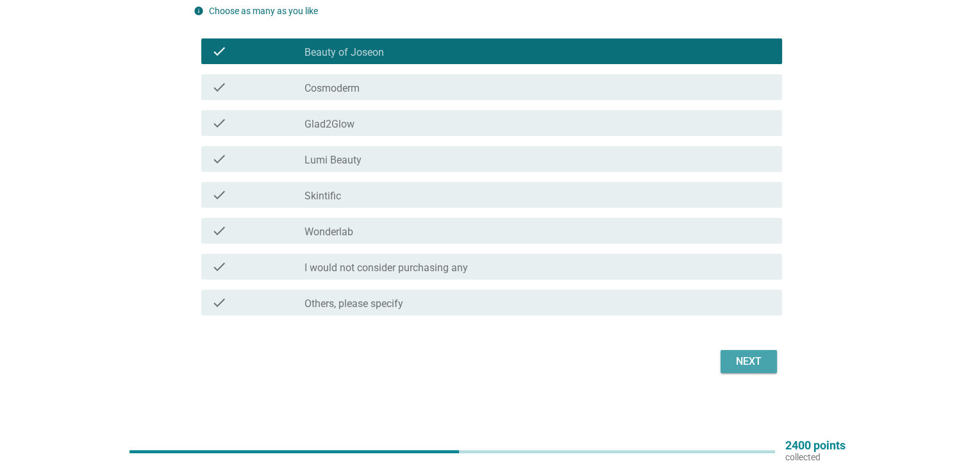
click at [755, 361] on div "Next" at bounding box center [749, 361] width 36 height 15
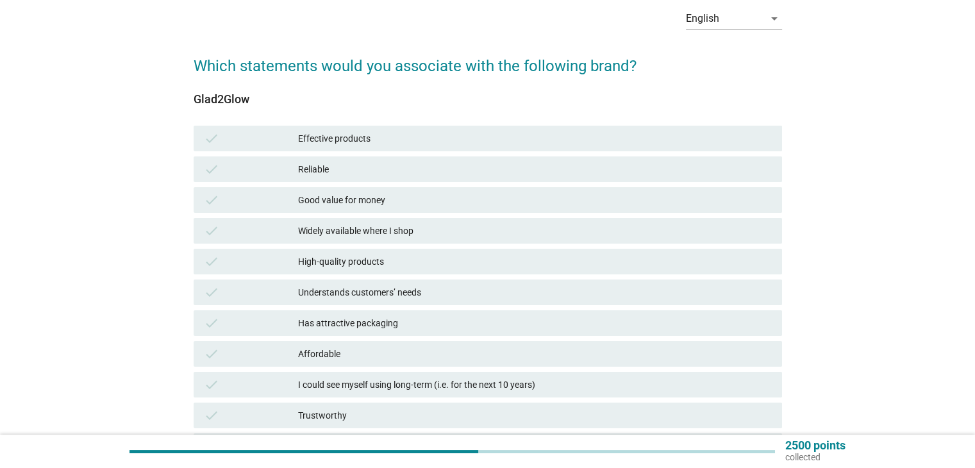
scroll to position [64, 0]
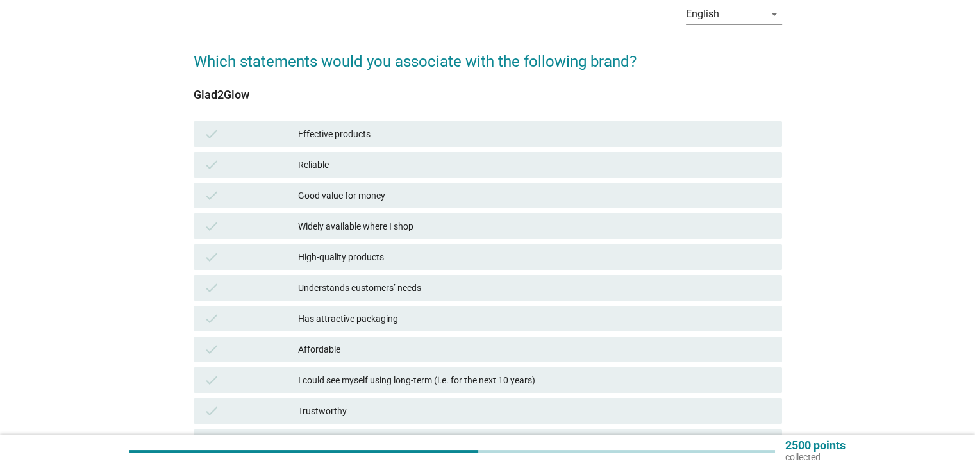
click at [362, 175] on div "check Reliable" at bounding box center [488, 165] width 588 height 26
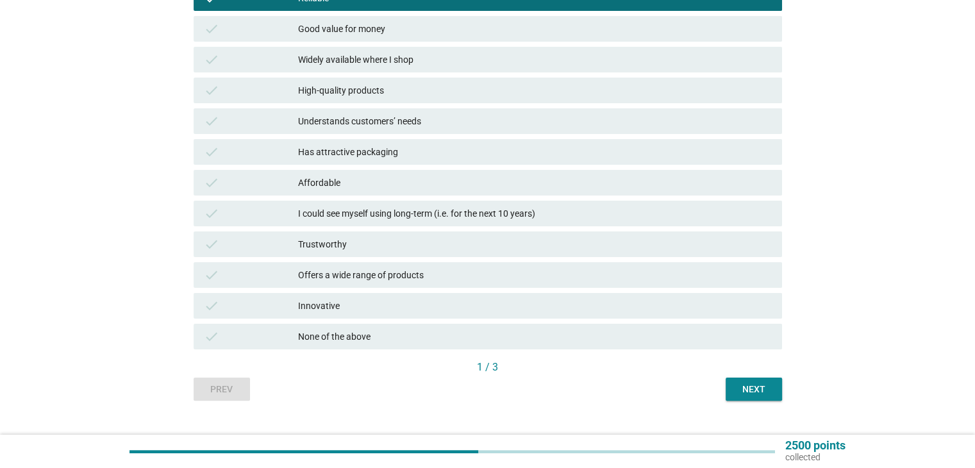
scroll to position [255, 0]
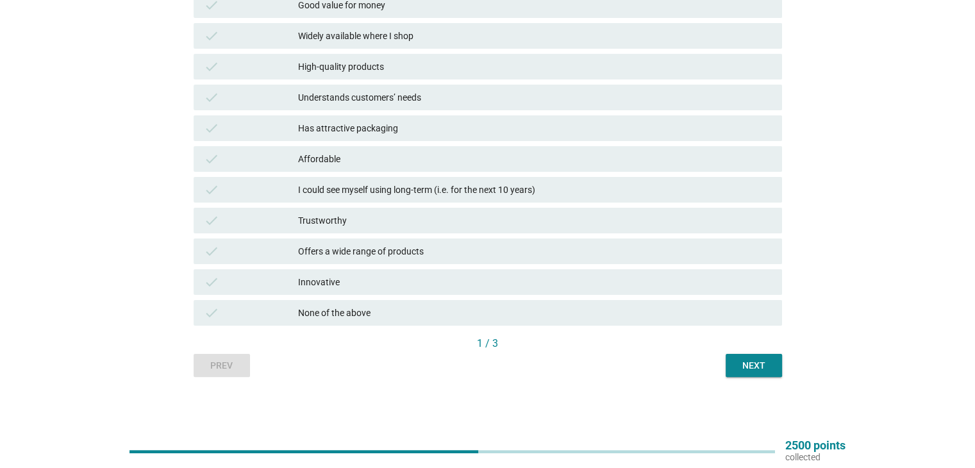
click at [762, 373] on button "Next" at bounding box center [754, 365] width 56 height 23
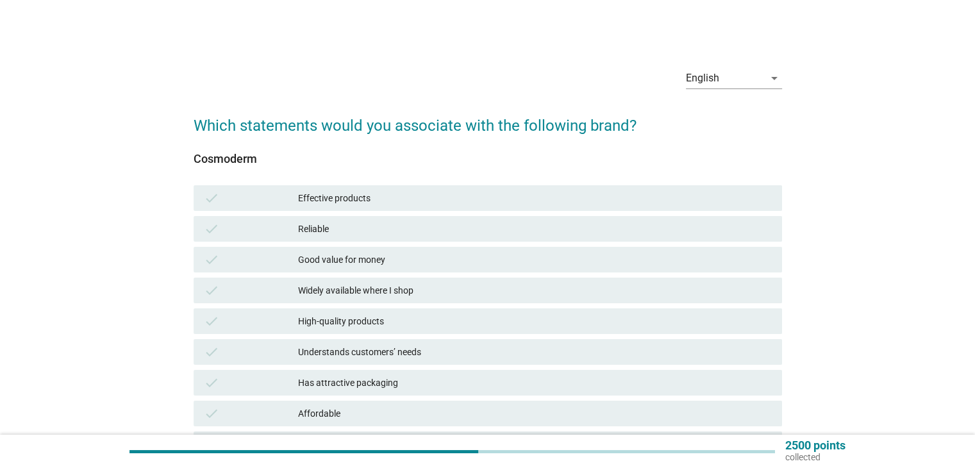
click at [360, 255] on div "Good value for money" at bounding box center [534, 259] width 473 height 15
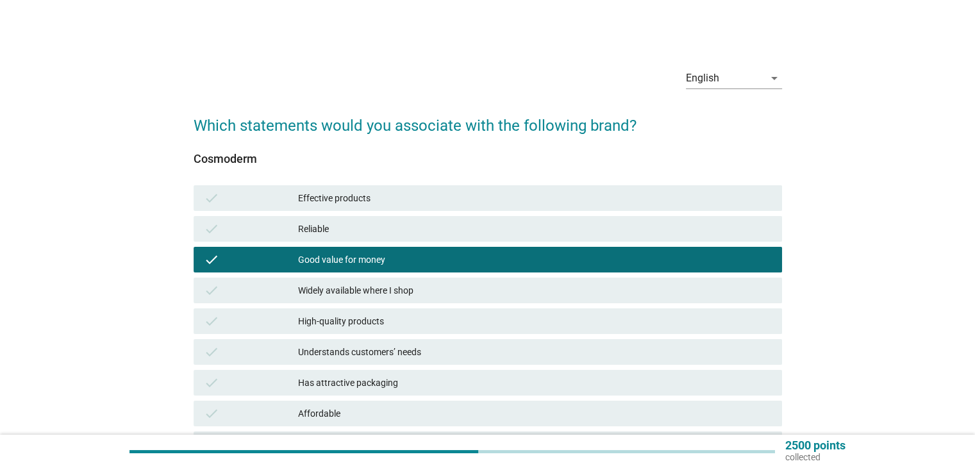
click at [349, 231] on div "Reliable" at bounding box center [534, 228] width 473 height 15
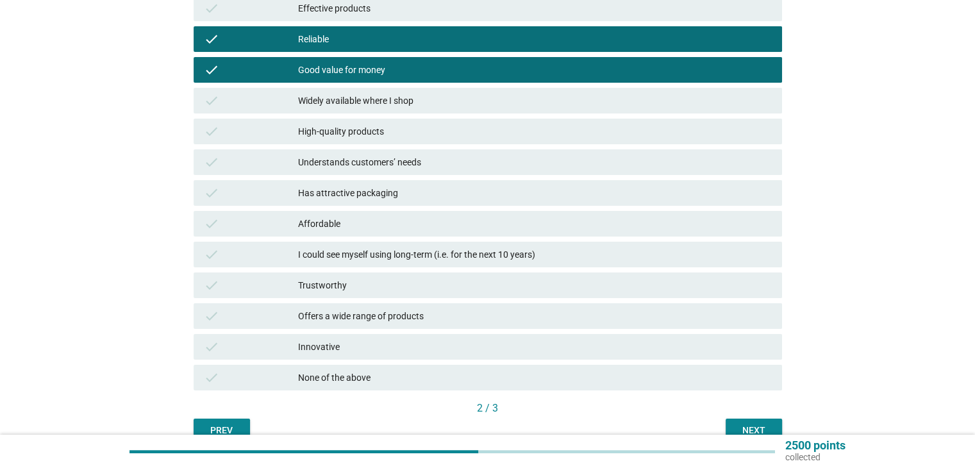
scroll to position [192, 0]
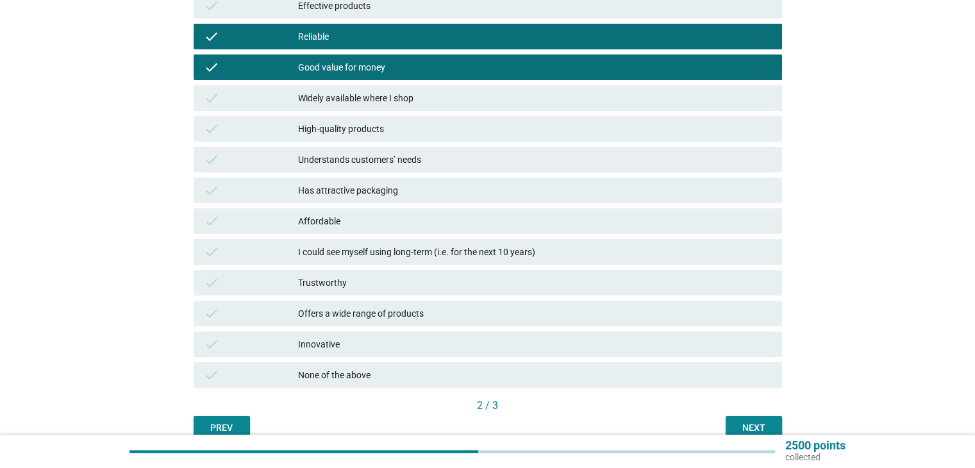
click at [496, 214] on div "Affordable" at bounding box center [534, 220] width 473 height 15
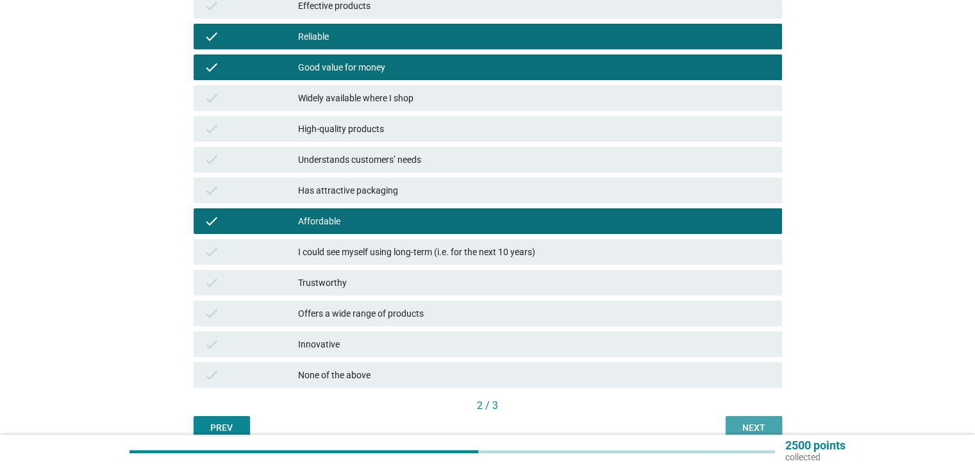
click at [755, 425] on div "Next" at bounding box center [754, 427] width 36 height 13
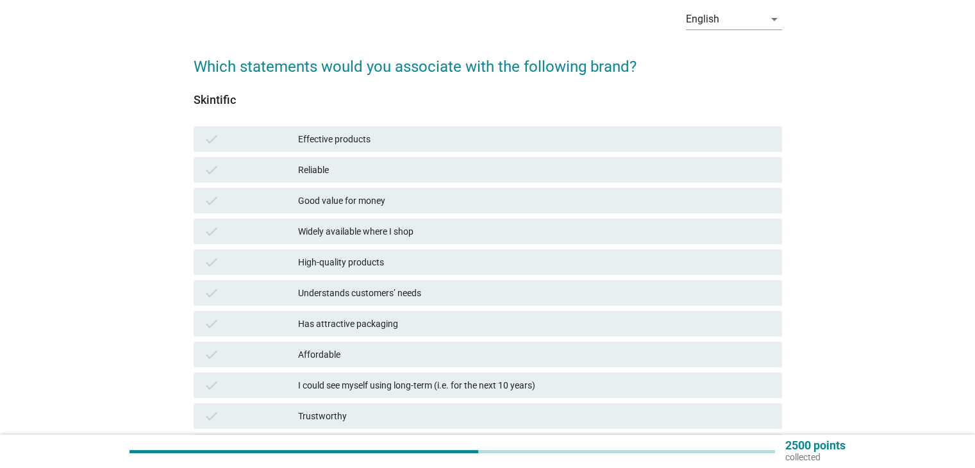
scroll to position [64, 0]
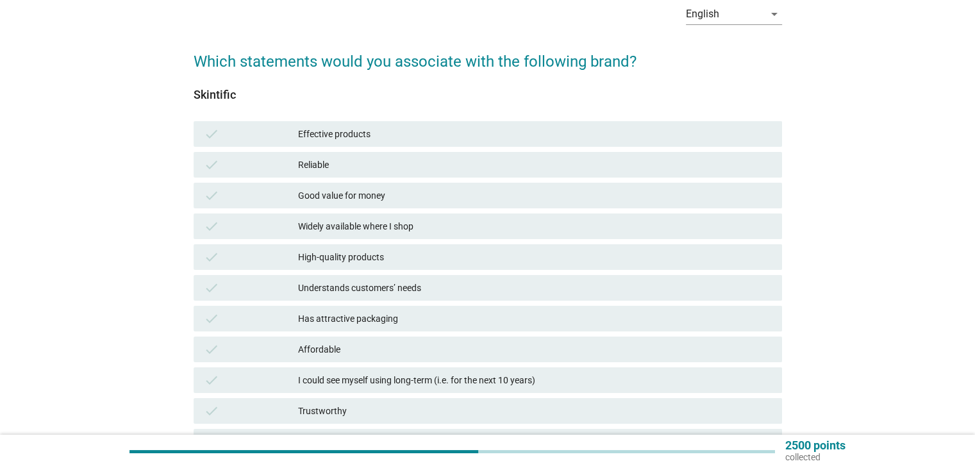
click at [301, 164] on div "Reliable" at bounding box center [534, 164] width 473 height 15
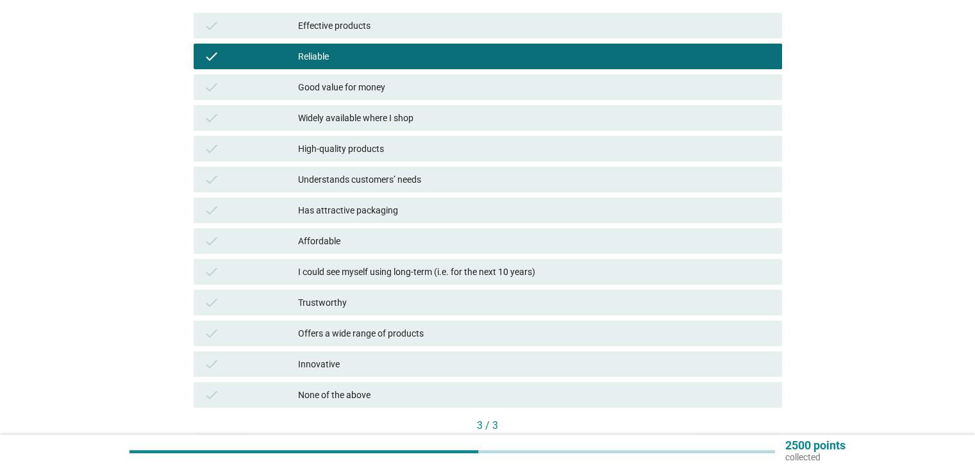
scroll to position [192, 0]
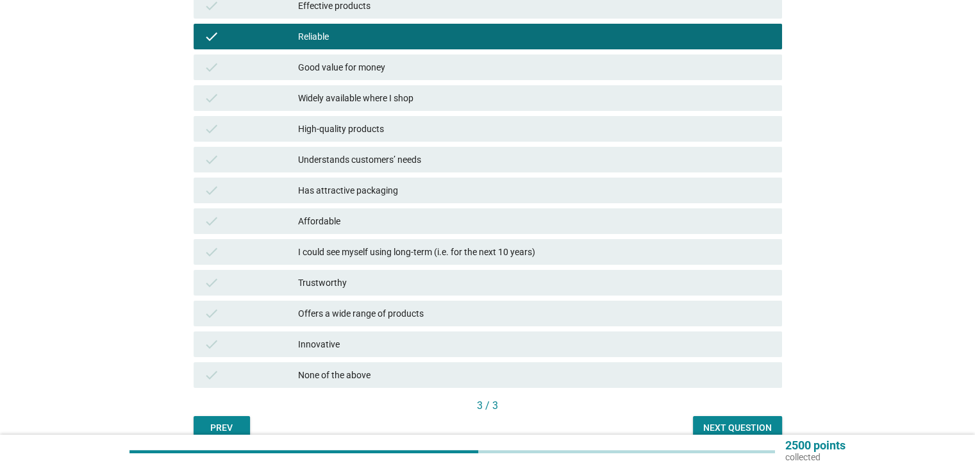
click at [394, 216] on div "Affordable" at bounding box center [534, 220] width 473 height 15
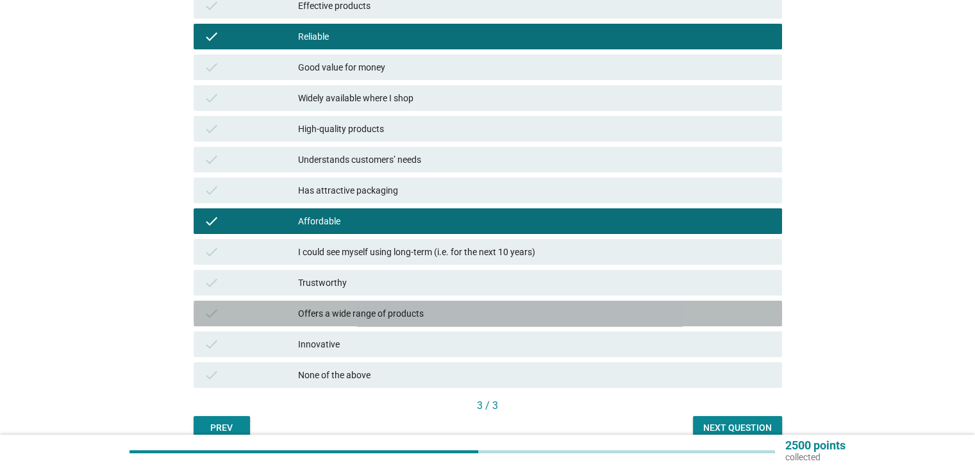
click at [396, 321] on div "check Offers a wide range of products" at bounding box center [488, 314] width 588 height 26
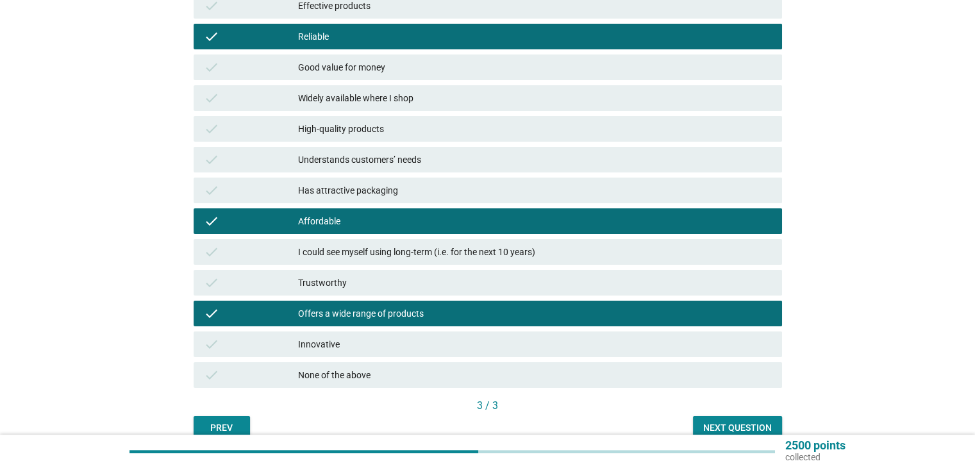
click at [721, 413] on div "3 / 3" at bounding box center [488, 405] width 588 height 15
click at [711, 422] on div "Next question" at bounding box center [737, 427] width 69 height 13
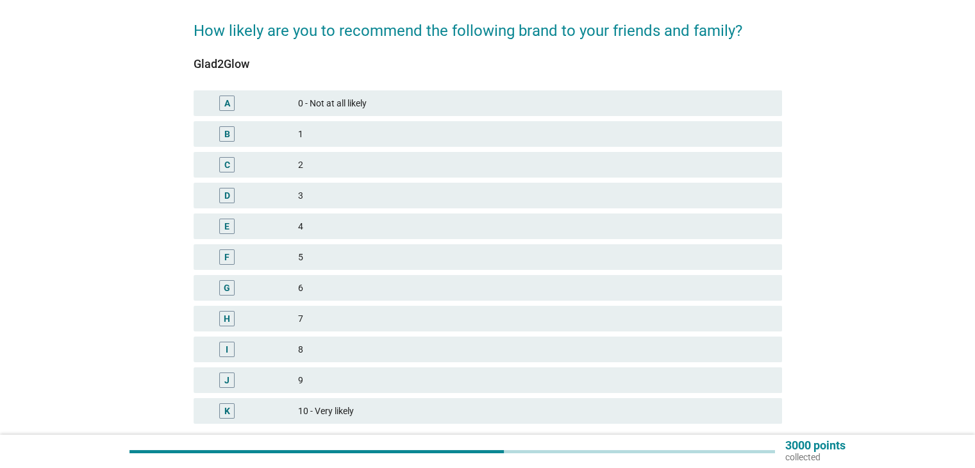
scroll to position [128, 0]
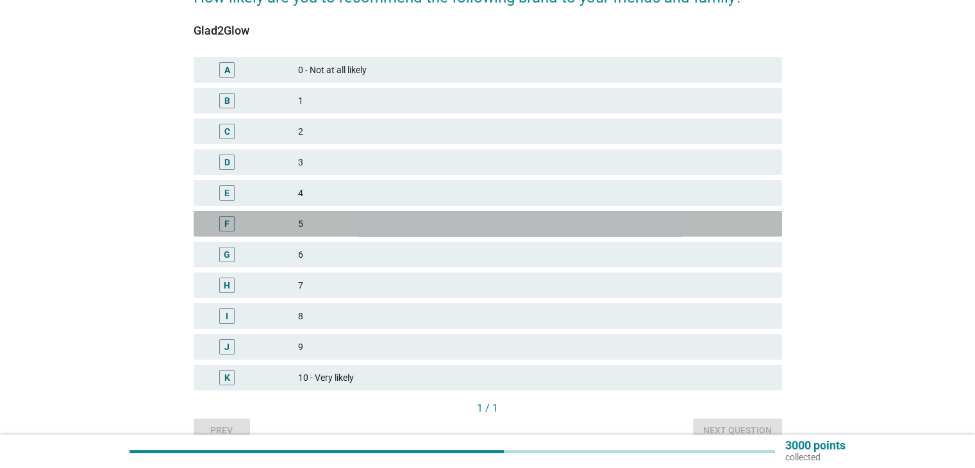
click at [292, 212] on div "F 5" at bounding box center [488, 224] width 588 height 26
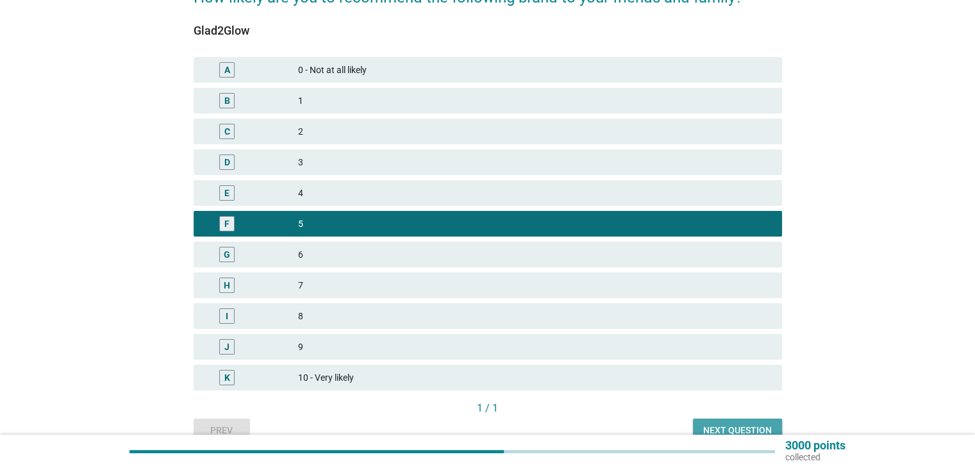
click at [713, 433] on div "Next question" at bounding box center [737, 430] width 69 height 13
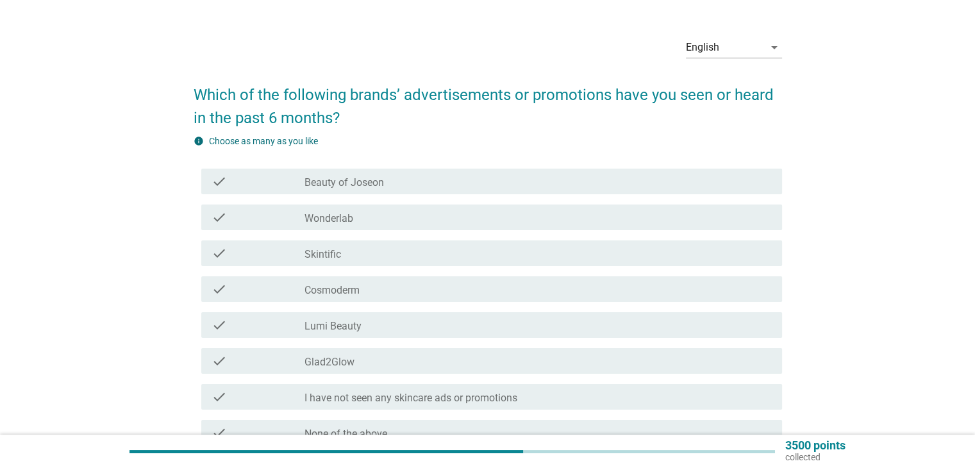
scroll to position [0, 0]
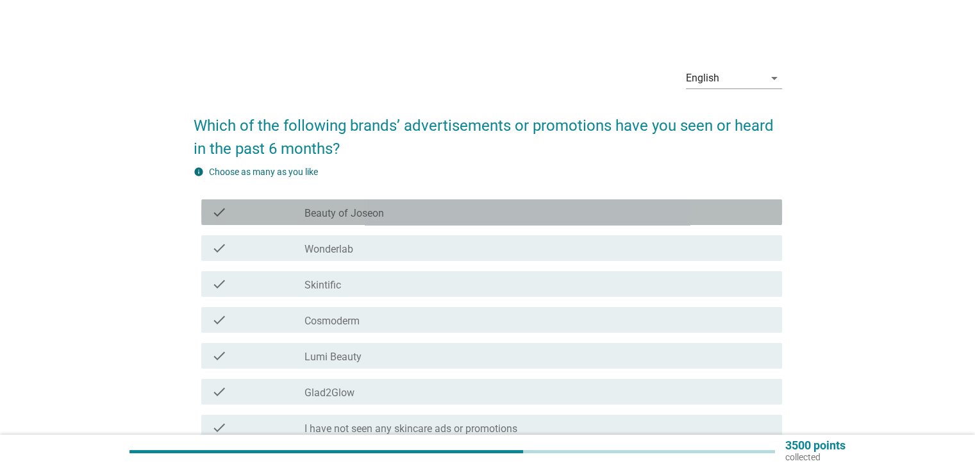
click at [367, 219] on label "Beauty of Joseon" at bounding box center [344, 213] width 79 height 13
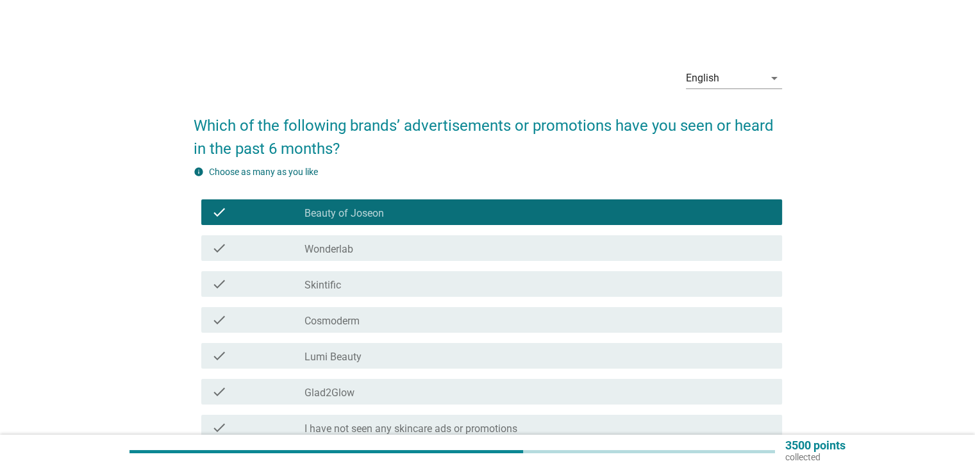
click at [364, 283] on div "check_box_outline_blank Skintific" at bounding box center [538, 283] width 467 height 15
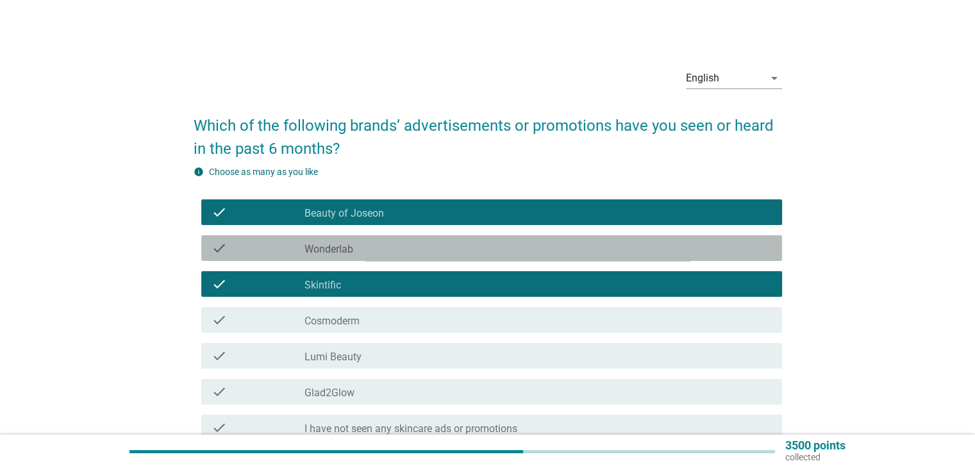
click at [353, 253] on label "Wonderlab" at bounding box center [329, 249] width 49 height 13
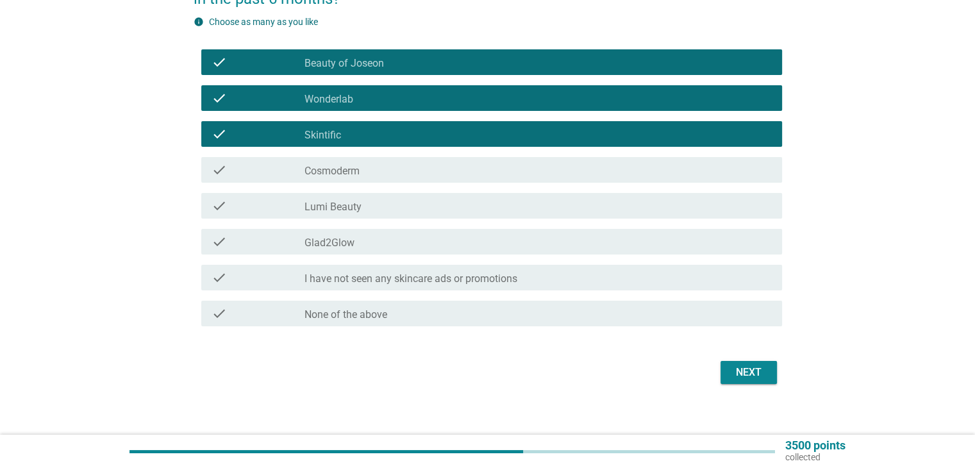
scroll to position [161, 0]
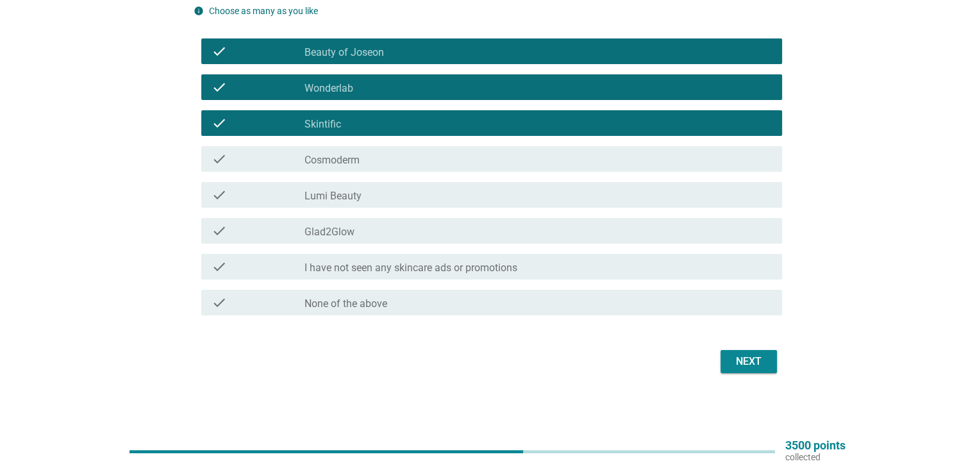
click at [740, 354] on div "Next" at bounding box center [749, 361] width 36 height 15
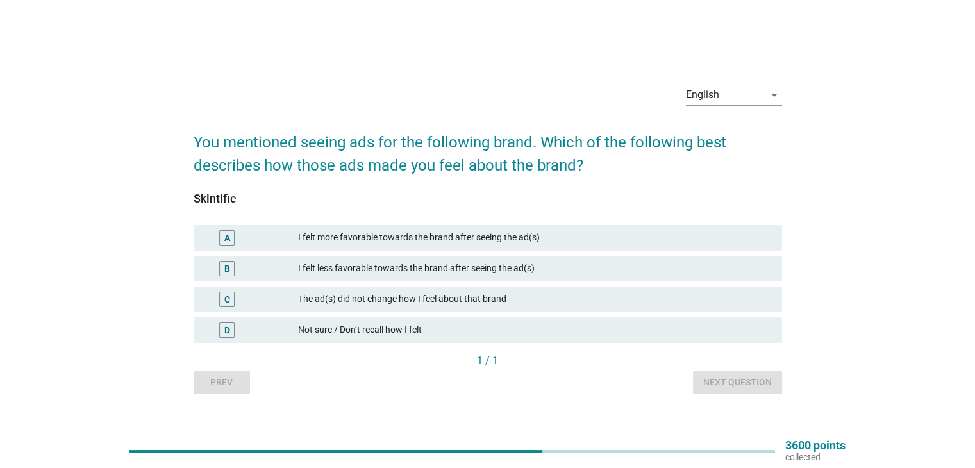
click at [389, 272] on div "I felt less favorable towards the brand after seeing the ad(s)" at bounding box center [534, 268] width 473 height 15
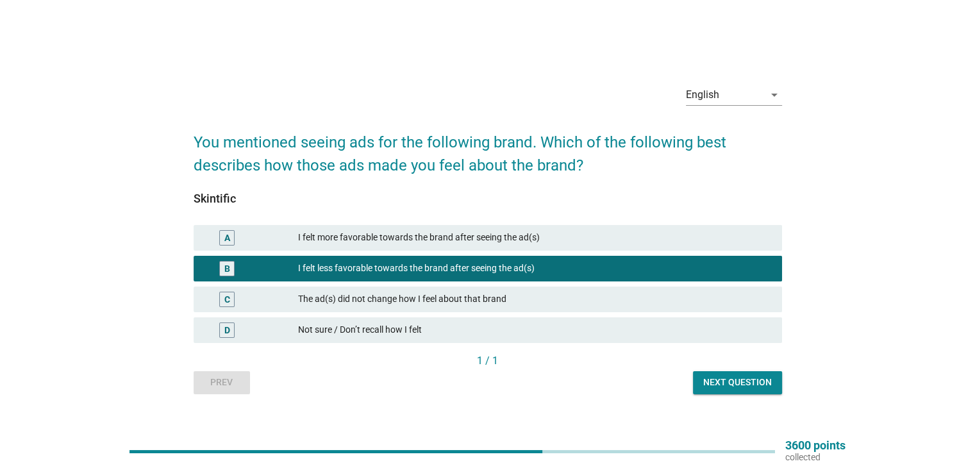
click at [710, 376] on div "Next question" at bounding box center [737, 382] width 69 height 13
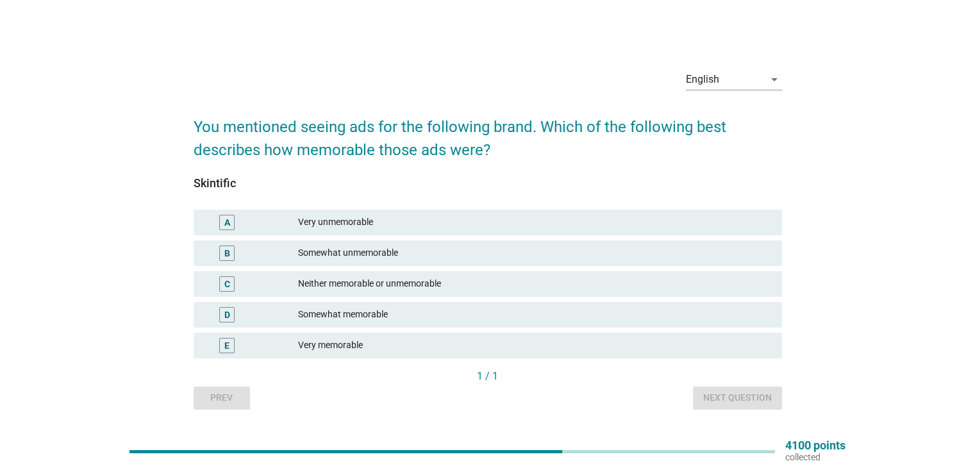
click at [382, 250] on div "Somewhat unmemorable" at bounding box center [534, 253] width 473 height 15
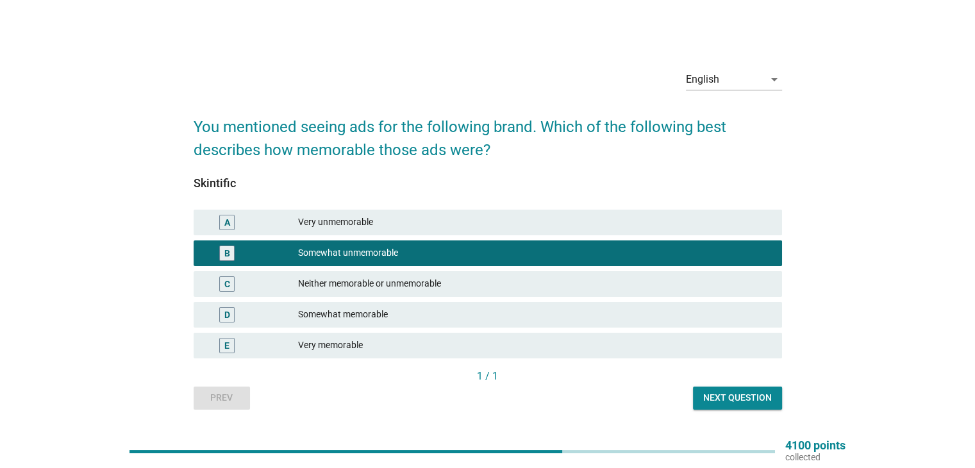
click at [388, 347] on div "Very memorable" at bounding box center [534, 345] width 473 height 15
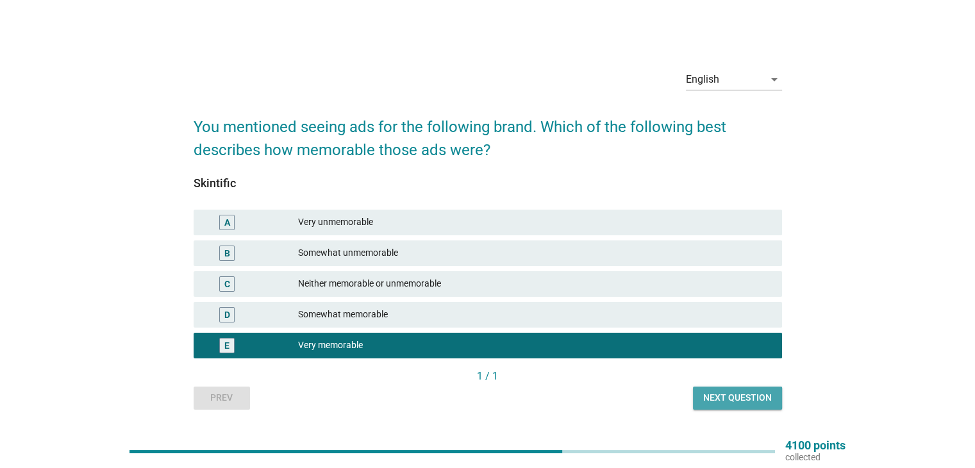
click at [741, 397] on div "Next question" at bounding box center [737, 397] width 69 height 13
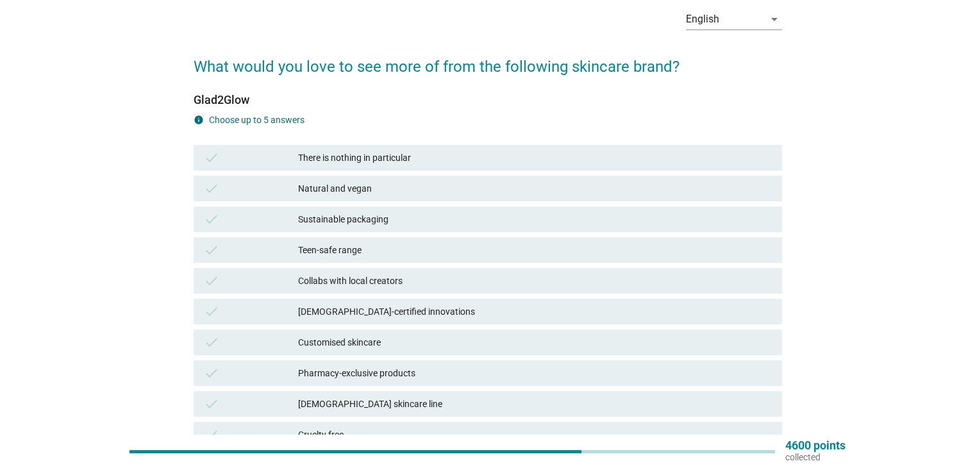
scroll to position [64, 0]
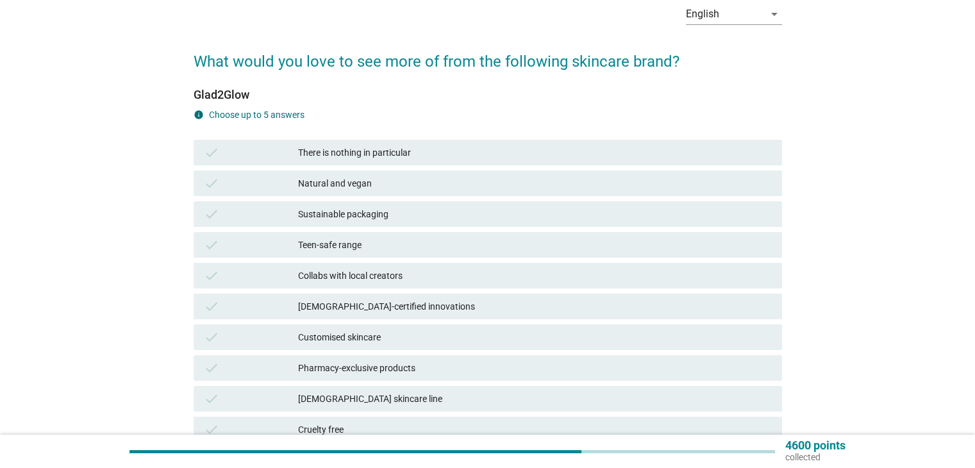
click at [353, 158] on div "There is nothing in particular" at bounding box center [534, 152] width 473 height 15
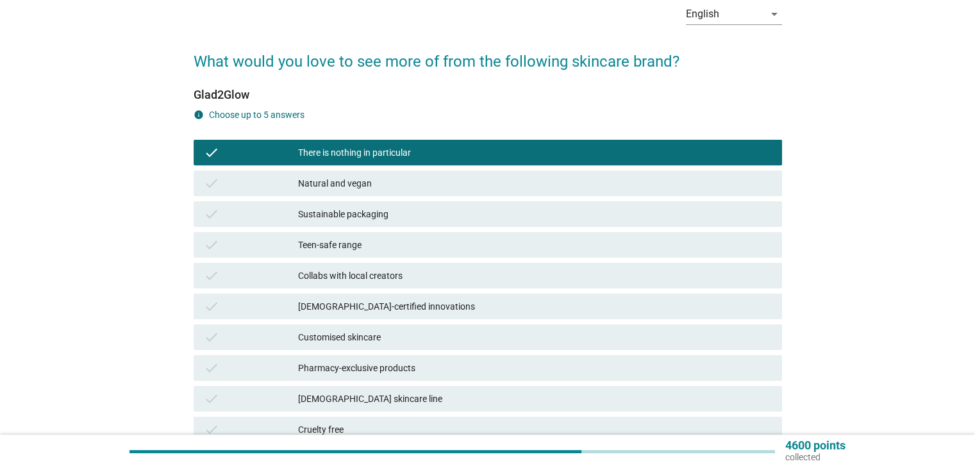
click at [390, 216] on div "Sustainable packaging" at bounding box center [534, 213] width 473 height 15
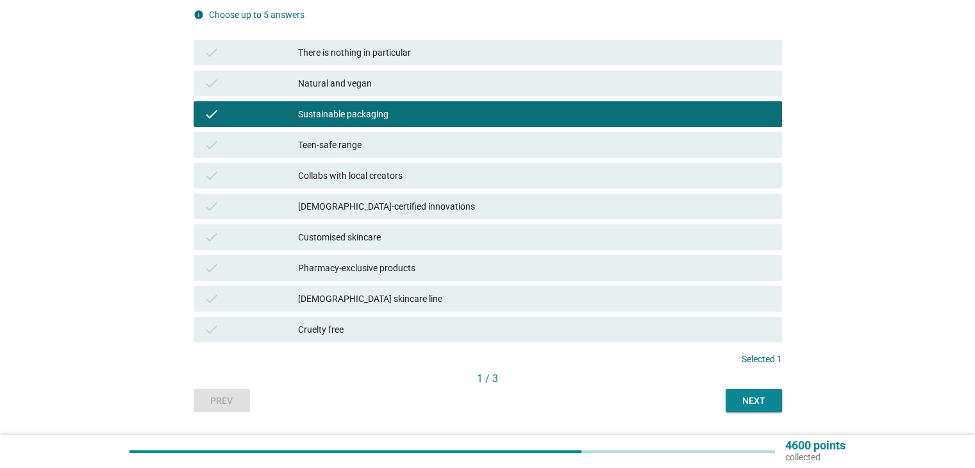
scroll to position [199, 0]
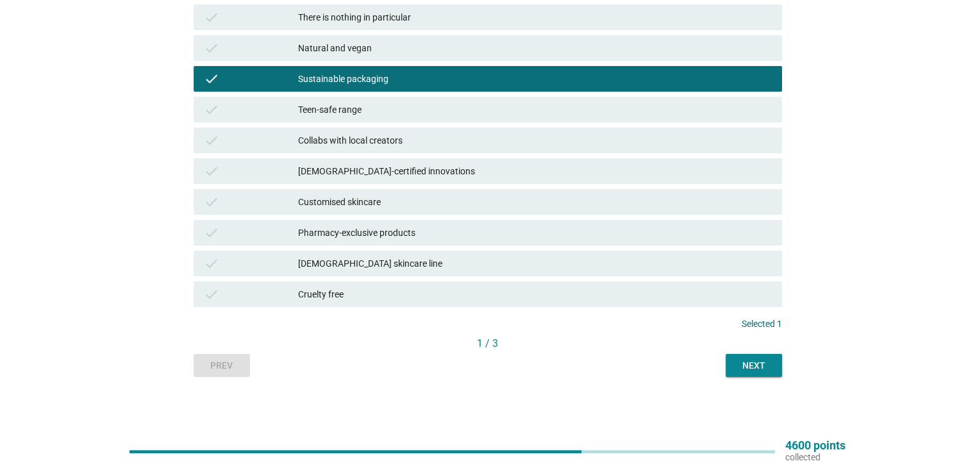
click at [746, 372] on button "Next" at bounding box center [754, 365] width 56 height 23
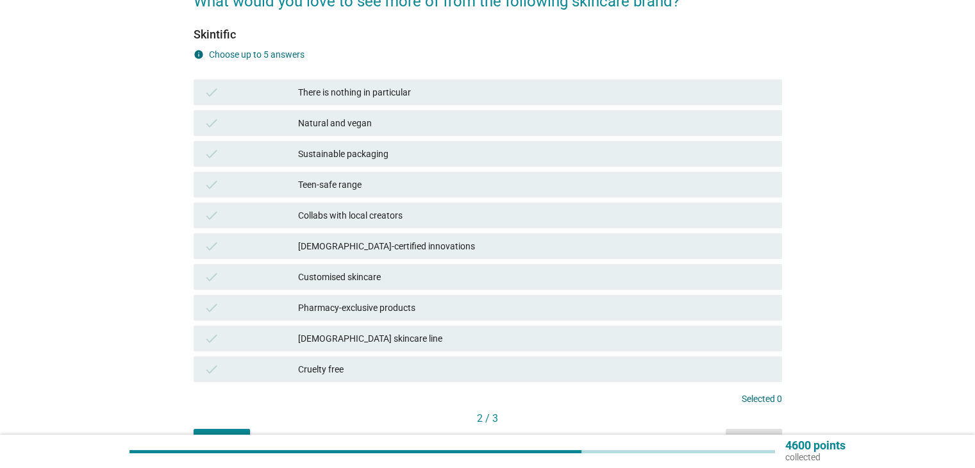
scroll to position [128, 0]
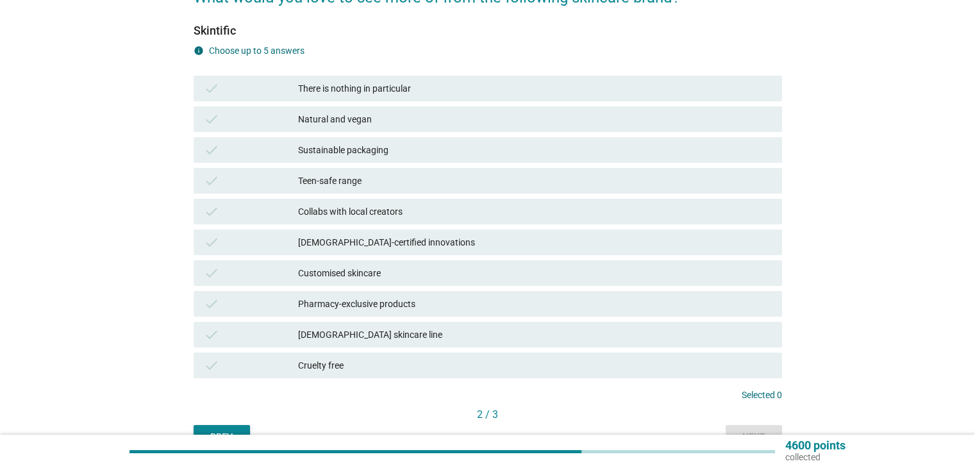
click at [400, 210] on div "Collabs with local creators" at bounding box center [534, 211] width 473 height 15
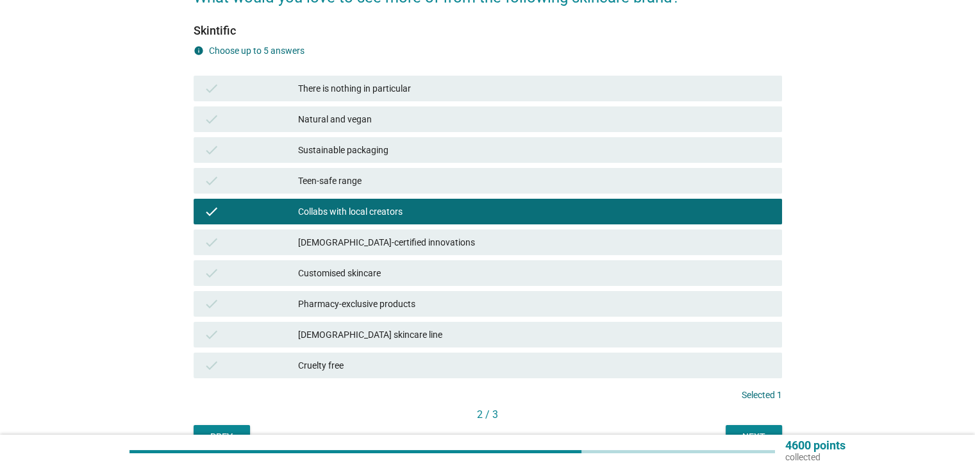
click at [746, 431] on div "Next" at bounding box center [754, 436] width 36 height 13
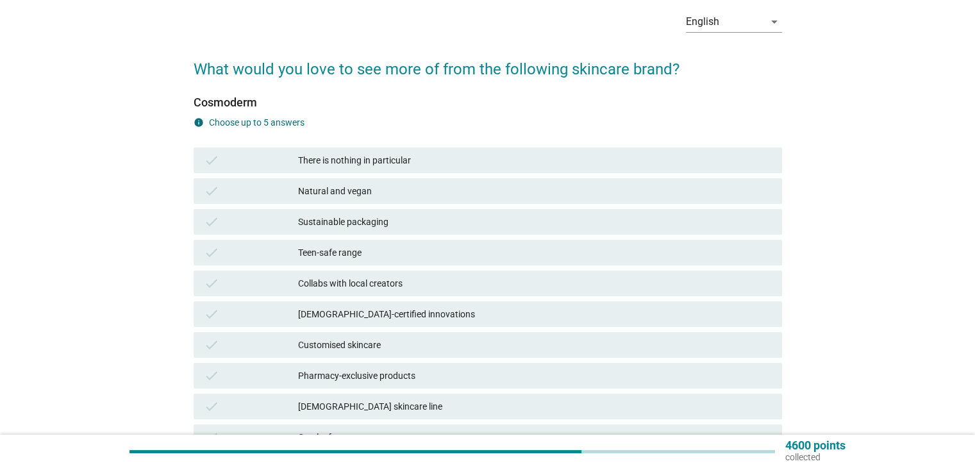
scroll to position [64, 0]
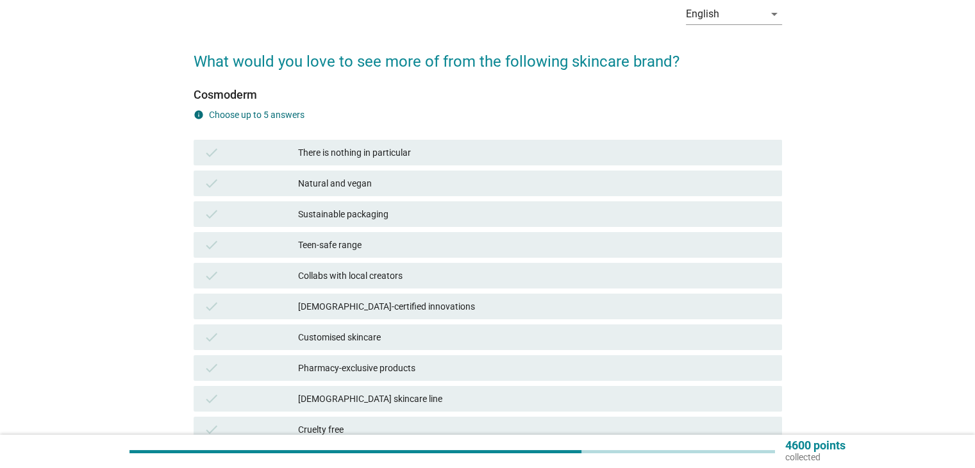
click at [419, 245] on div "Teen-safe range" at bounding box center [534, 244] width 473 height 15
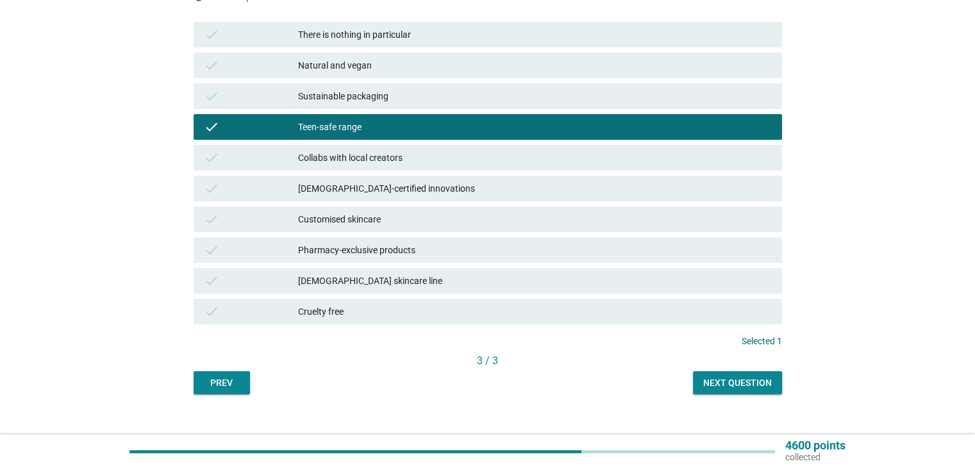
scroll to position [192, 0]
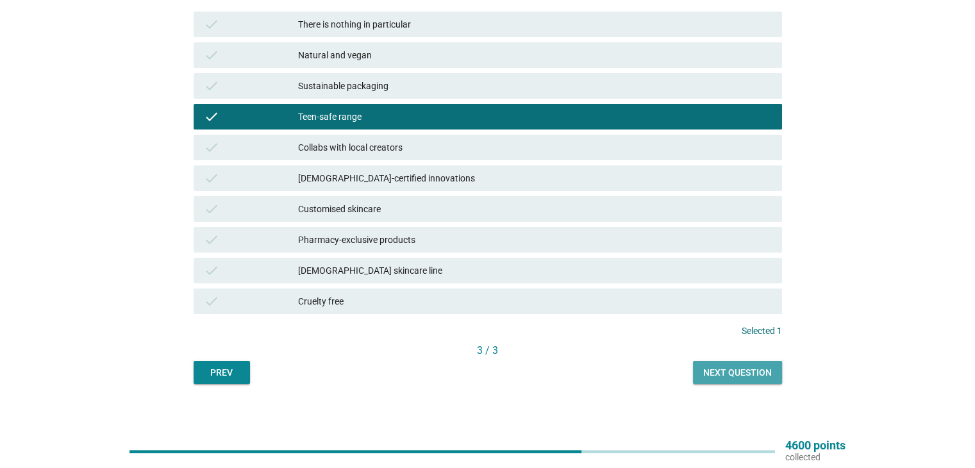
click at [717, 372] on div "Next question" at bounding box center [737, 372] width 69 height 13
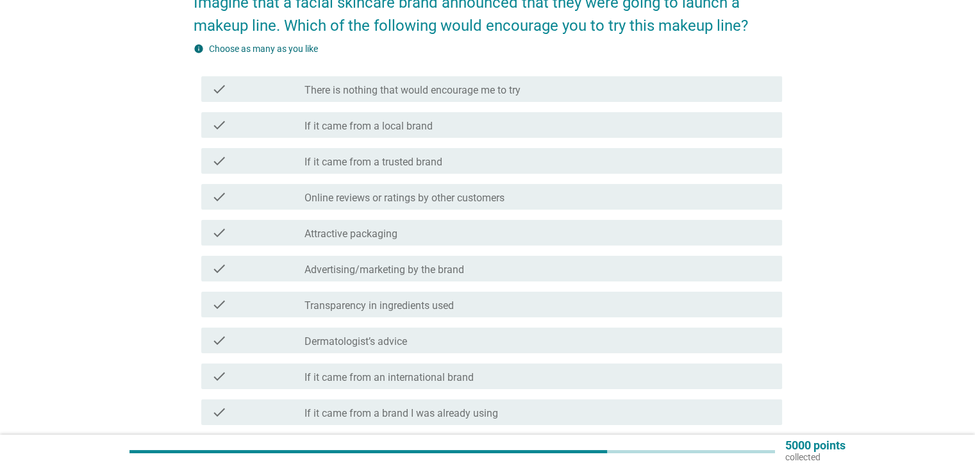
scroll to position [128, 0]
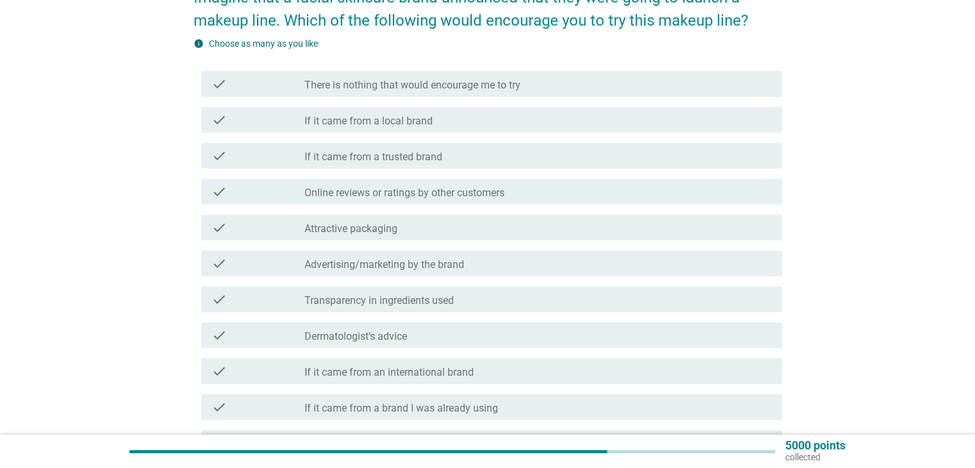
click at [437, 227] on div "check_box_outline_blank Attractive packaging" at bounding box center [538, 227] width 467 height 15
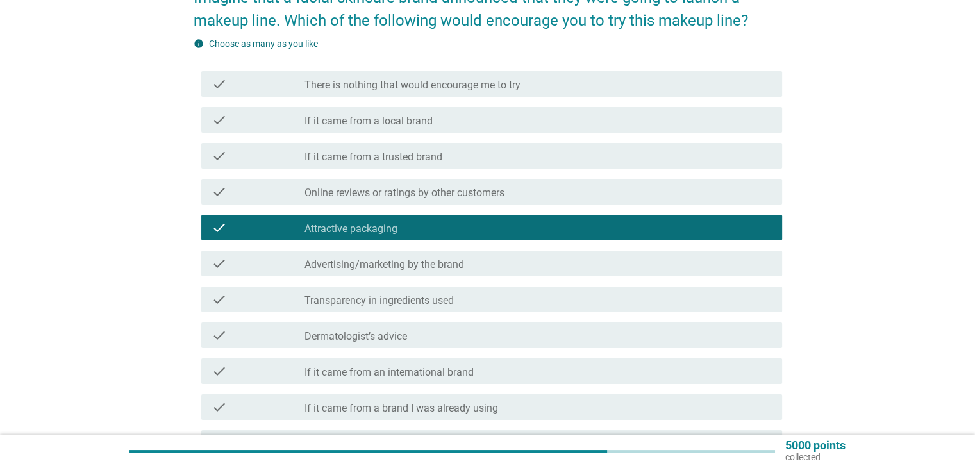
click at [440, 258] on label "Advertising/marketing by the brand" at bounding box center [385, 264] width 160 height 13
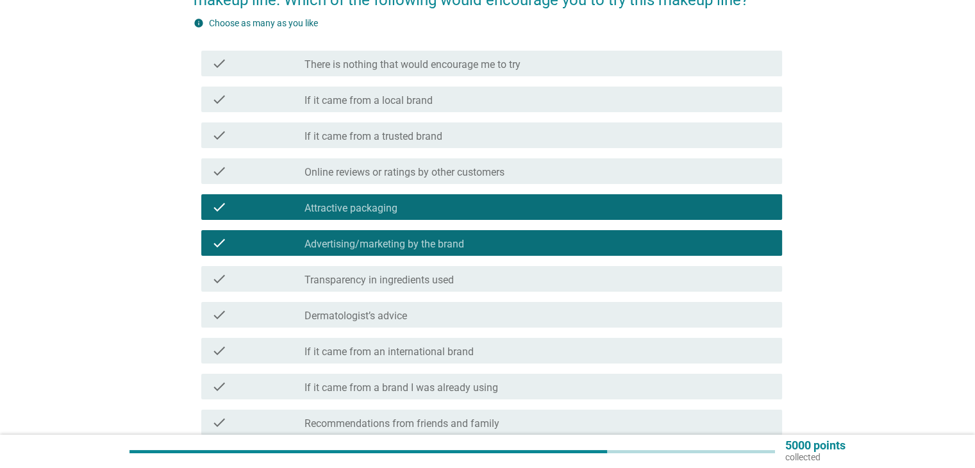
scroll to position [192, 0]
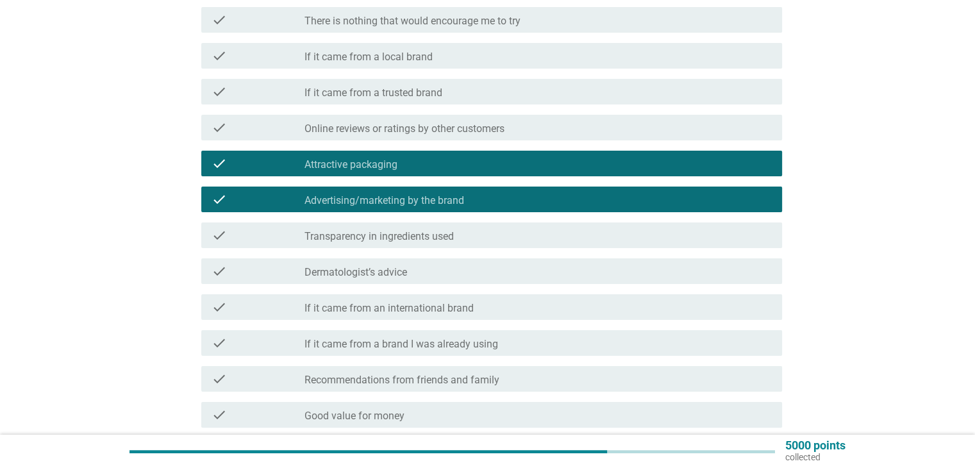
click at [425, 278] on div "check_box_outline_blank Dermatologist’s advice" at bounding box center [538, 270] width 467 height 15
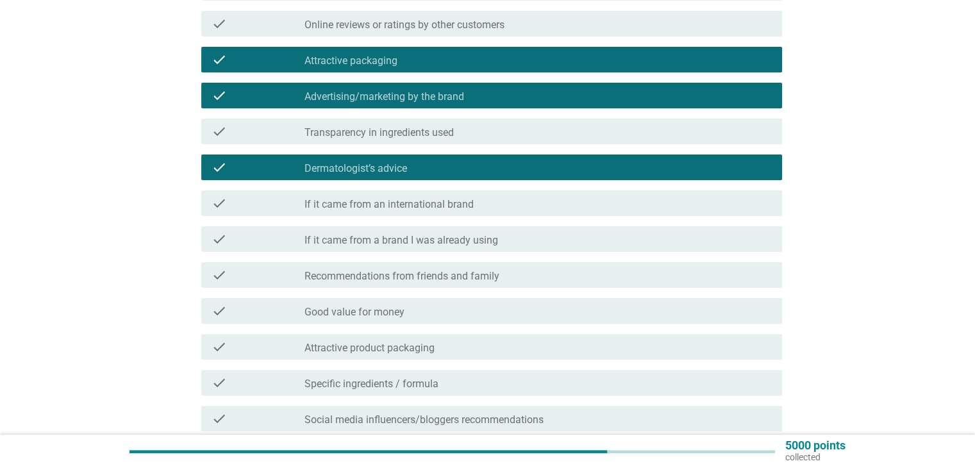
scroll to position [321, 0]
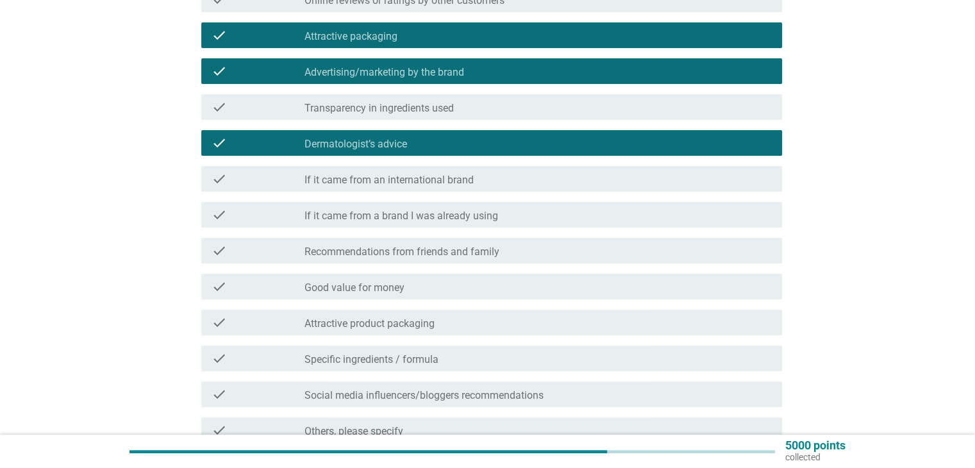
click at [518, 256] on div "check_box_outline_blank Recommendations from friends and family" at bounding box center [538, 250] width 467 height 15
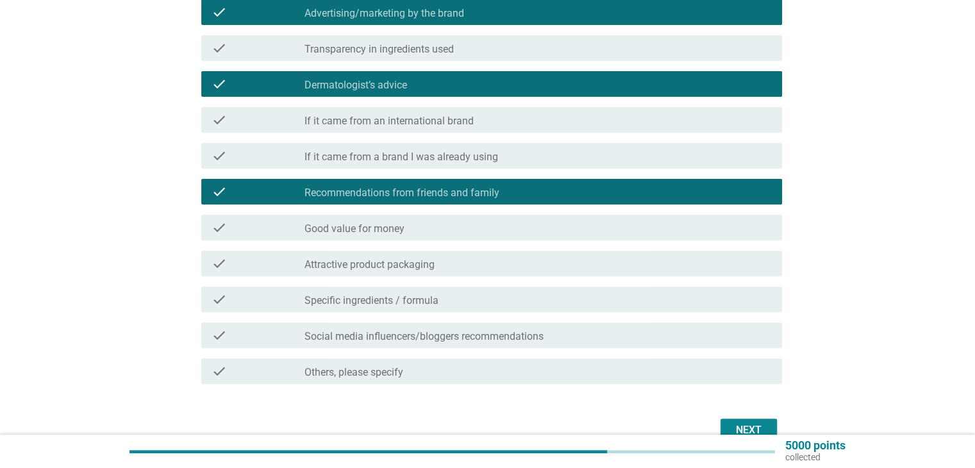
scroll to position [385, 0]
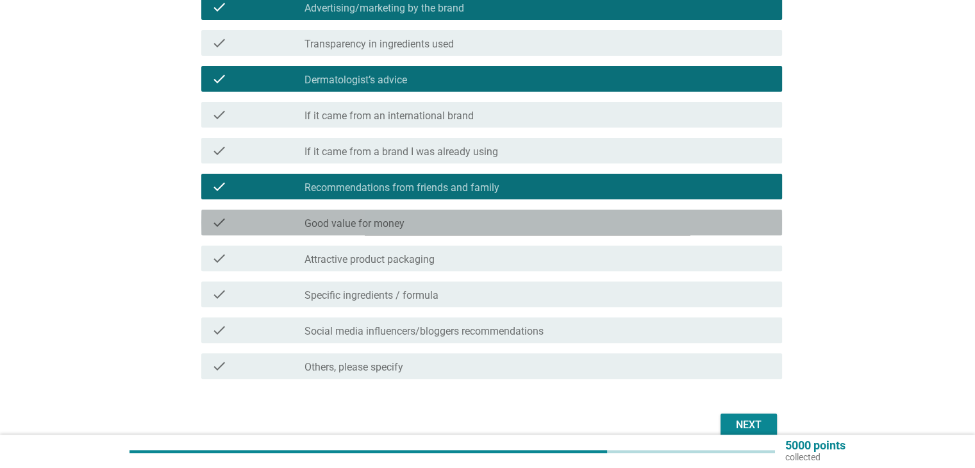
click at [415, 224] on div "check_box_outline_blank Good value for money" at bounding box center [538, 222] width 467 height 15
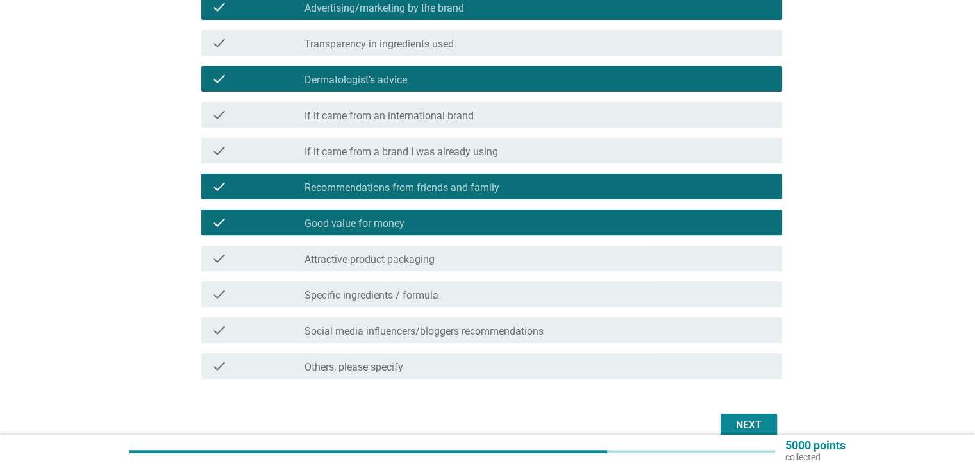
click at [760, 428] on div "Next" at bounding box center [749, 424] width 36 height 15
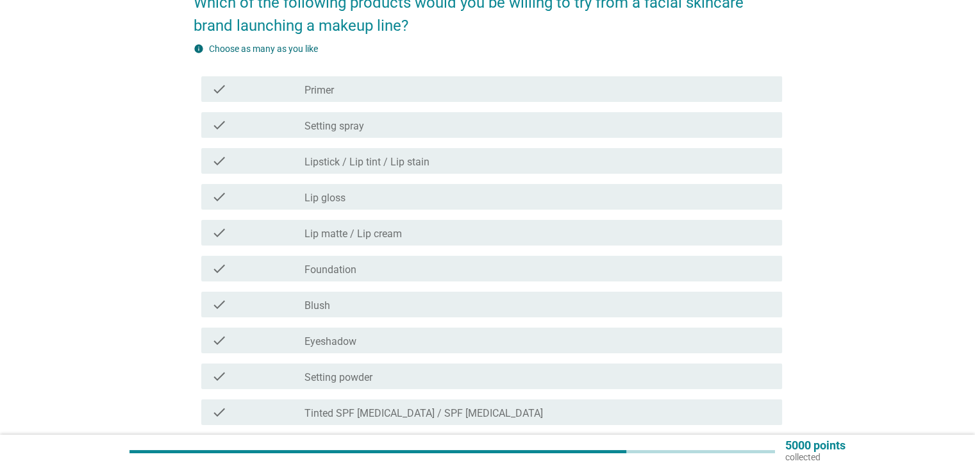
scroll to position [128, 0]
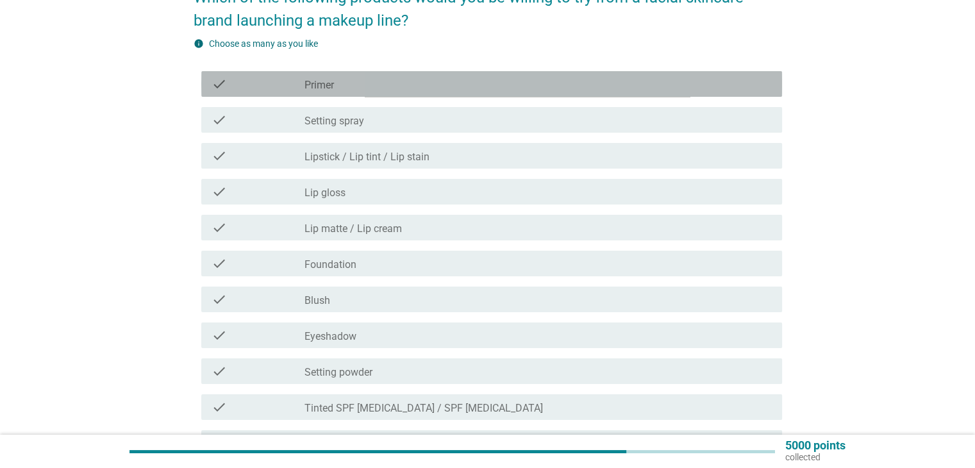
click at [313, 90] on label "Primer" at bounding box center [319, 85] width 29 height 13
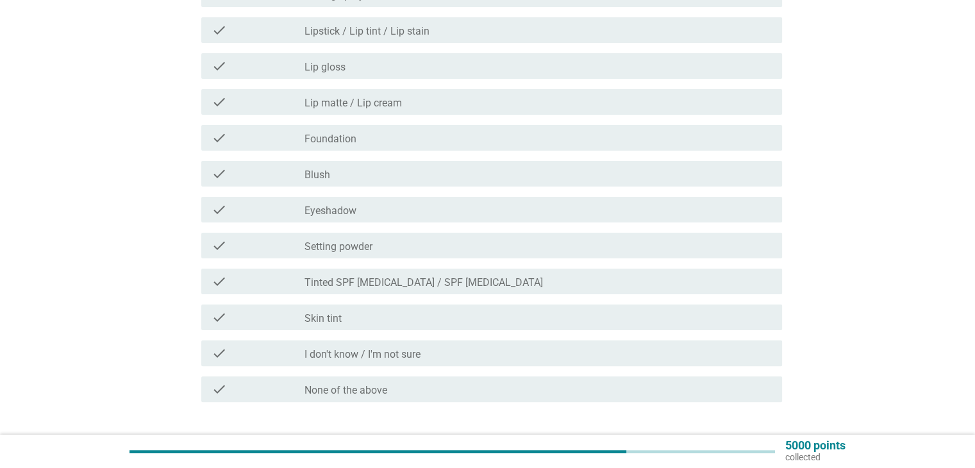
scroll to position [256, 0]
click at [363, 278] on label "Tinted SPF [MEDICAL_DATA] / SPF [MEDICAL_DATA]" at bounding box center [424, 280] width 238 height 13
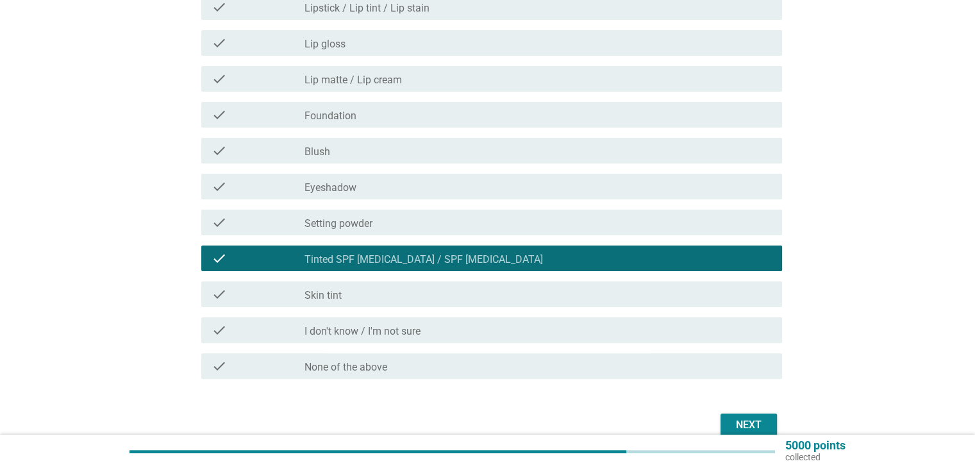
scroll to position [340, 0]
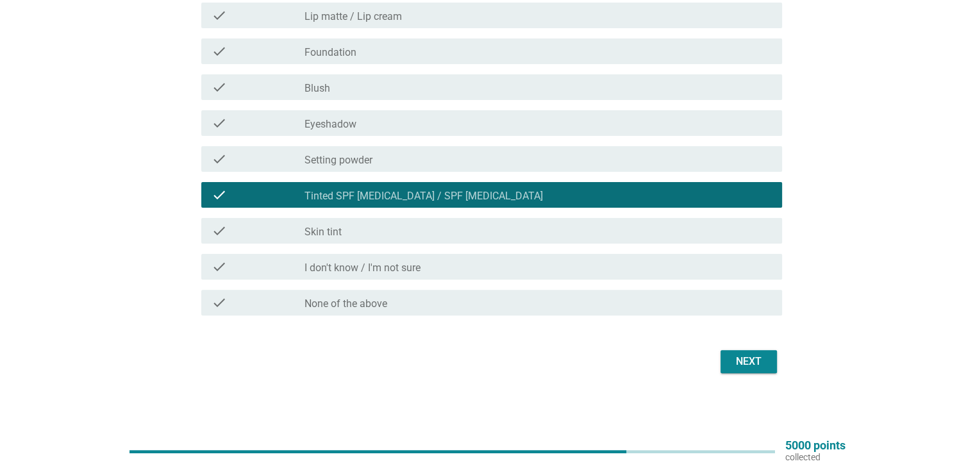
click at [762, 355] on div "Next" at bounding box center [749, 361] width 36 height 15
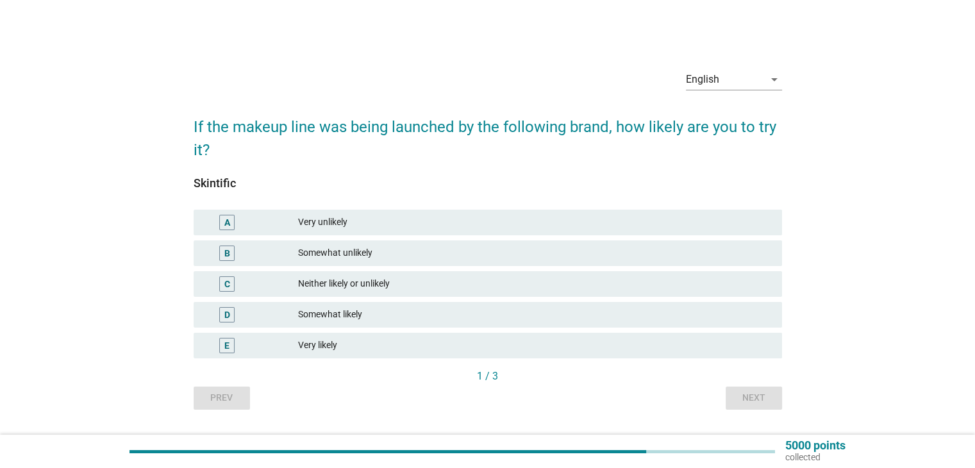
click at [341, 342] on div "Very likely" at bounding box center [534, 345] width 473 height 15
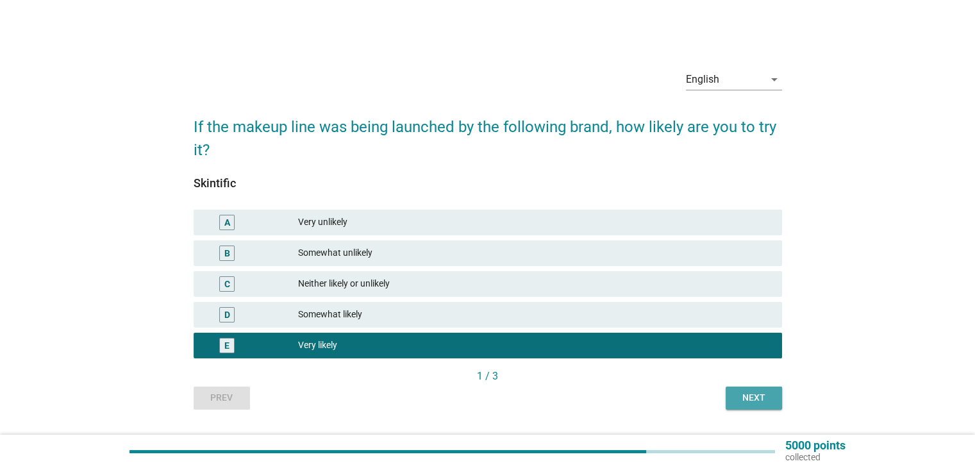
click at [740, 399] on div "Next" at bounding box center [754, 397] width 36 height 13
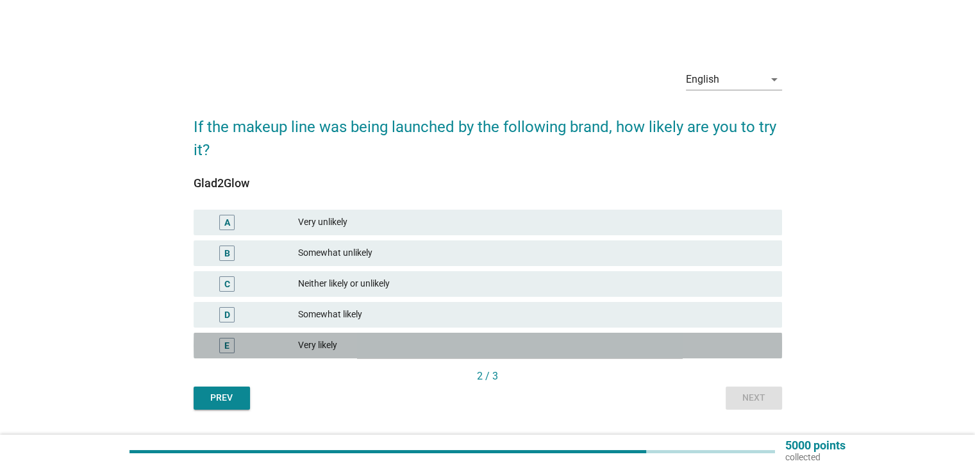
click at [360, 346] on div "Very likely" at bounding box center [534, 345] width 473 height 15
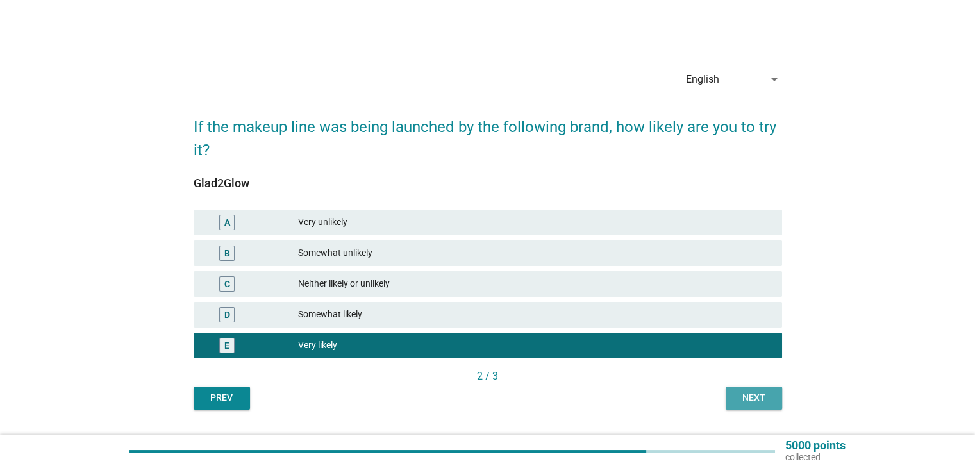
click at [740, 402] on div "Next" at bounding box center [754, 397] width 36 height 13
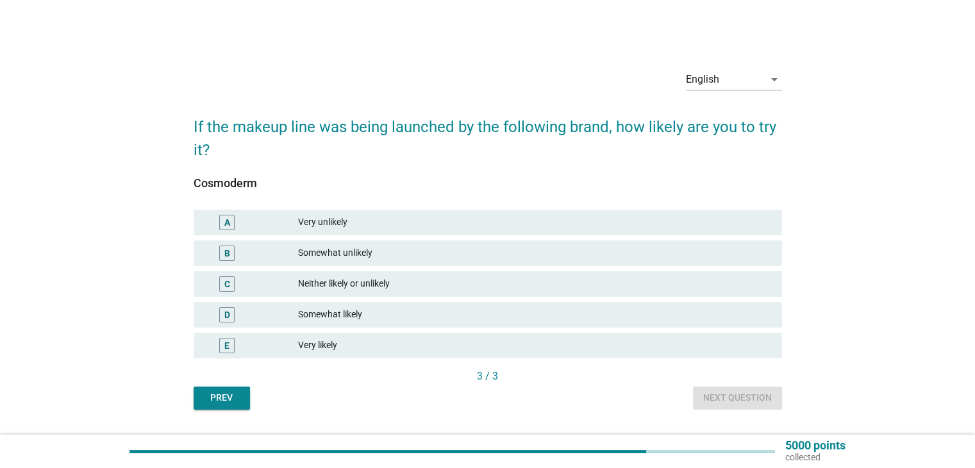
click at [307, 348] on div "Very likely" at bounding box center [534, 345] width 473 height 15
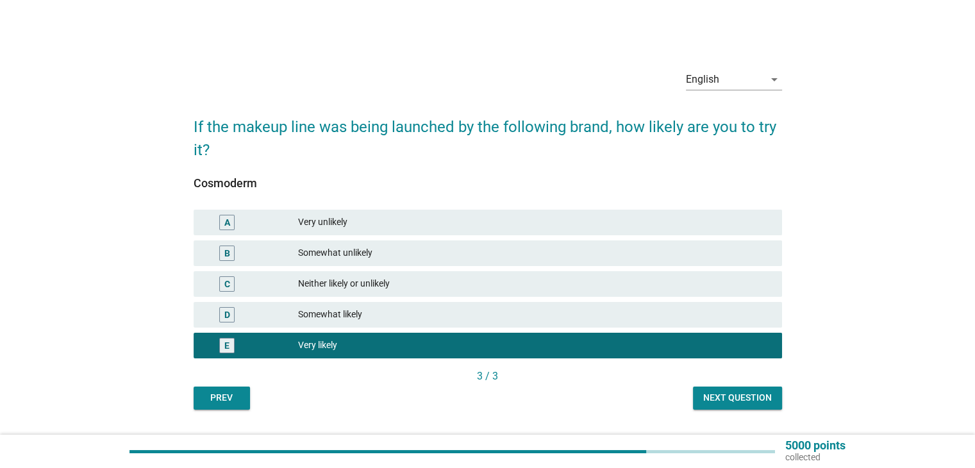
click at [767, 397] on div "Next question" at bounding box center [737, 397] width 69 height 13
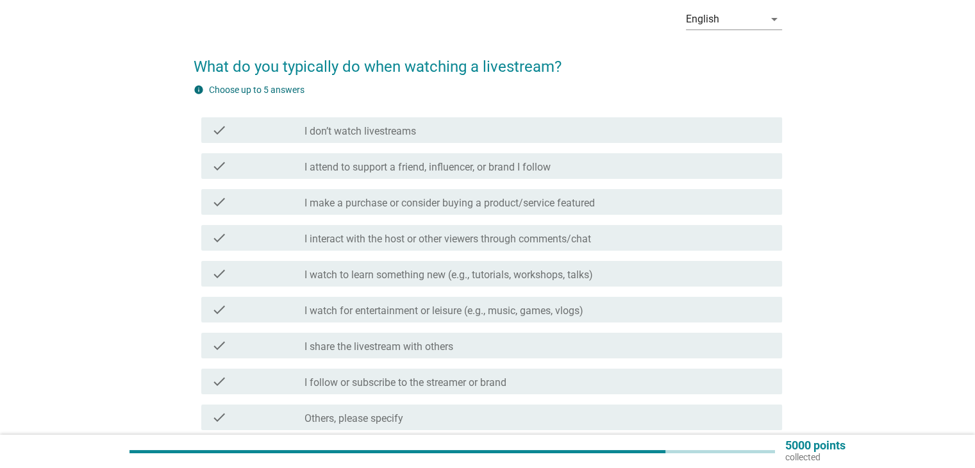
scroll to position [64, 0]
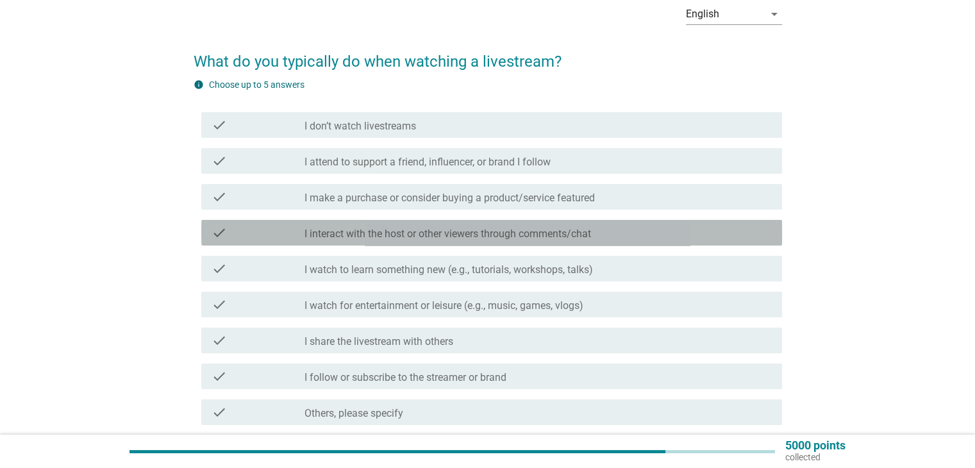
click at [408, 234] on label "I interact with the host or other viewers through comments/chat" at bounding box center [448, 234] width 287 height 13
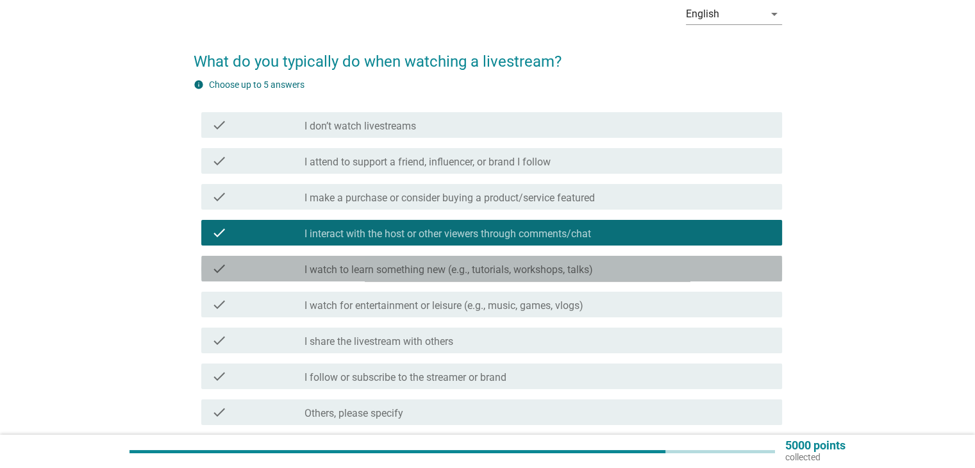
click at [426, 276] on div "check check_box_outline_blank I watch to learn something new (e.g., tutorials, …" at bounding box center [491, 269] width 581 height 26
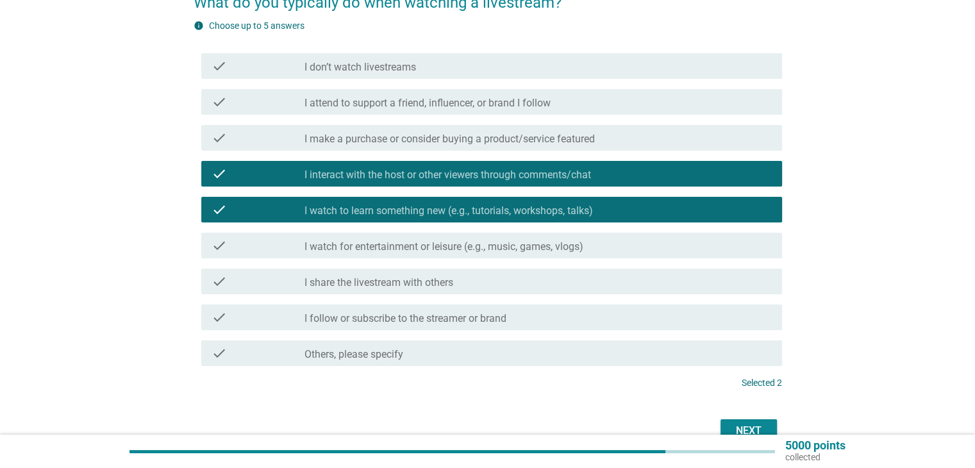
scroll to position [128, 0]
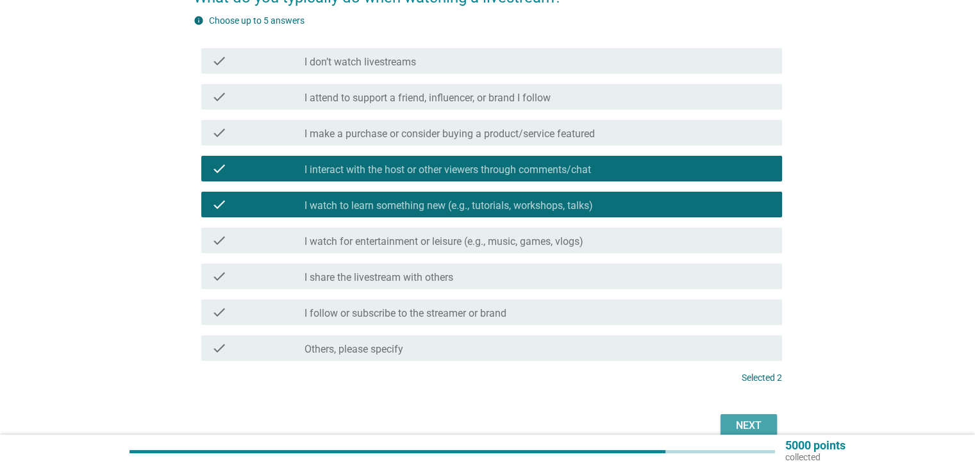
click at [721, 422] on button "Next" at bounding box center [749, 425] width 56 height 23
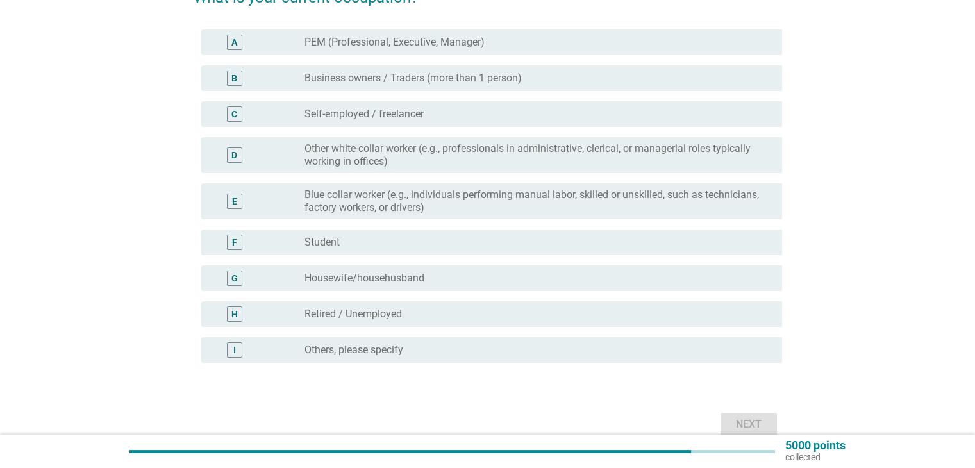
scroll to position [0, 0]
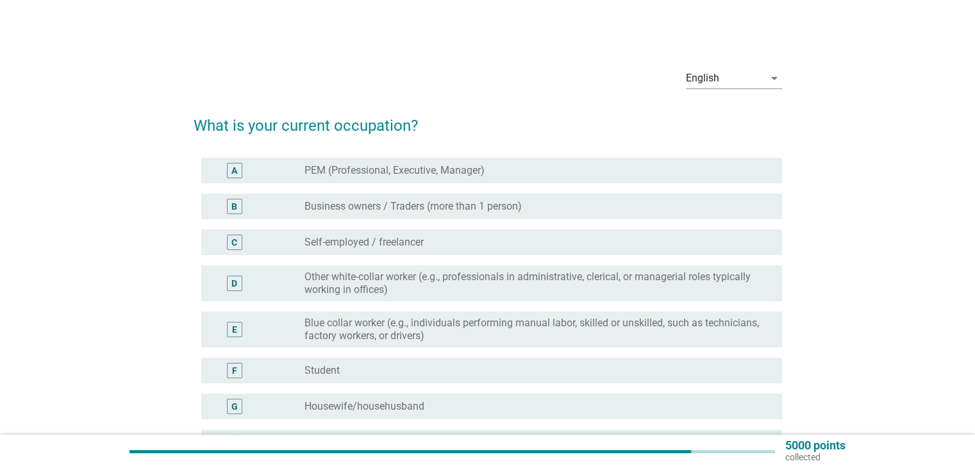
click at [451, 286] on label "Other white-collar worker (e.g., professionals in administrative, clerical, or …" at bounding box center [533, 284] width 456 height 26
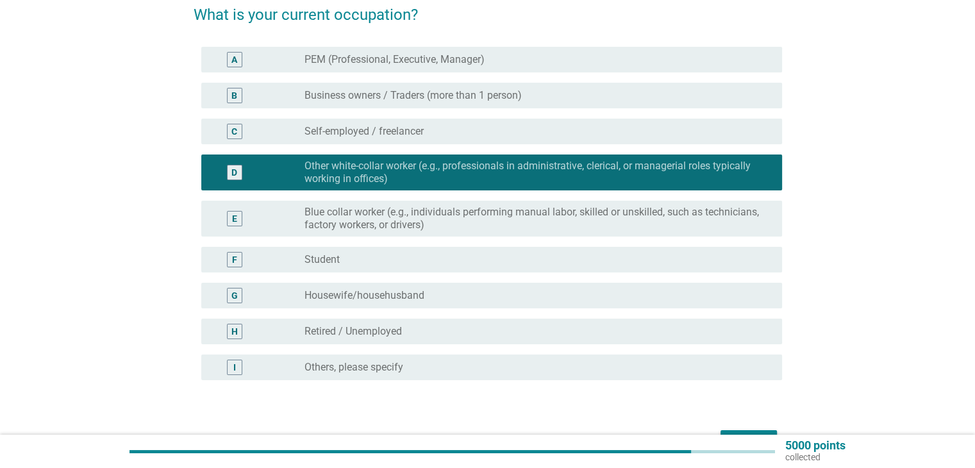
scroll to position [128, 0]
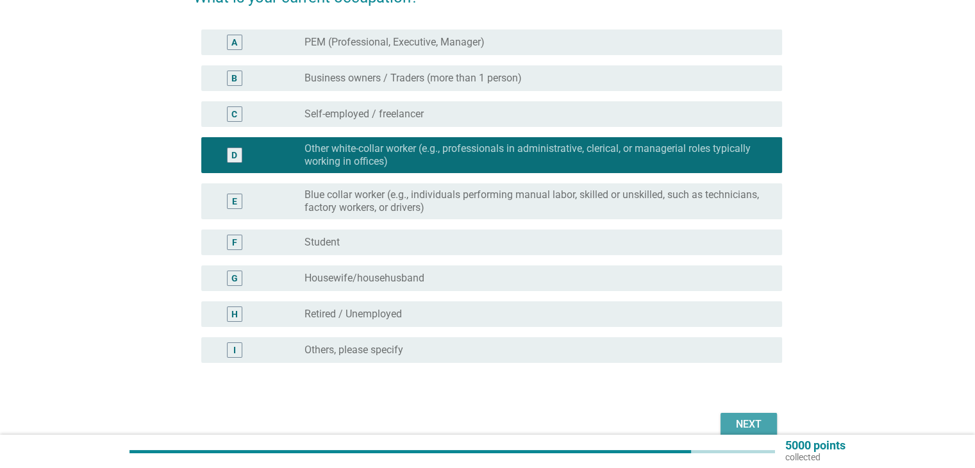
click at [759, 423] on div "Next" at bounding box center [749, 424] width 36 height 15
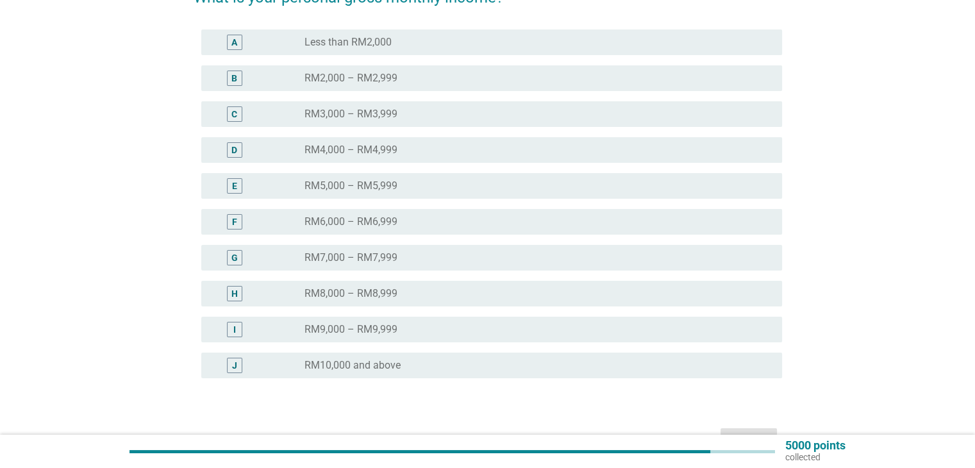
scroll to position [0, 0]
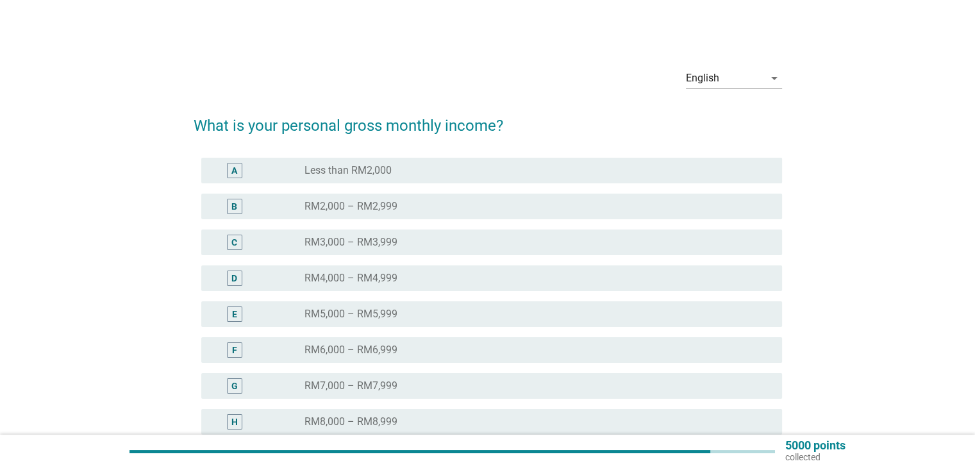
click at [396, 245] on label "RM3,000 – RM3,999" at bounding box center [351, 242] width 93 height 13
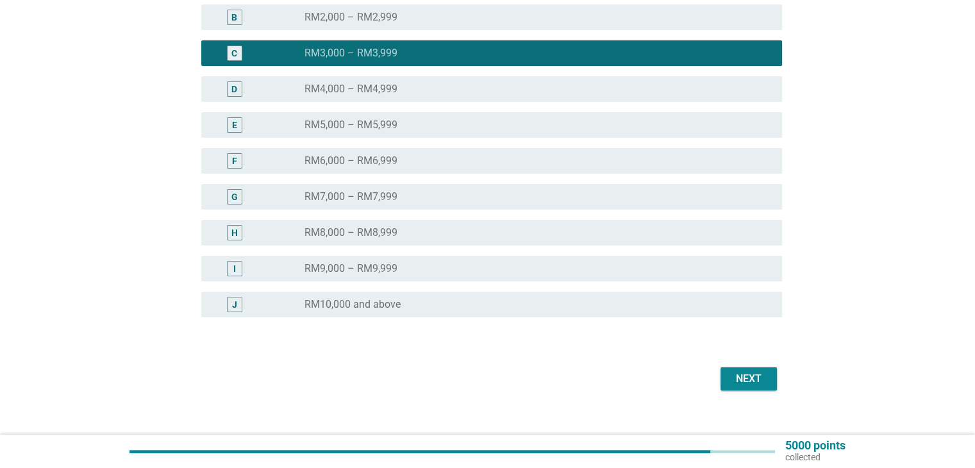
scroll to position [192, 0]
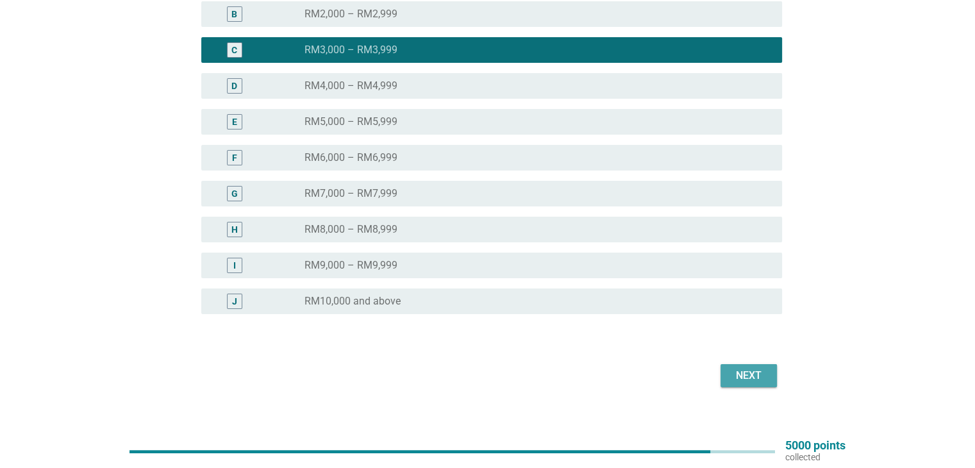
click at [747, 380] on div "Next" at bounding box center [749, 375] width 36 height 15
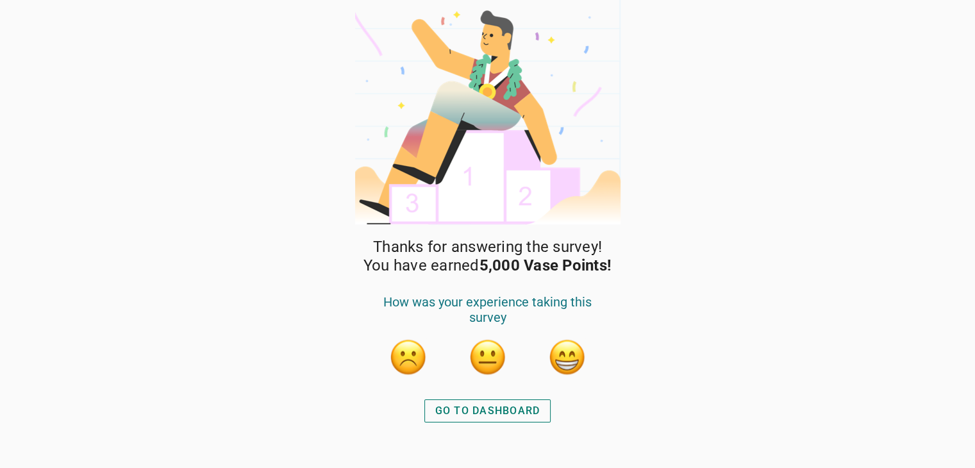
click at [469, 399] on button "GO TO DASHBOARD" at bounding box center [487, 410] width 127 height 23
